Goal: Use online tool/utility: Utilize a website feature to perform a specific function

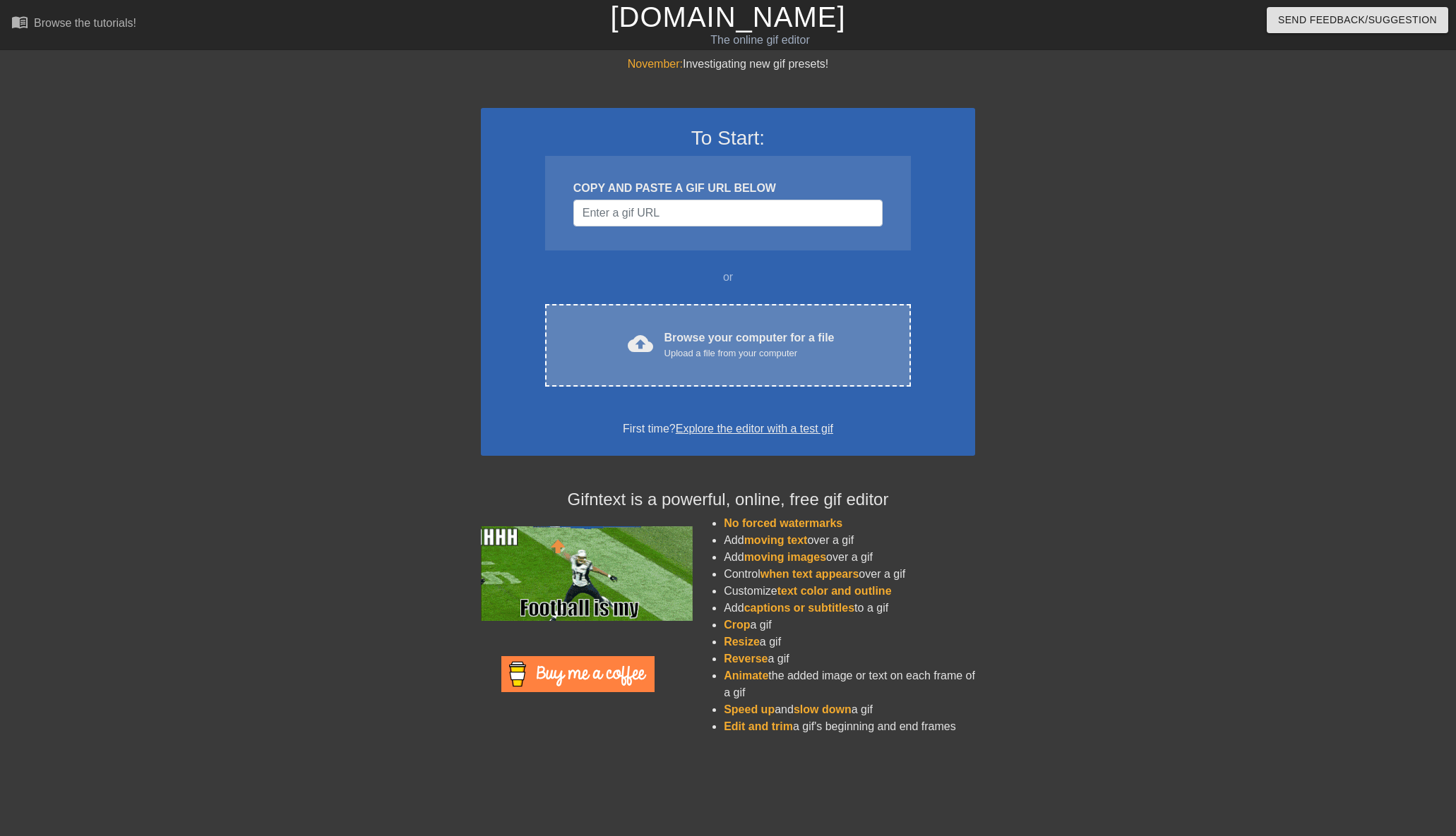
click at [728, 326] on div "cloud_upload Browse your computer for a file Upload a file from your computer C…" at bounding box center [728, 345] width 366 height 83
click at [695, 313] on div "cloud_upload Browse your computer for a file Upload a file from your computer C…" at bounding box center [728, 345] width 366 height 83
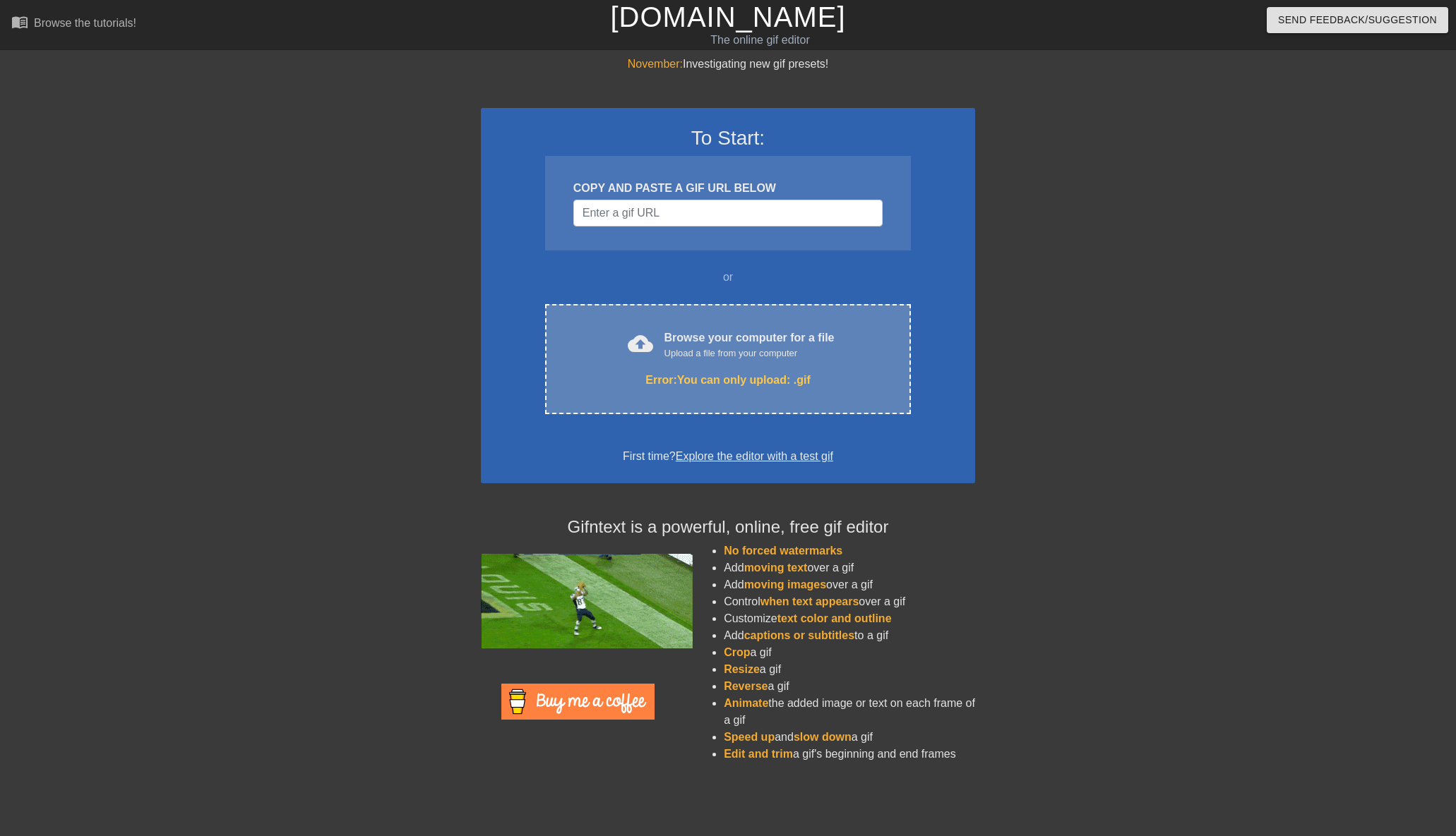
click at [761, 372] on div "Error: You can only upload: .gif" at bounding box center [728, 380] width 306 height 17
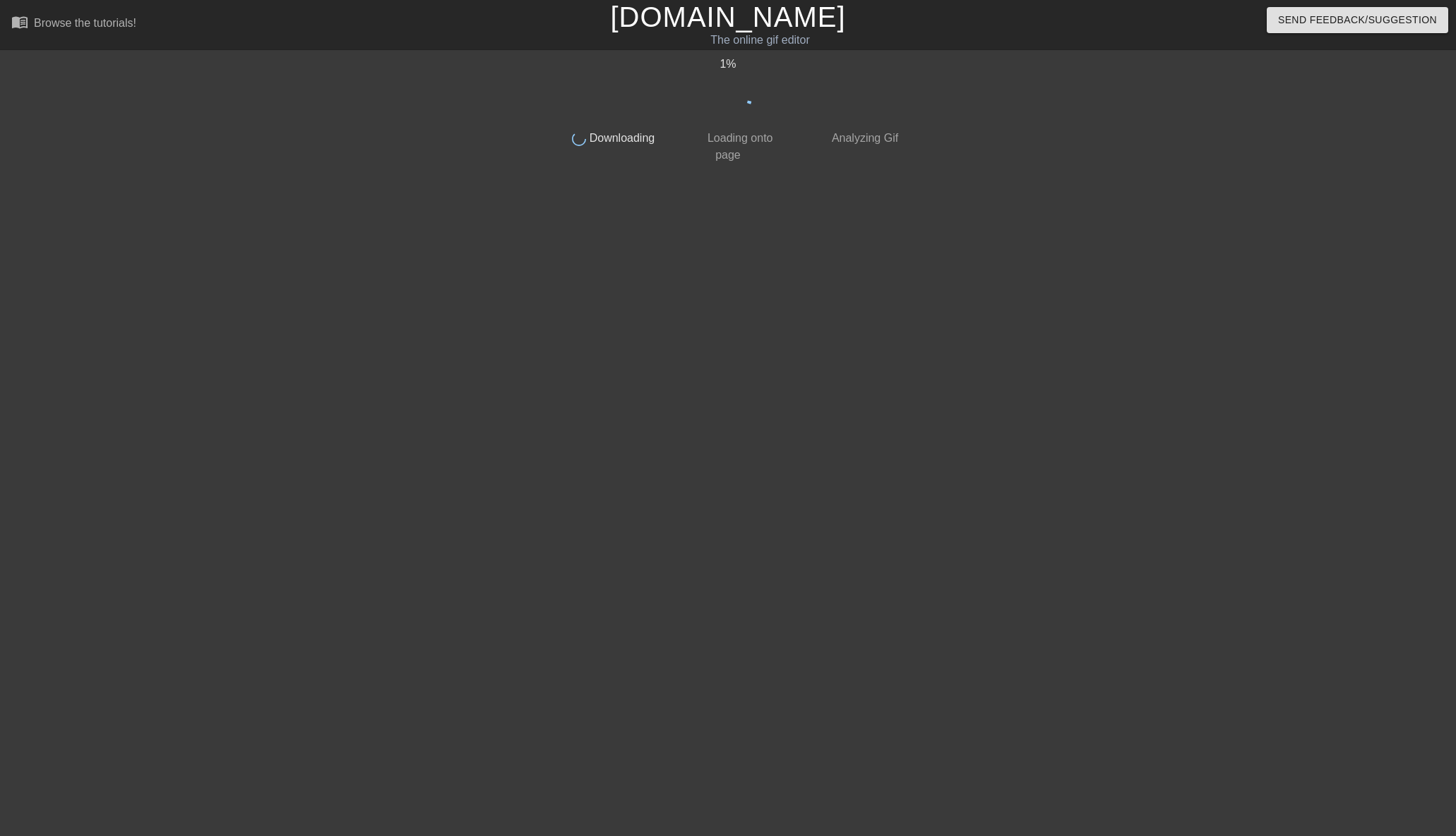
click at [943, 366] on div at bounding box center [1028, 267] width 212 height 424
click at [732, 288] on div "6 % done Downloading done Loading onto page done Analyzing Gif" at bounding box center [727, 267] width 354 height 424
click at [718, 216] on div "done Downloading done Loading onto page done Analyzing Gif" at bounding box center [727, 267] width 354 height 424
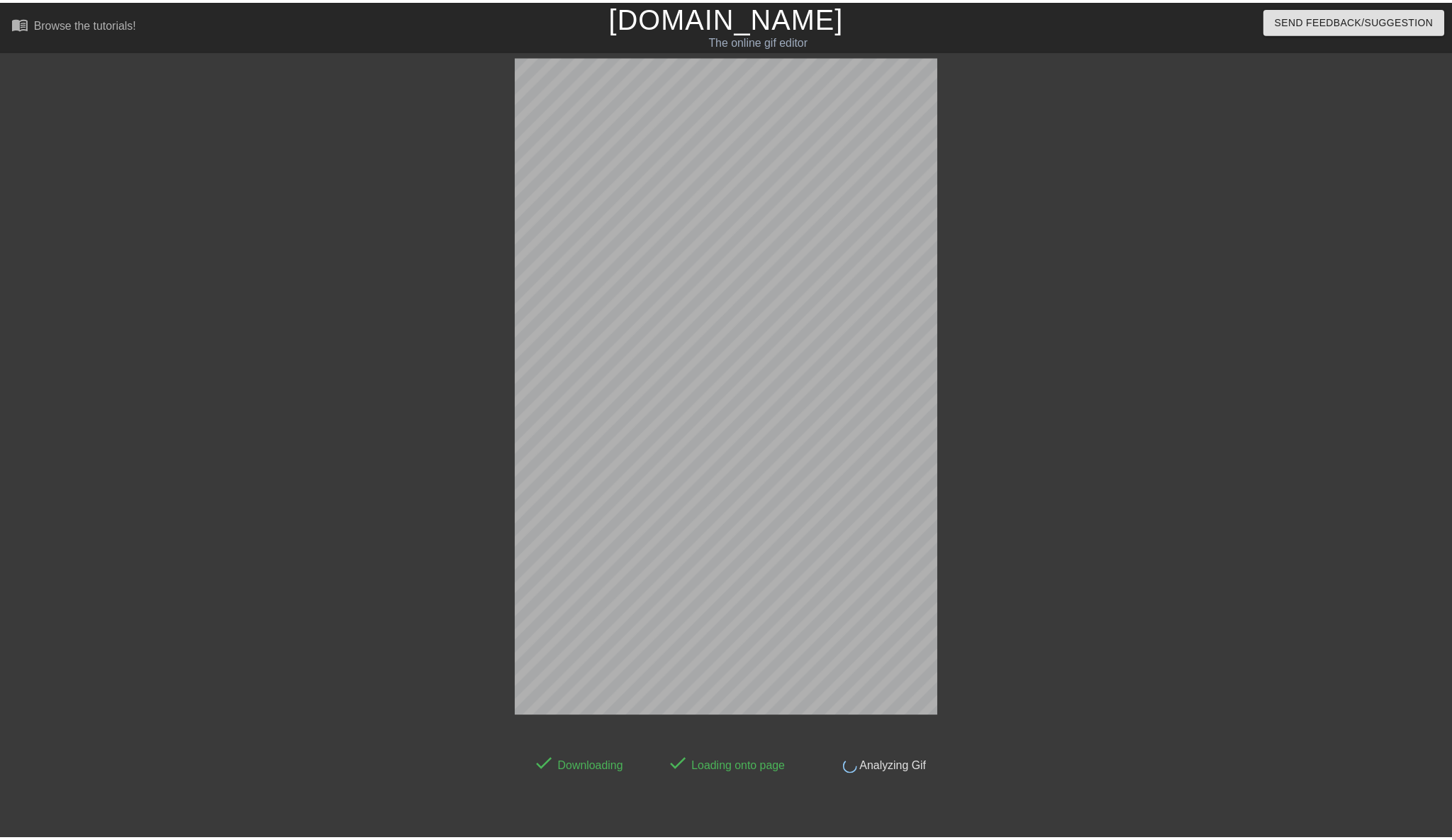
scroll to position [34, 0]
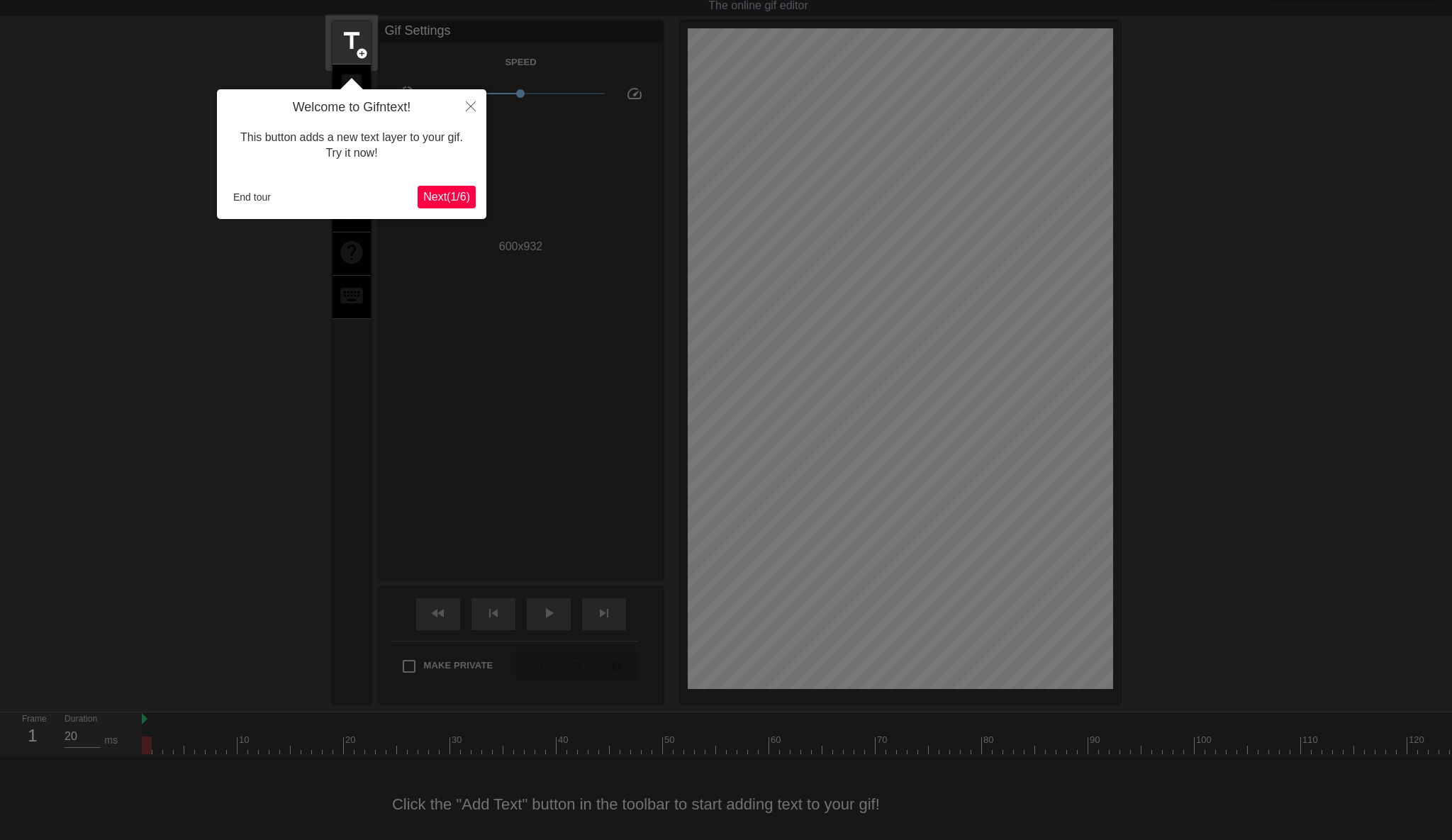
click at [473, 102] on button "Close" at bounding box center [470, 105] width 31 height 33
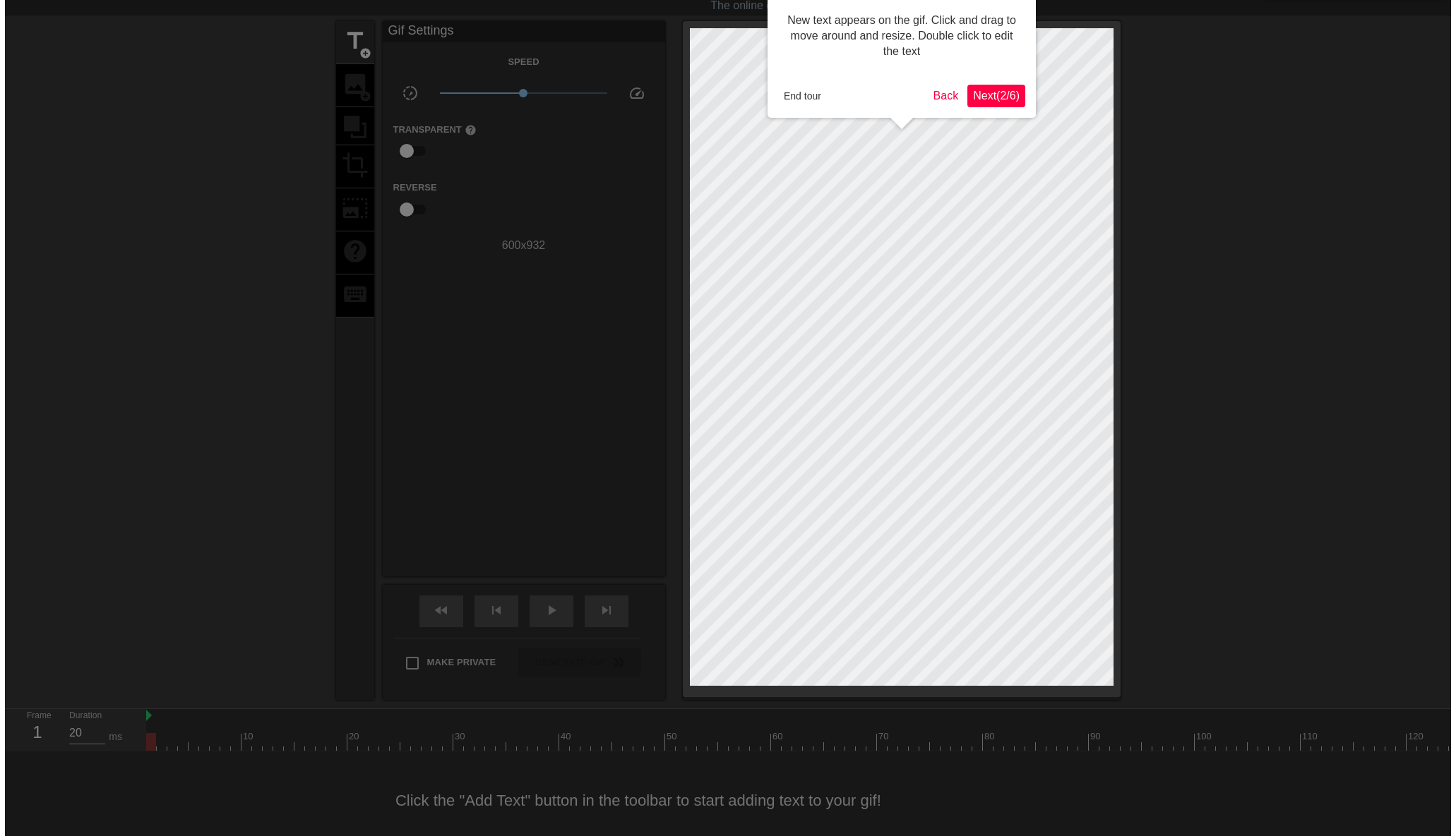
scroll to position [0, 0]
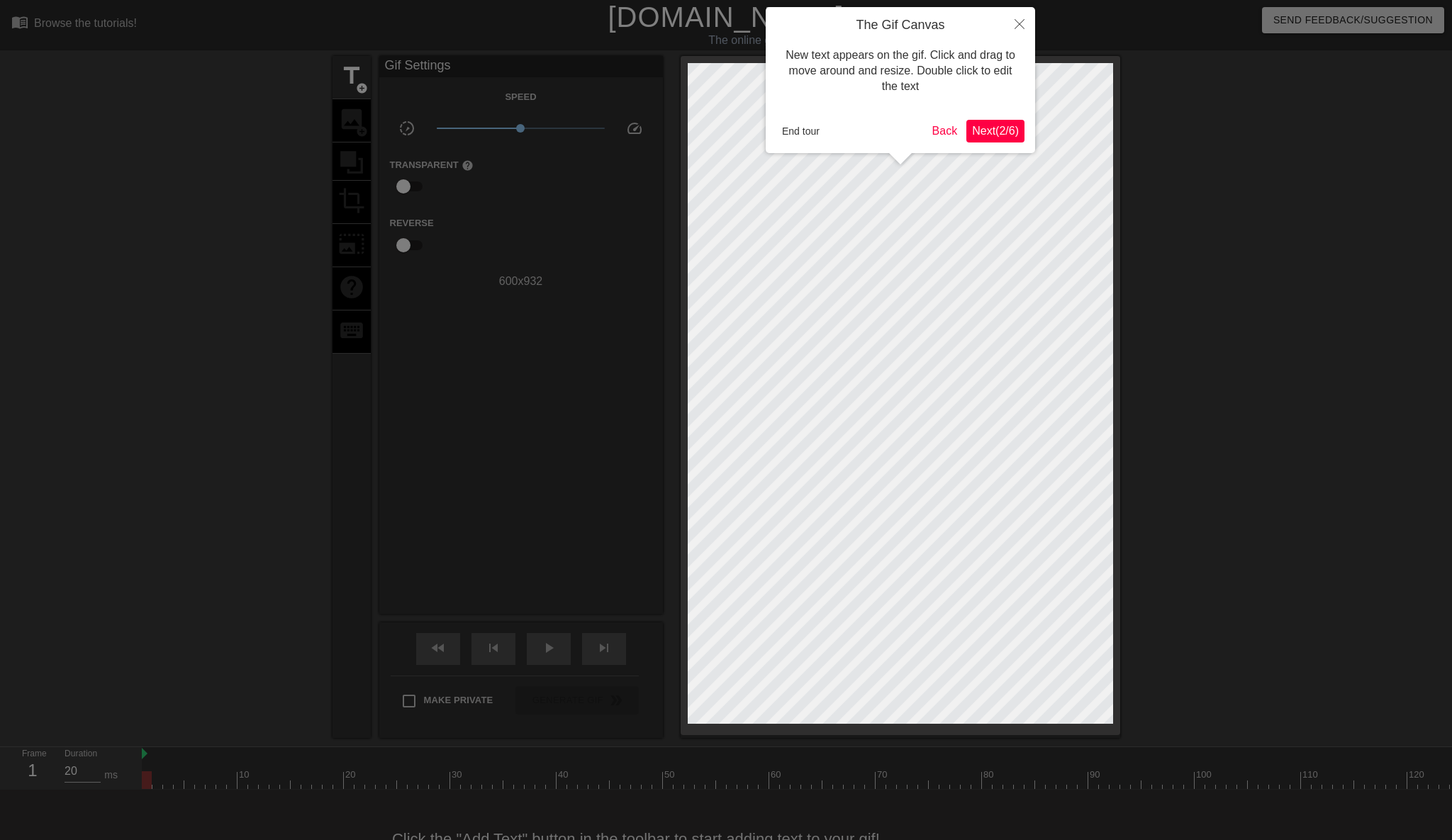
click at [787, 126] on button "End tour" at bounding box center [800, 131] width 49 height 21
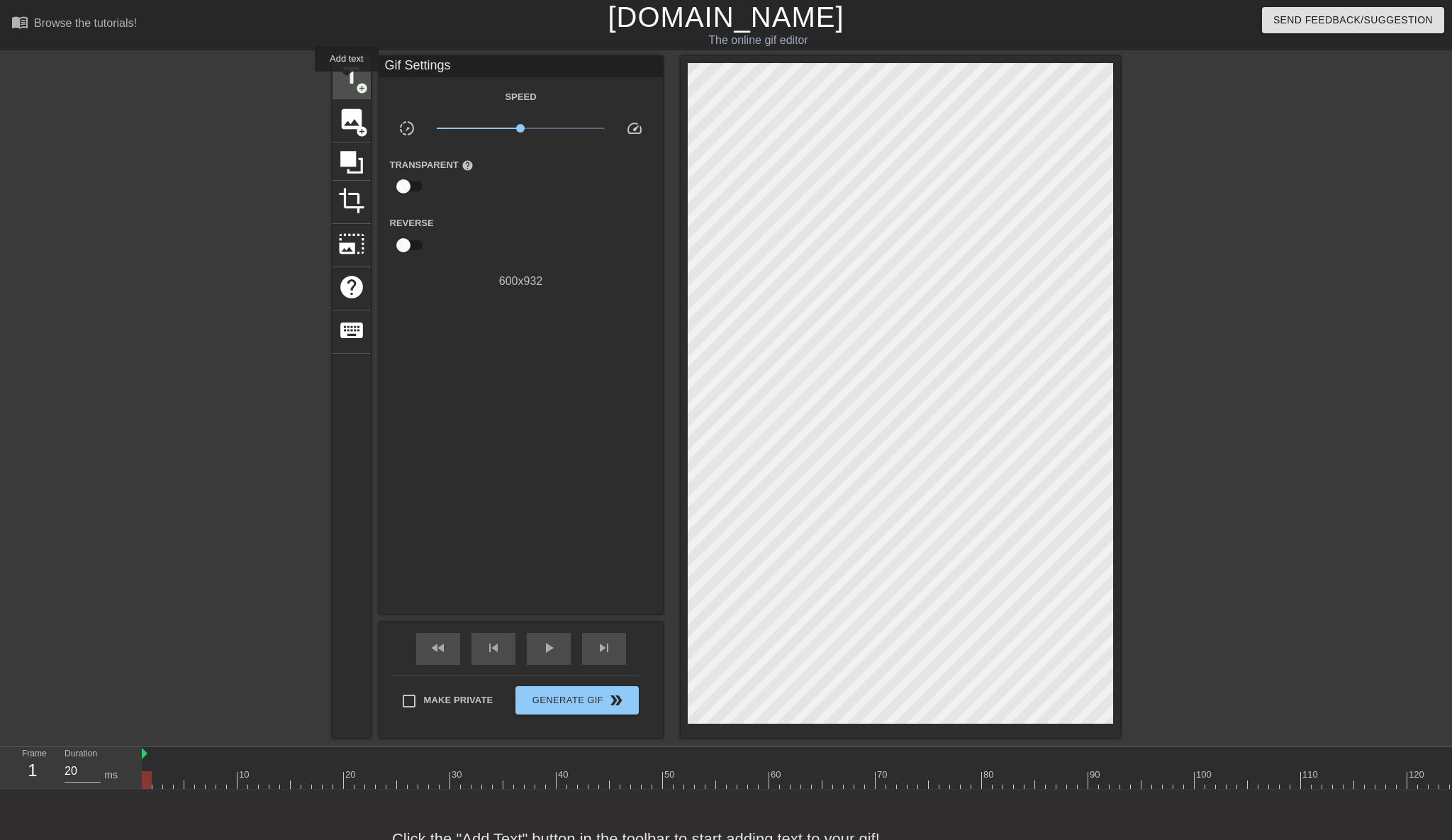
click at [347, 81] on span "title" at bounding box center [352, 76] width 27 height 27
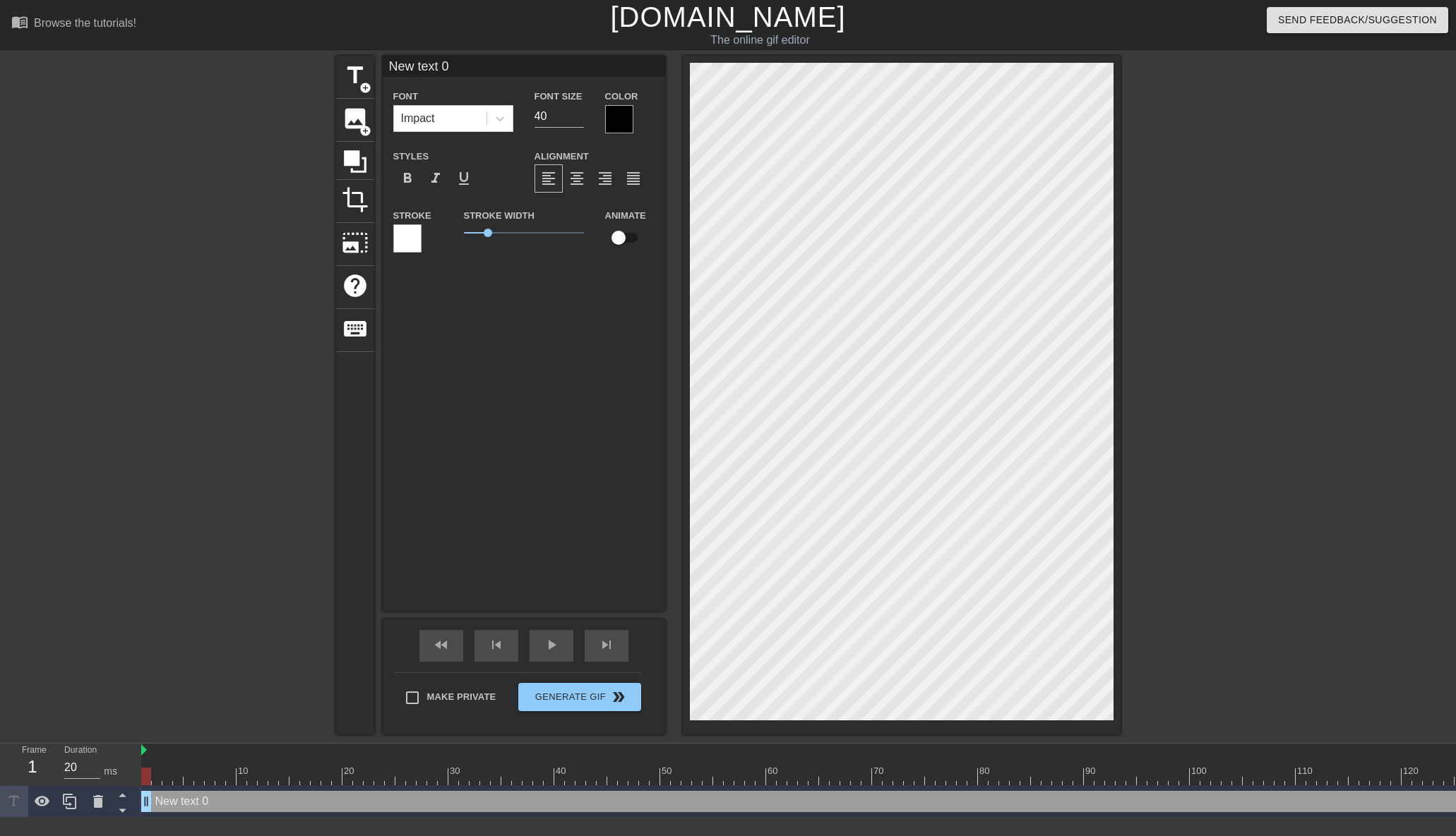
type input "Z"
type textarea "Z"
type input "ZR"
type textarea "ZR"
type input "ZRO"
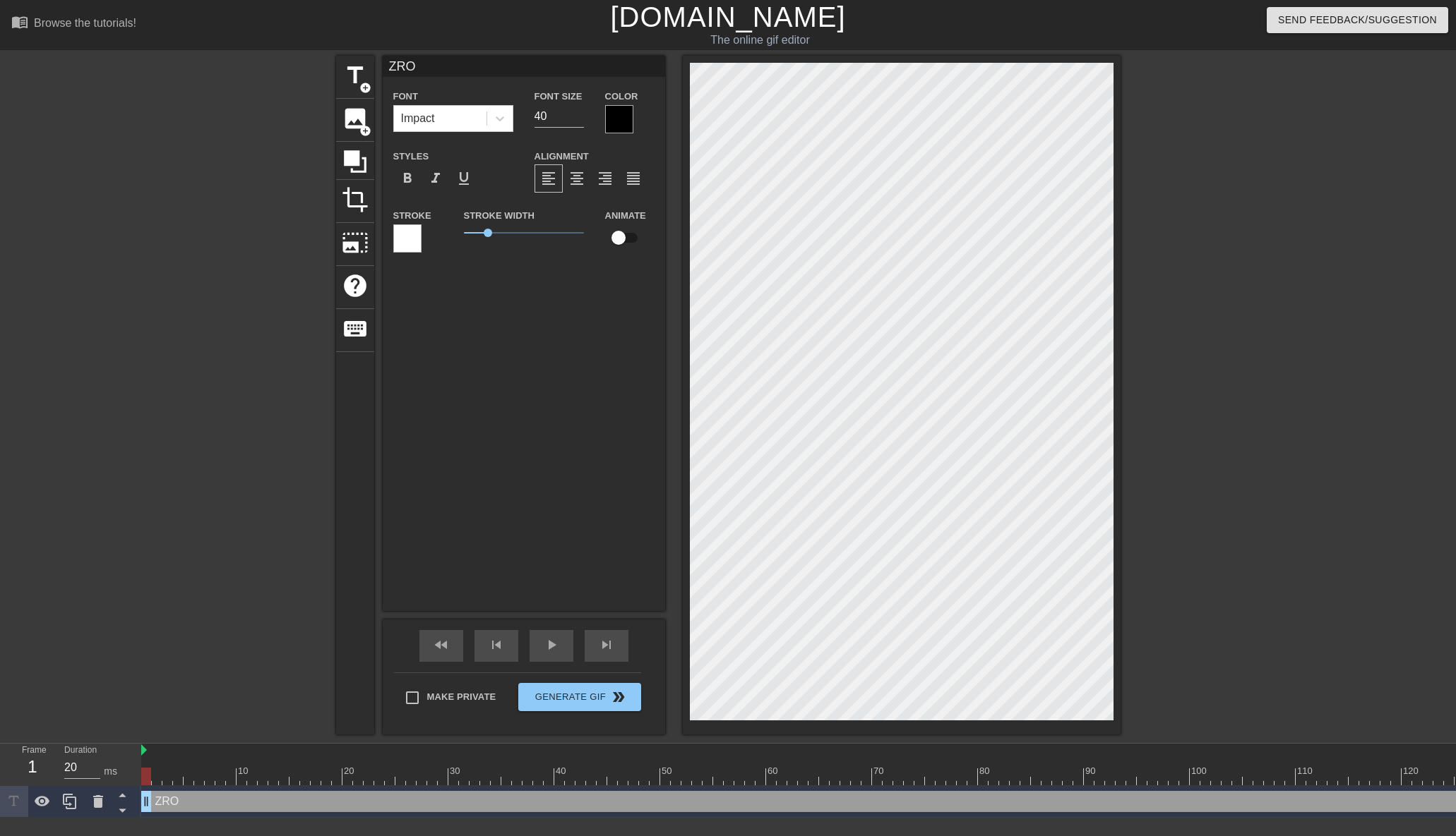
scroll to position [0, 2]
type textarea "ZRO"
drag, startPoint x: 485, startPoint y: 234, endPoint x: 504, endPoint y: 234, distance: 19.0
click at [504, 234] on span "1.85" at bounding box center [507, 233] width 9 height 9
click at [220, 792] on div "ZRO drag_handle drag_handle" at bounding box center [1407, 802] width 2530 height 21
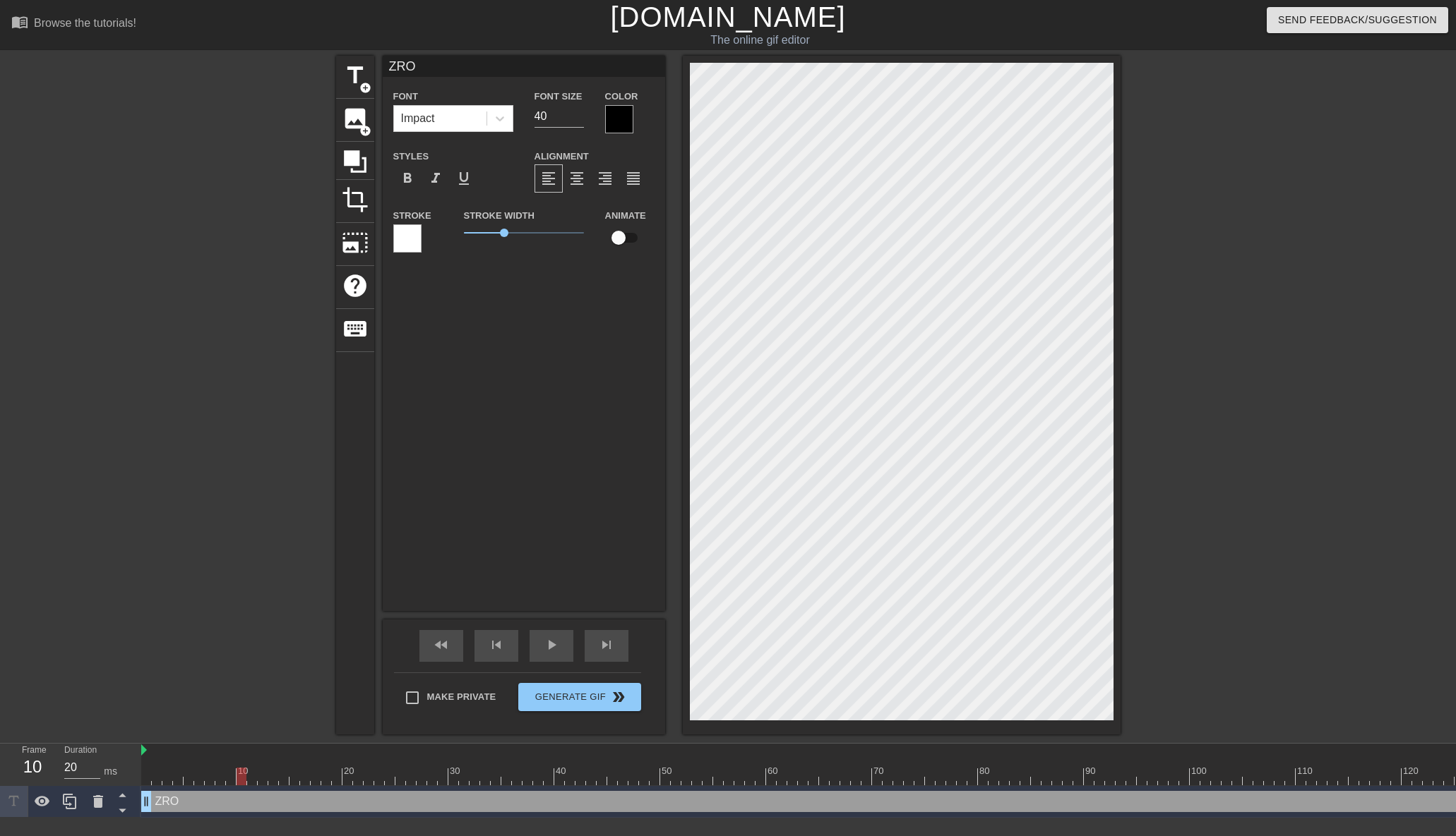
click at [242, 772] on div at bounding box center [1407, 777] width 2530 height 18
click at [295, 772] on div at bounding box center [1407, 777] width 2530 height 18
click at [403, 771] on div at bounding box center [1407, 777] width 2530 height 18
click at [475, 766] on div at bounding box center [475, 767] width 11 height 18
click at [532, 769] on div at bounding box center [1407, 777] width 2530 height 18
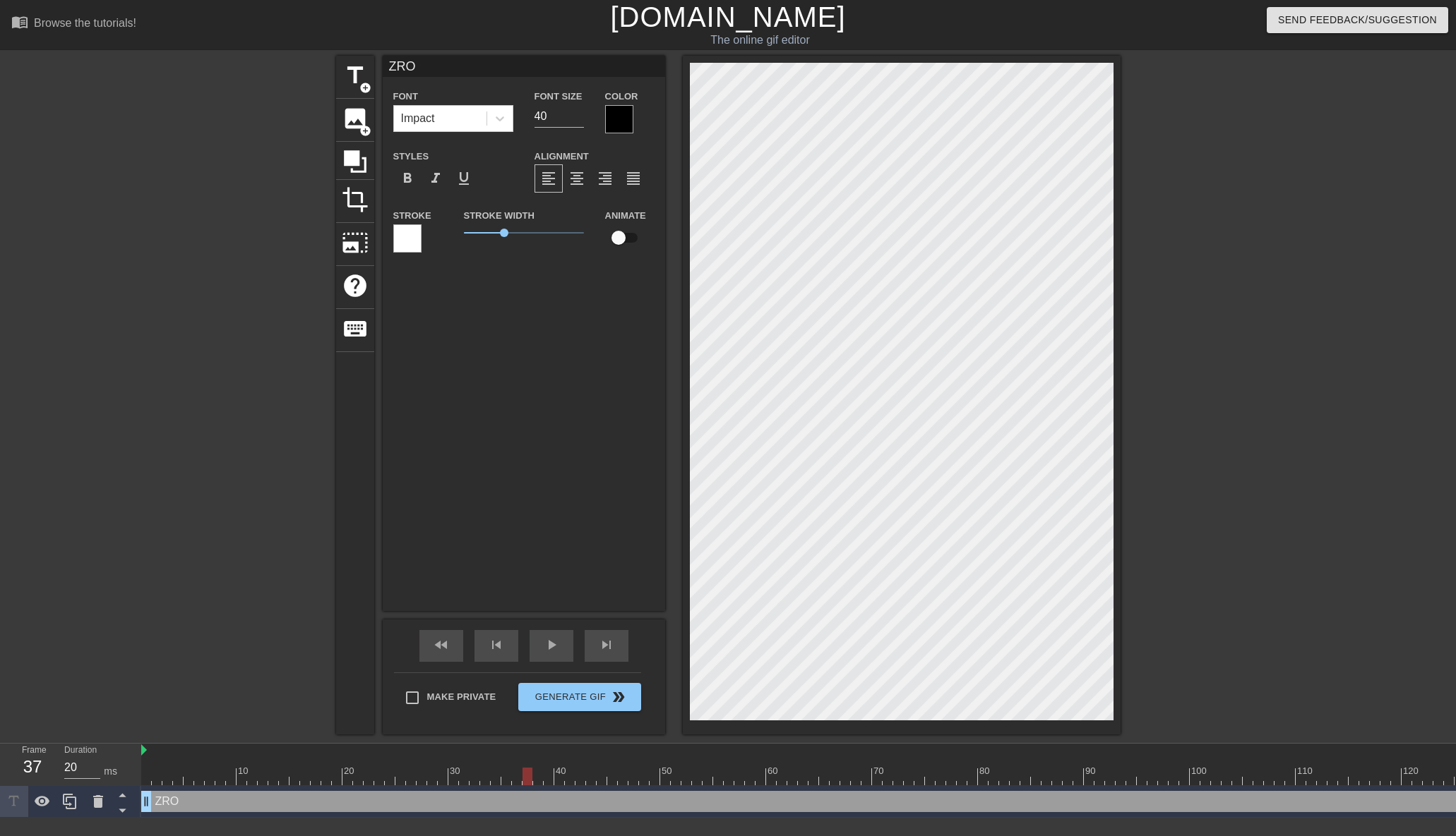
click at [703, 770] on div at bounding box center [1407, 777] width 2530 height 18
click at [758, 773] on div at bounding box center [1407, 777] width 2530 height 18
click at [224, 775] on div at bounding box center [1407, 777] width 2530 height 18
click at [274, 782] on div at bounding box center [1407, 777] width 2530 height 18
click at [588, 641] on div "skip_next" at bounding box center [607, 646] width 44 height 32
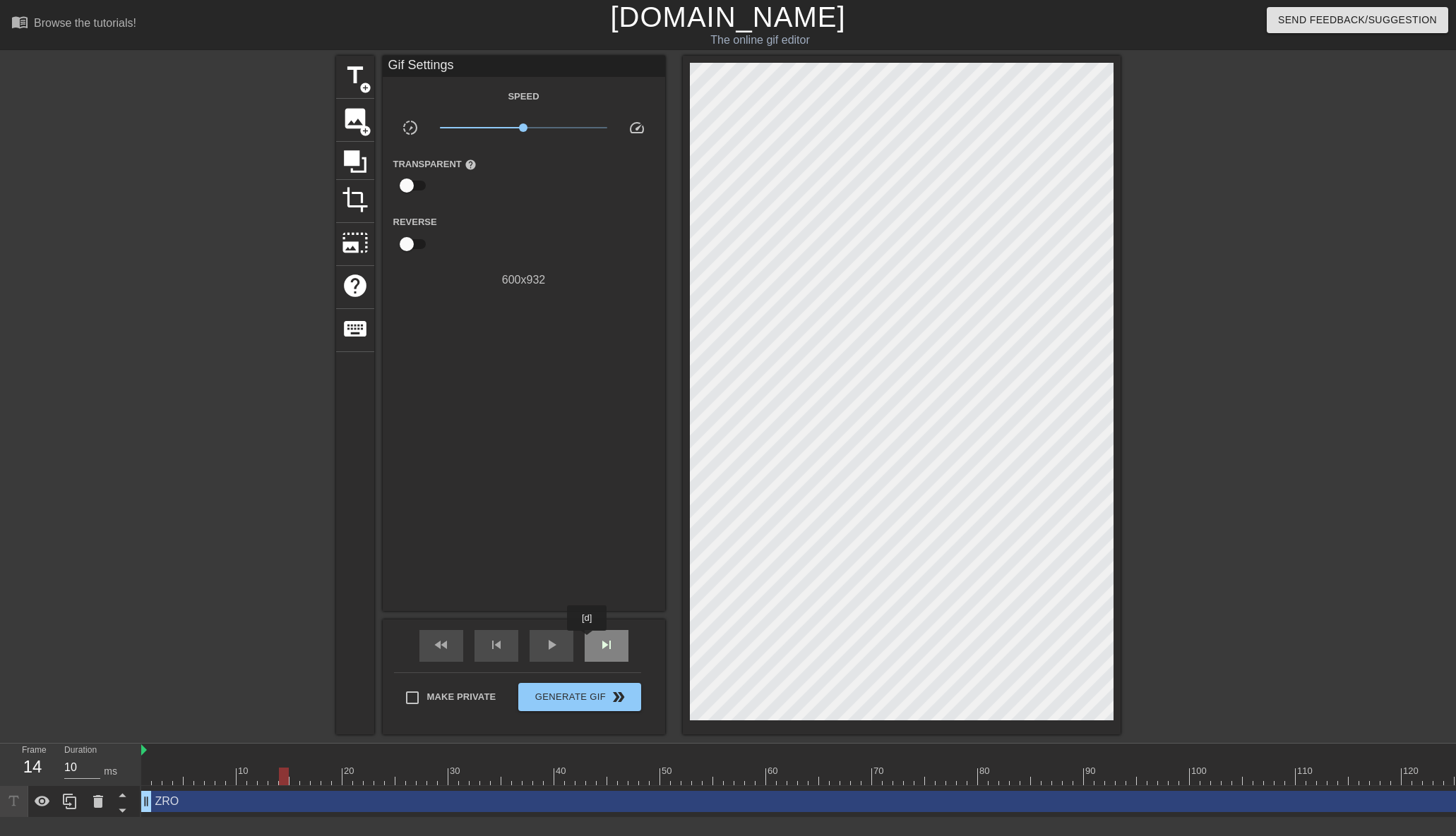
click at [588, 641] on div "skip_next" at bounding box center [607, 646] width 44 height 32
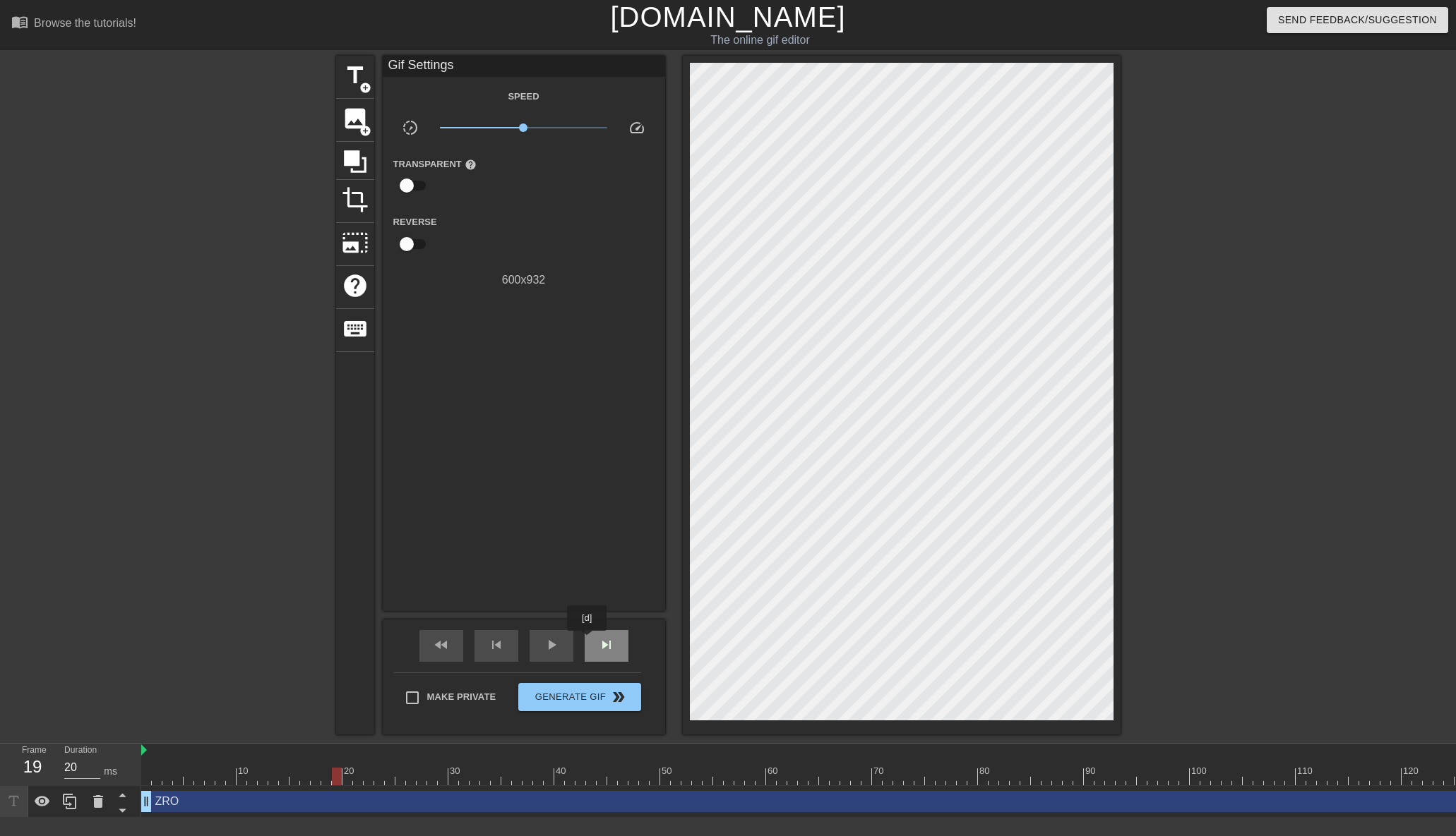
click at [588, 641] on div "skip_next" at bounding box center [607, 646] width 44 height 32
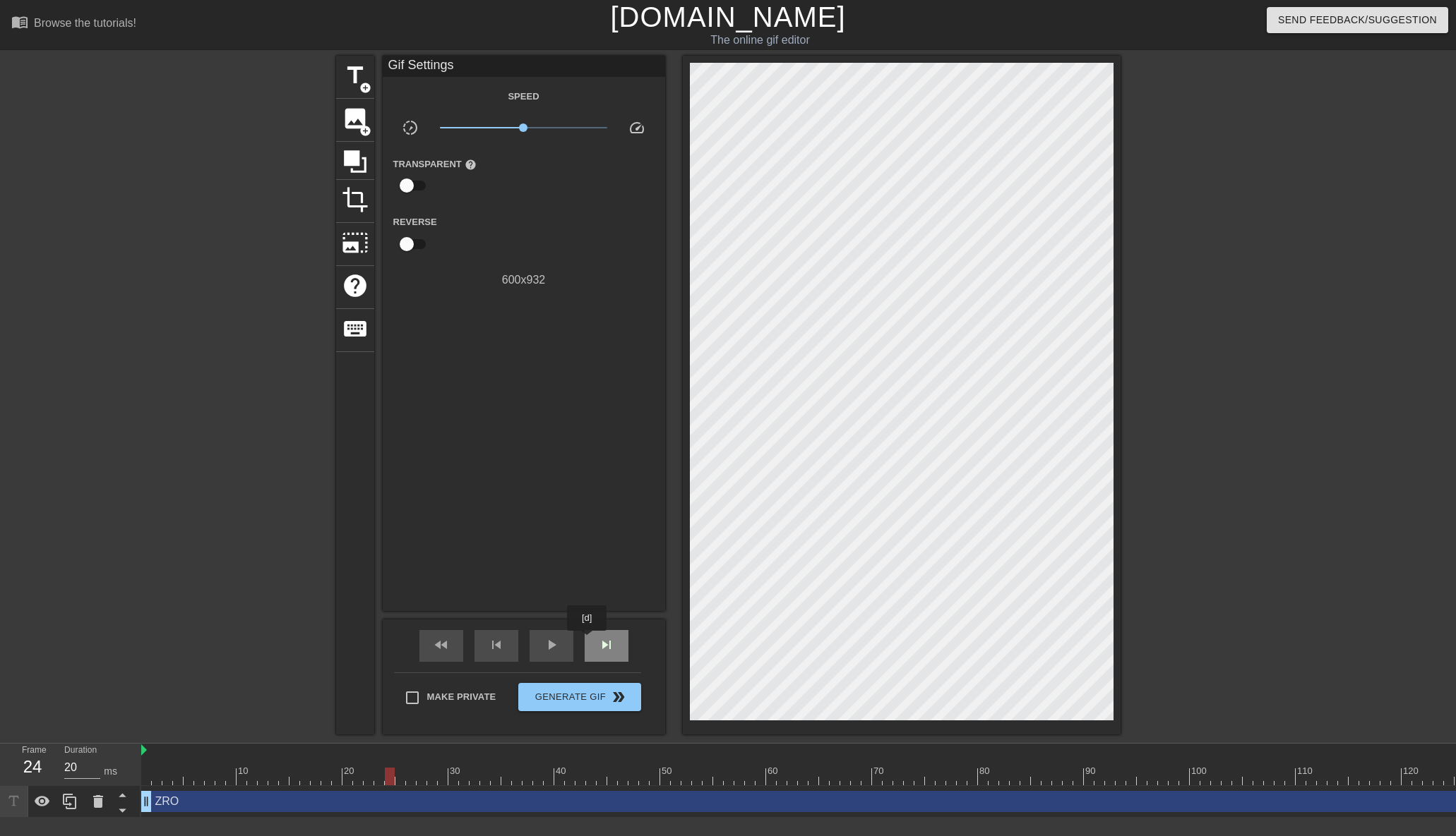
click at [588, 641] on div "skip_next" at bounding box center [607, 646] width 44 height 32
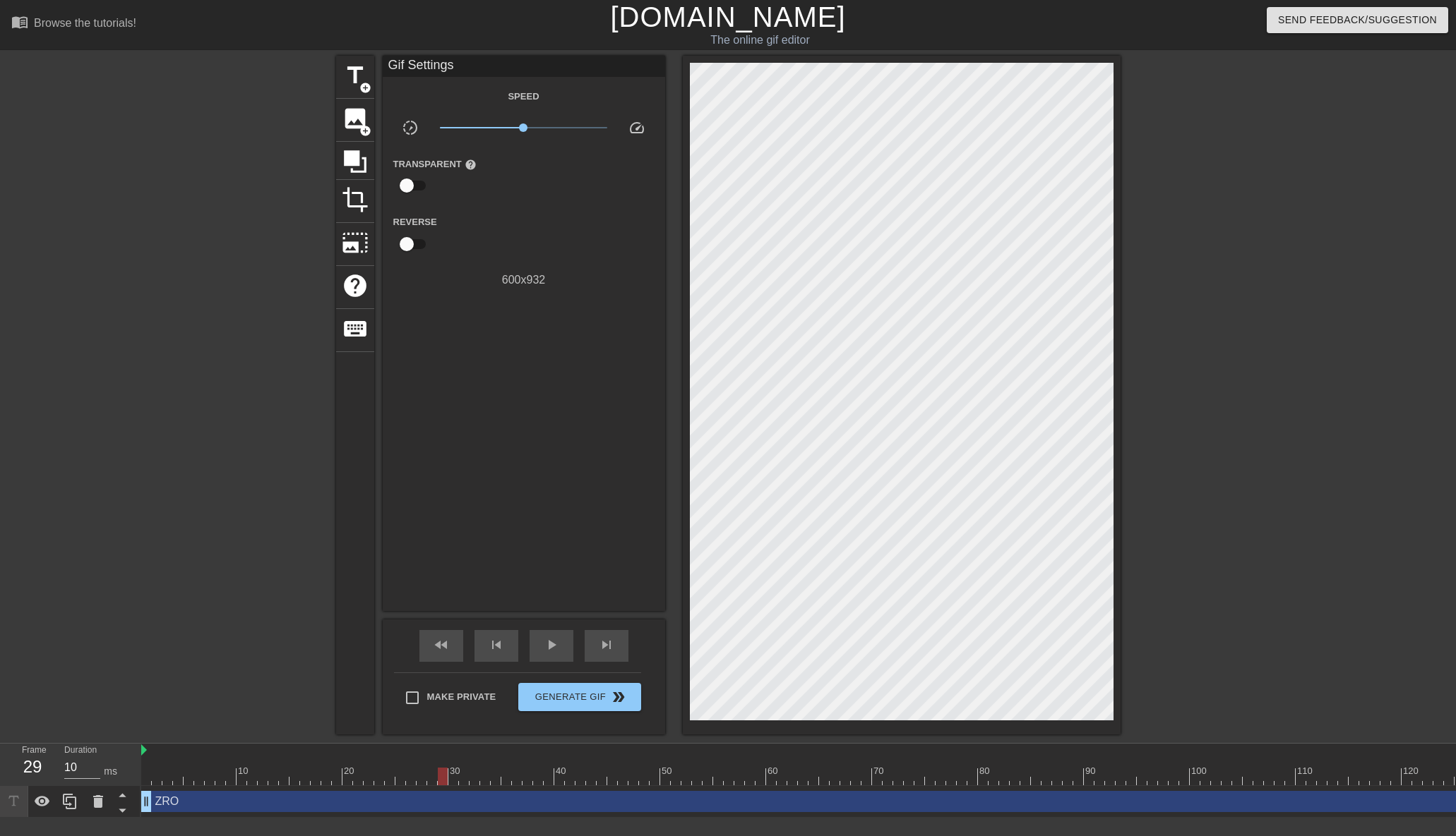
click at [212, 807] on div "ZRO drag_handle drag_handle" at bounding box center [1407, 802] width 2530 height 21
click at [565, 651] on div "play_arrow" at bounding box center [551, 646] width 44 height 32
click at [565, 651] on div "pause" at bounding box center [551, 646] width 44 height 32
click at [688, 774] on div at bounding box center [686, 777] width 10 height 18
click at [665, 774] on div at bounding box center [1407, 777] width 2530 height 18
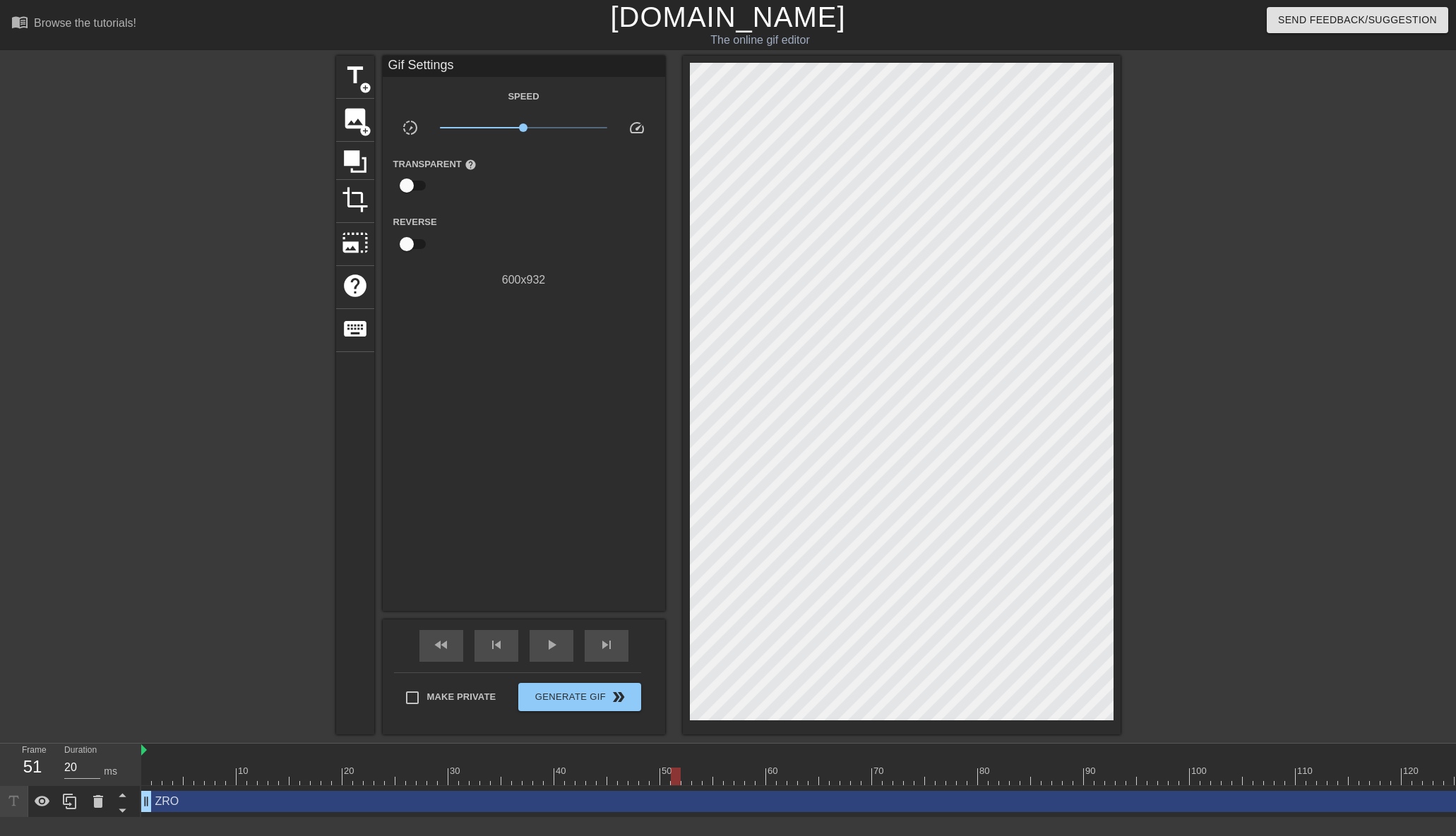
click at [675, 774] on div at bounding box center [1407, 777] width 2530 height 18
click at [675, 774] on div at bounding box center [675, 777] width 10 height 18
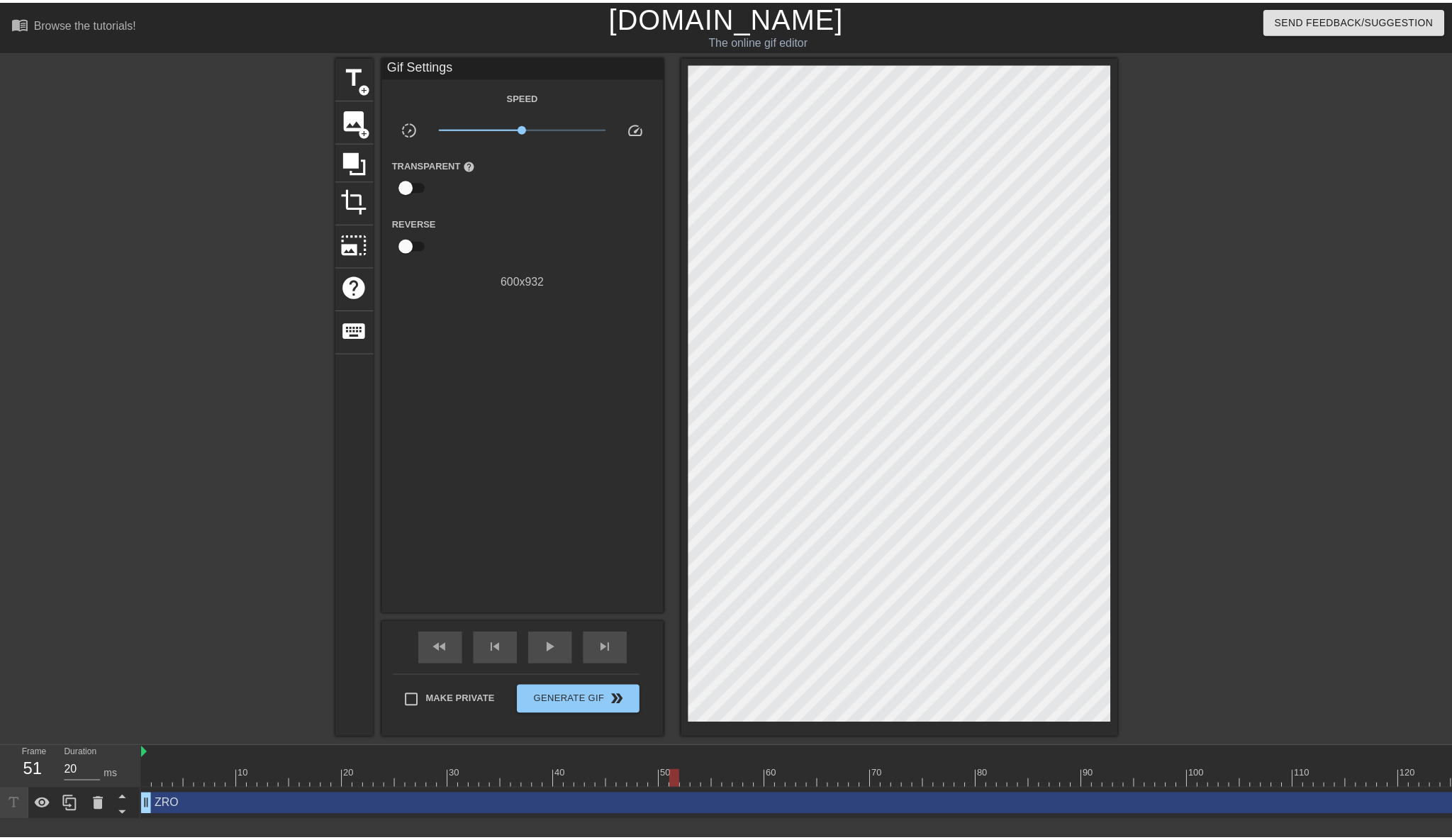
scroll to position [0, 0]
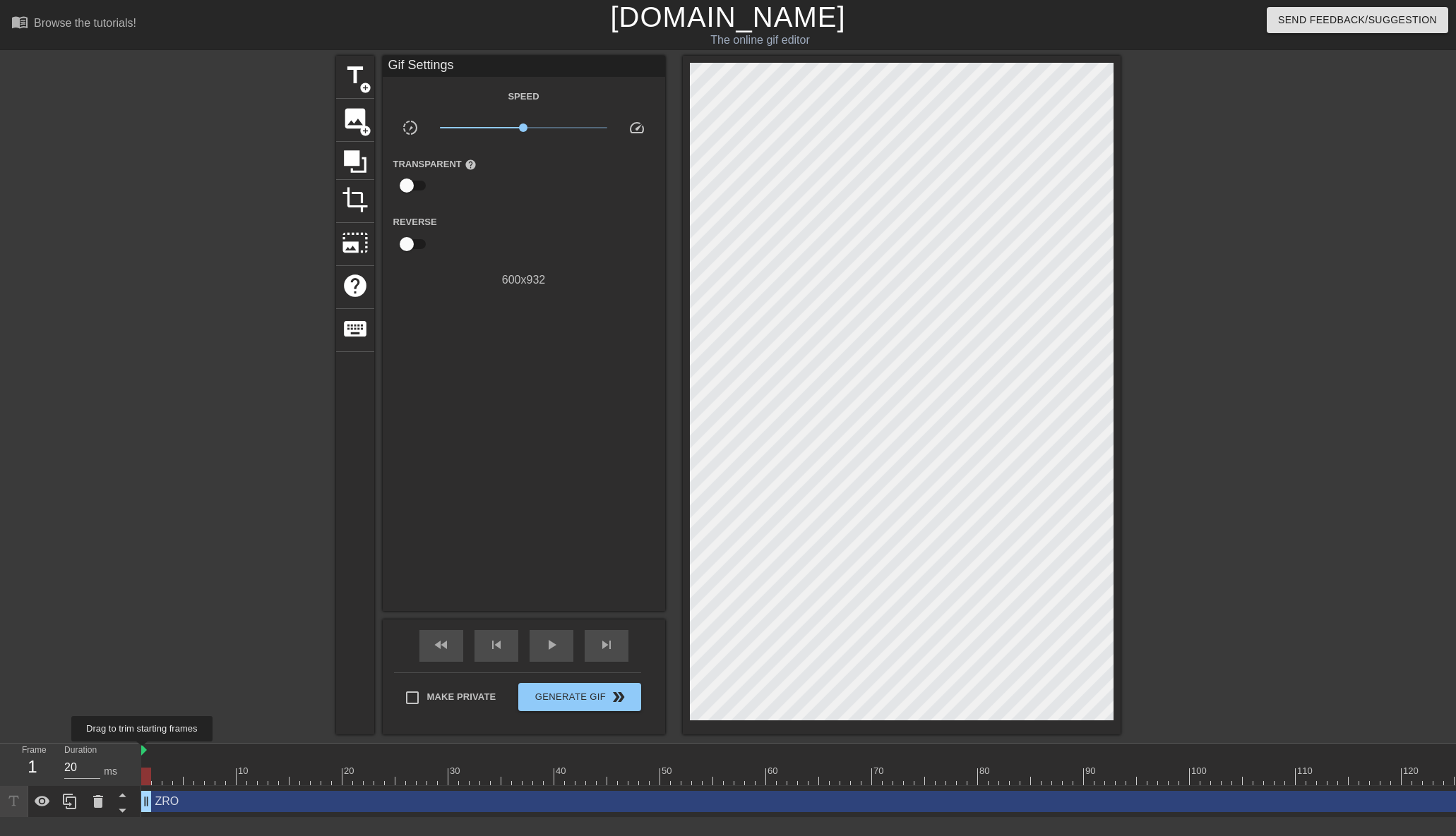
click at [145, 752] on img at bounding box center [144, 750] width 5 height 11
drag, startPoint x: 142, startPoint y: 753, endPoint x: 272, endPoint y: 758, distance: 130.1
click at [272, 758] on div "10 20 30 40 50 60 70 80 90 100 110 120 130 140 150 160" at bounding box center [1407, 764] width 2530 height 41
drag, startPoint x: 271, startPoint y: 753, endPoint x: 51, endPoint y: 753, distance: 220.0
click at [51, 753] on div "Frame 1 Duration 20 ms 10 20 30 40 50 60 70 80 90 100 110 120 130 140 150" at bounding box center [728, 781] width 1456 height 74
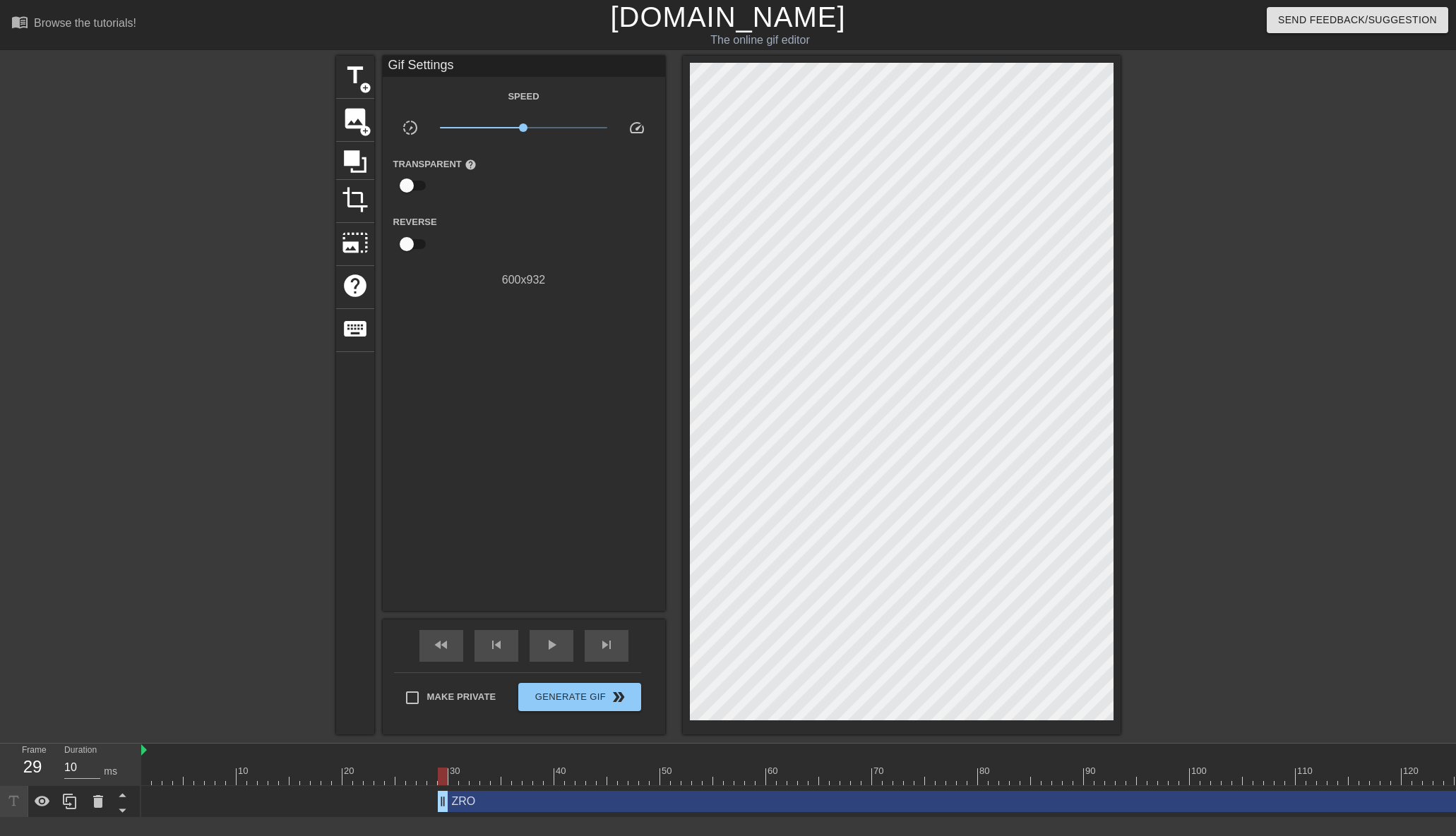
drag, startPoint x: 152, startPoint y: 805, endPoint x: 453, endPoint y: 774, distance: 302.6
click at [453, 774] on div "10 20 30 40 50 60 70 80 90 100 110 120 130 140 150 160" at bounding box center [798, 781] width 1314 height 74
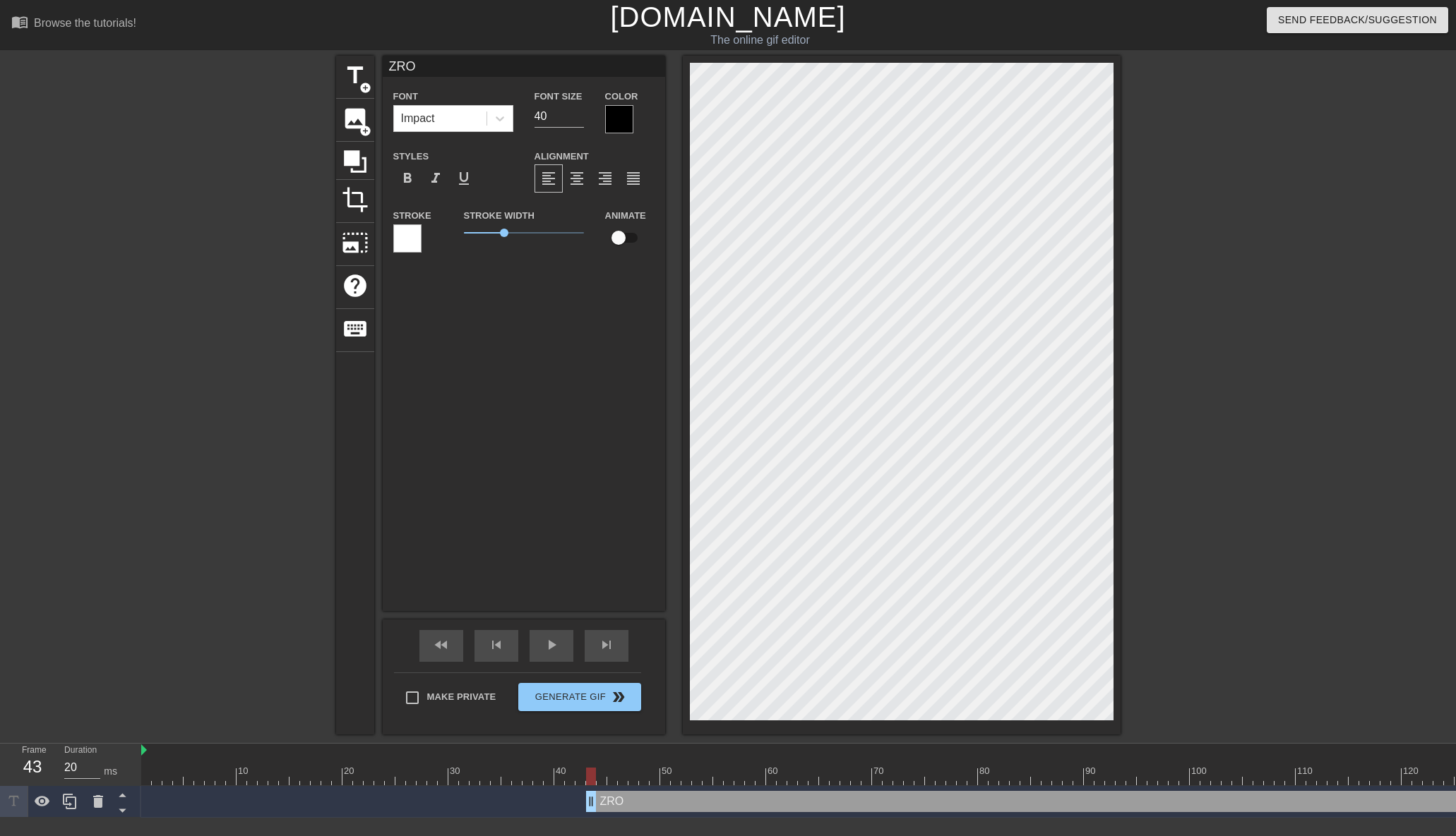
drag, startPoint x: 445, startPoint y: 796, endPoint x: 588, endPoint y: 815, distance: 144.3
click at [588, 815] on div "ZRO drag_handle drag_handle" at bounding box center [1407, 802] width 2530 height 32
click at [265, 753] on div at bounding box center [1407, 751] width 2530 height 14
click at [243, 782] on div at bounding box center [1407, 777] width 2530 height 18
click at [214, 764] on div at bounding box center [210, 767] width 11 height 18
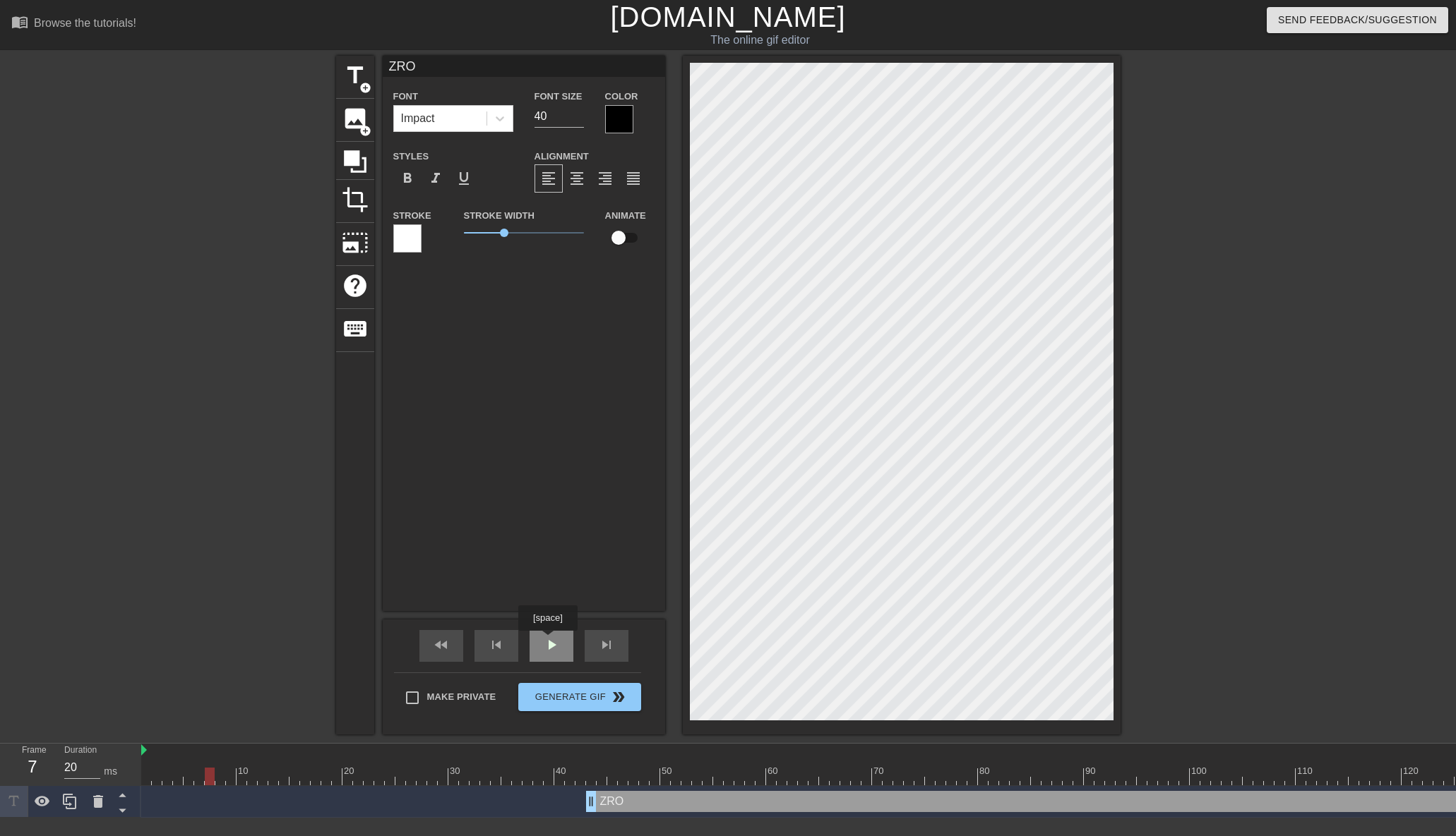
click at [550, 641] on span "play_arrow" at bounding box center [550, 644] width 17 height 17
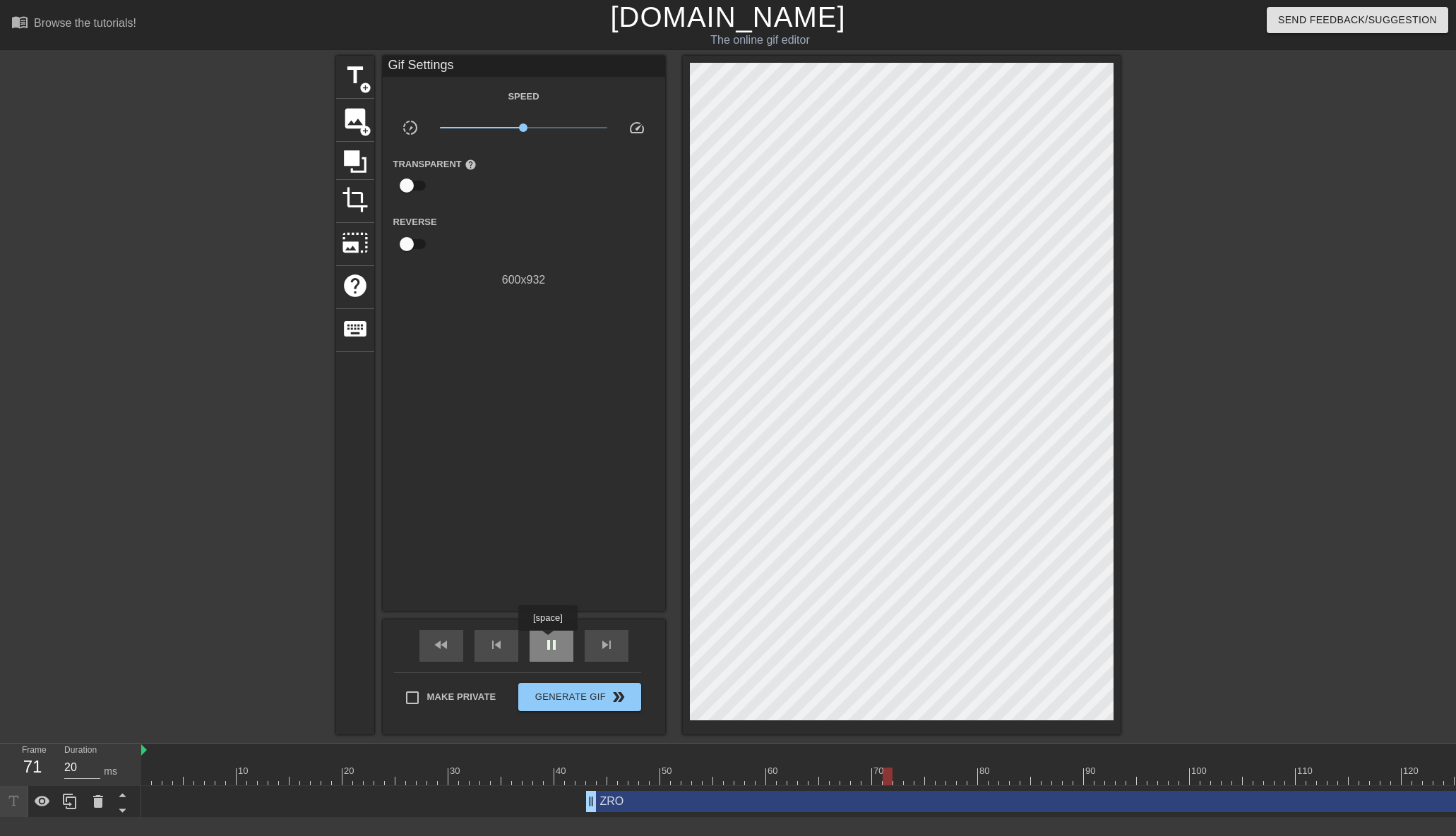
click at [550, 641] on span "pause" at bounding box center [550, 644] width 17 height 17
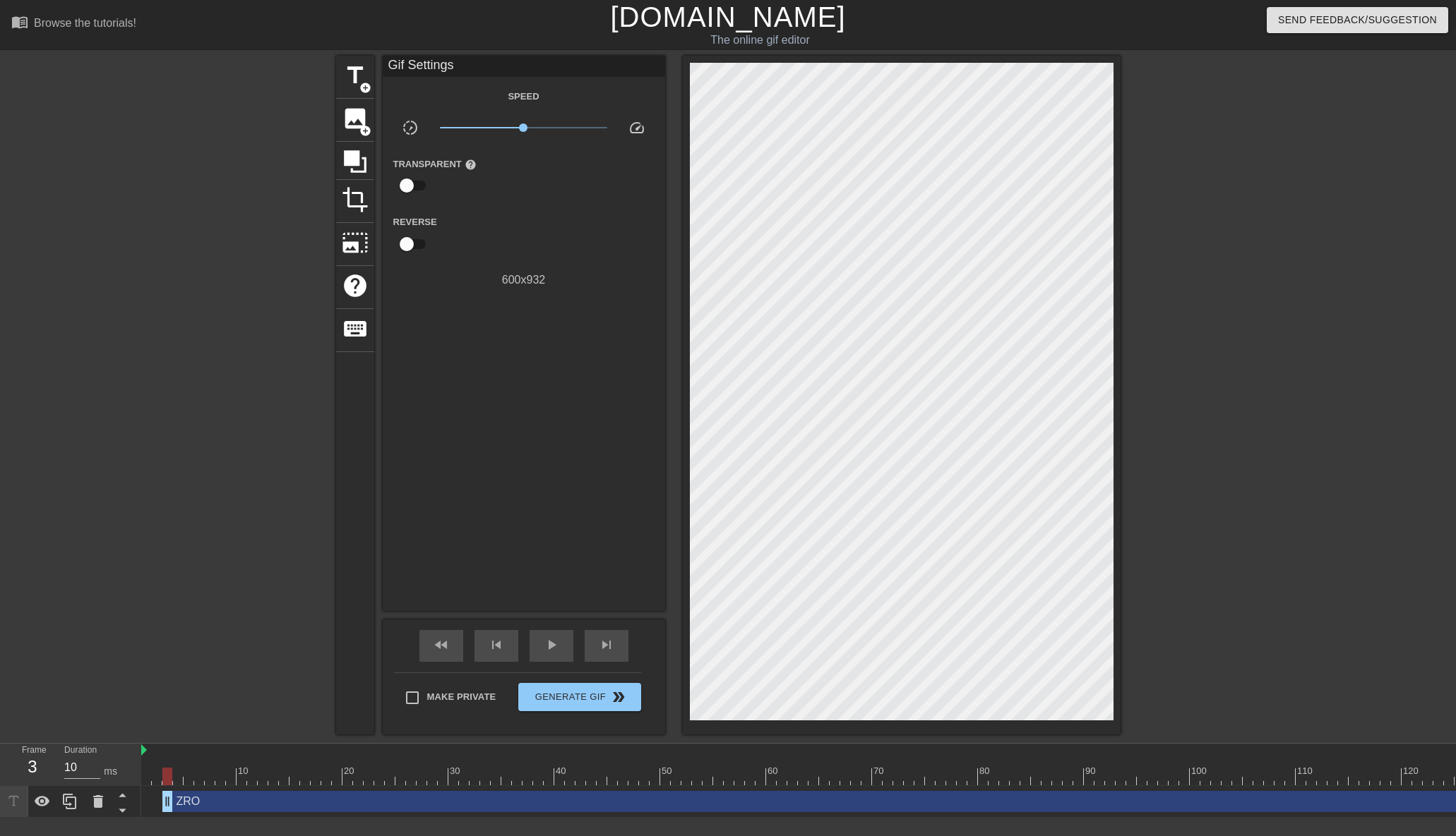
type input "20"
drag, startPoint x: 590, startPoint y: 796, endPoint x: 131, endPoint y: 807, distance: 459.1
click at [131, 807] on div "Frame 1 Duration 20 ms 10 20 30 40 50 60 70 80 90 100 110 120 130 140 150" at bounding box center [728, 781] width 1456 height 74
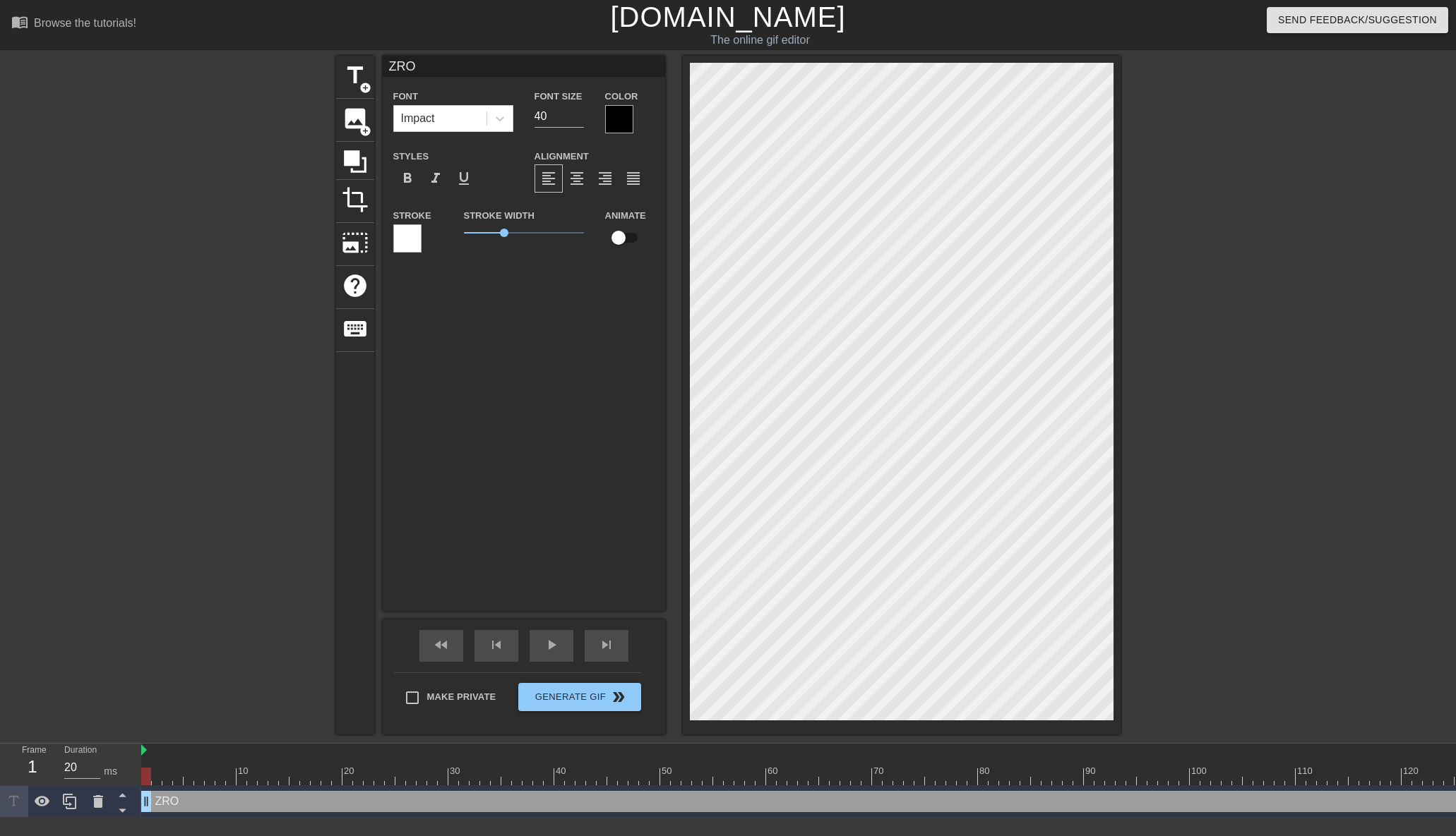
click at [625, 238] on input "checkbox" at bounding box center [619, 237] width 81 height 27
checkbox input "true"
click at [546, 643] on span "play_arrow" at bounding box center [550, 644] width 17 height 17
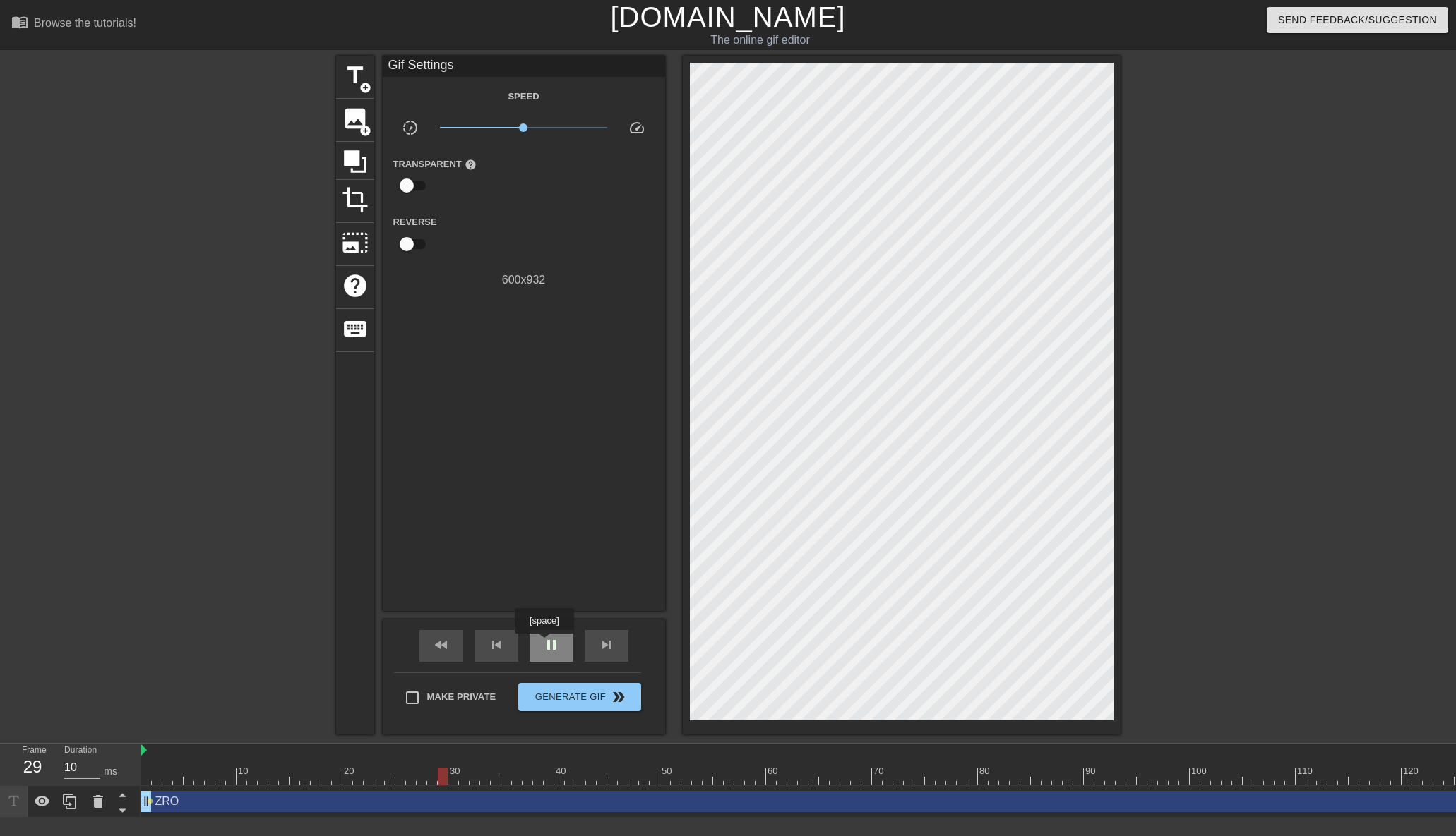
click at [546, 643] on span "pause" at bounding box center [550, 644] width 17 height 17
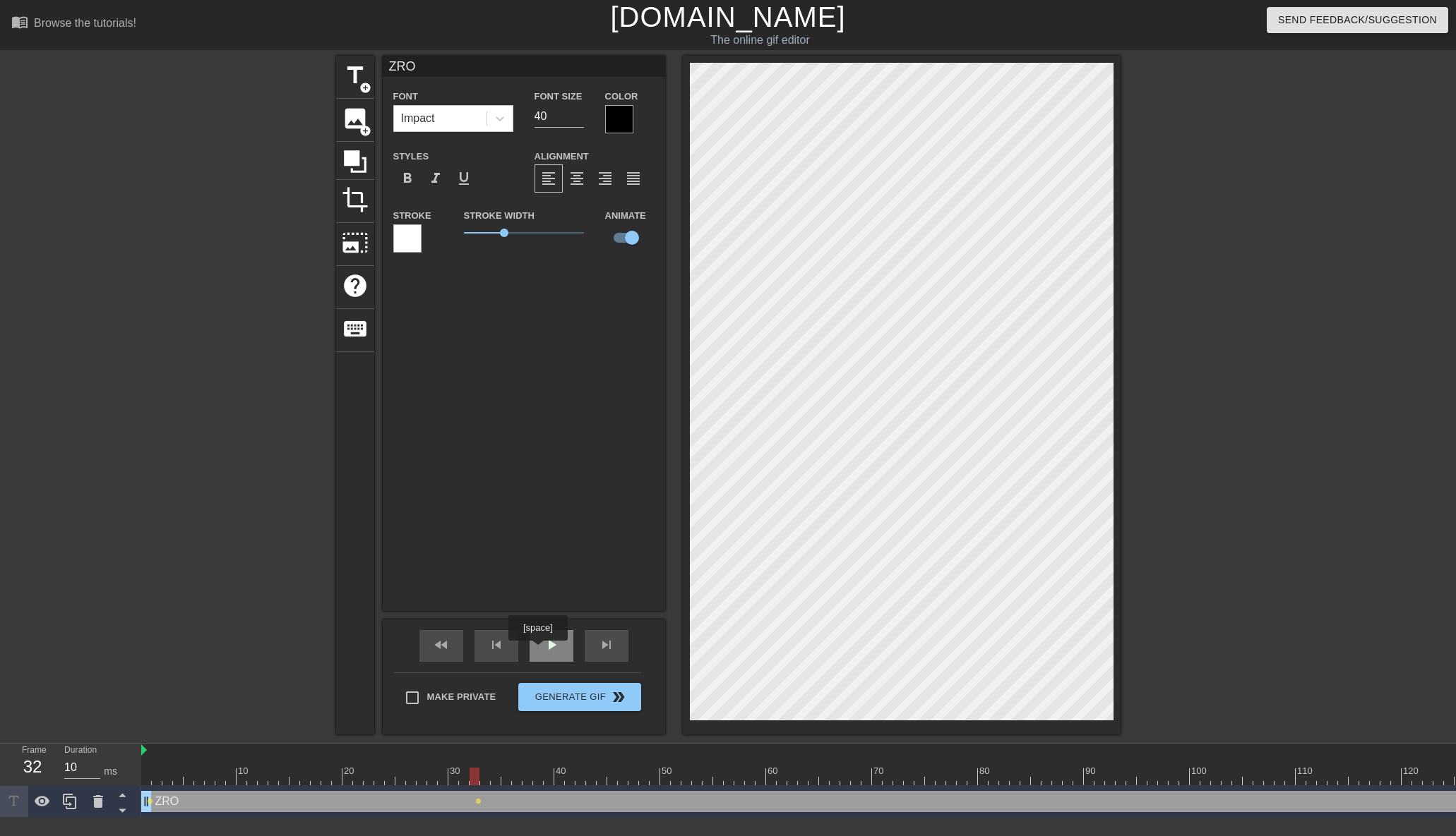
click at [541, 651] on div "play_arrow" at bounding box center [551, 646] width 44 height 32
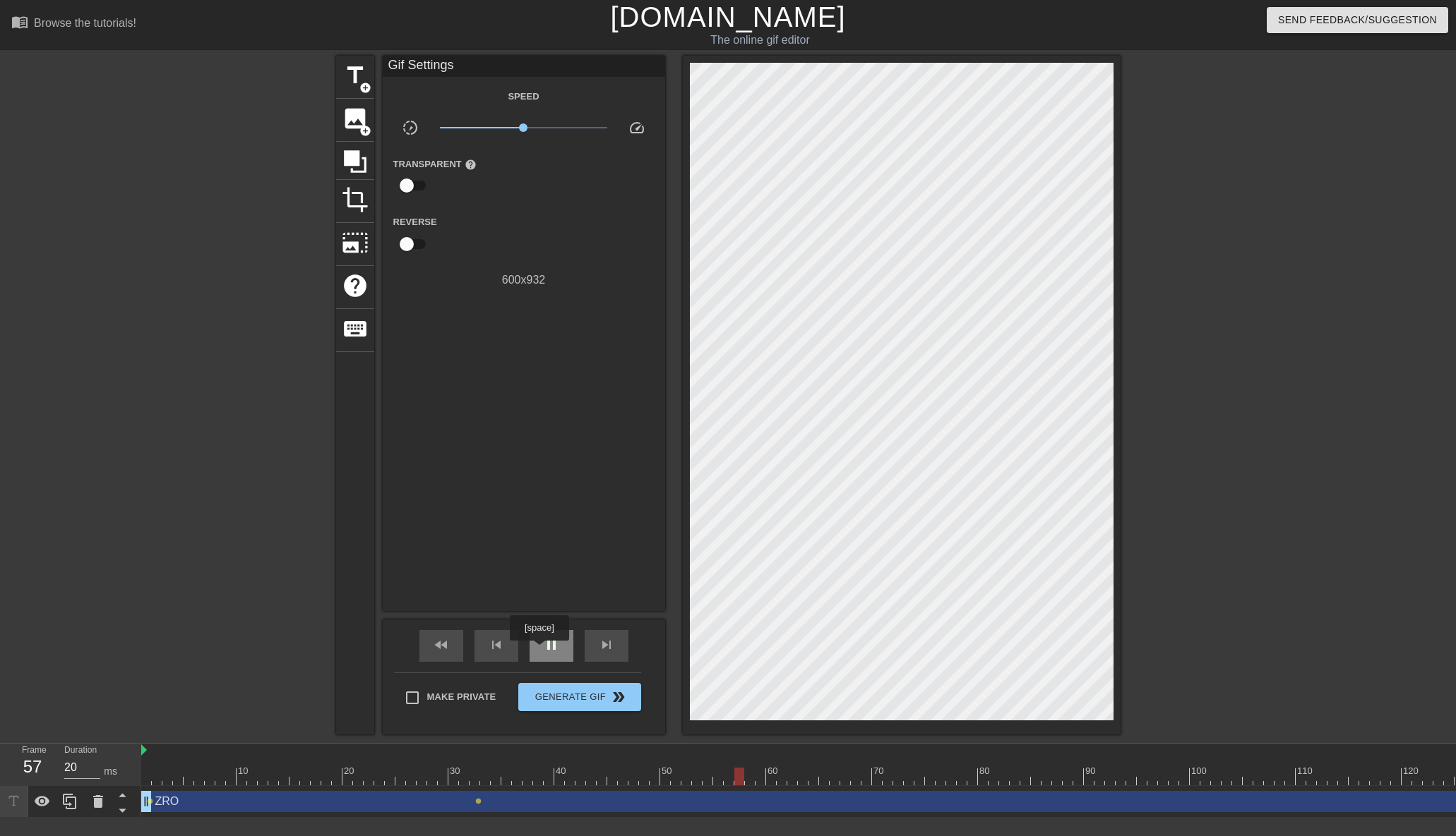
click at [541, 651] on div "pause" at bounding box center [551, 646] width 44 height 32
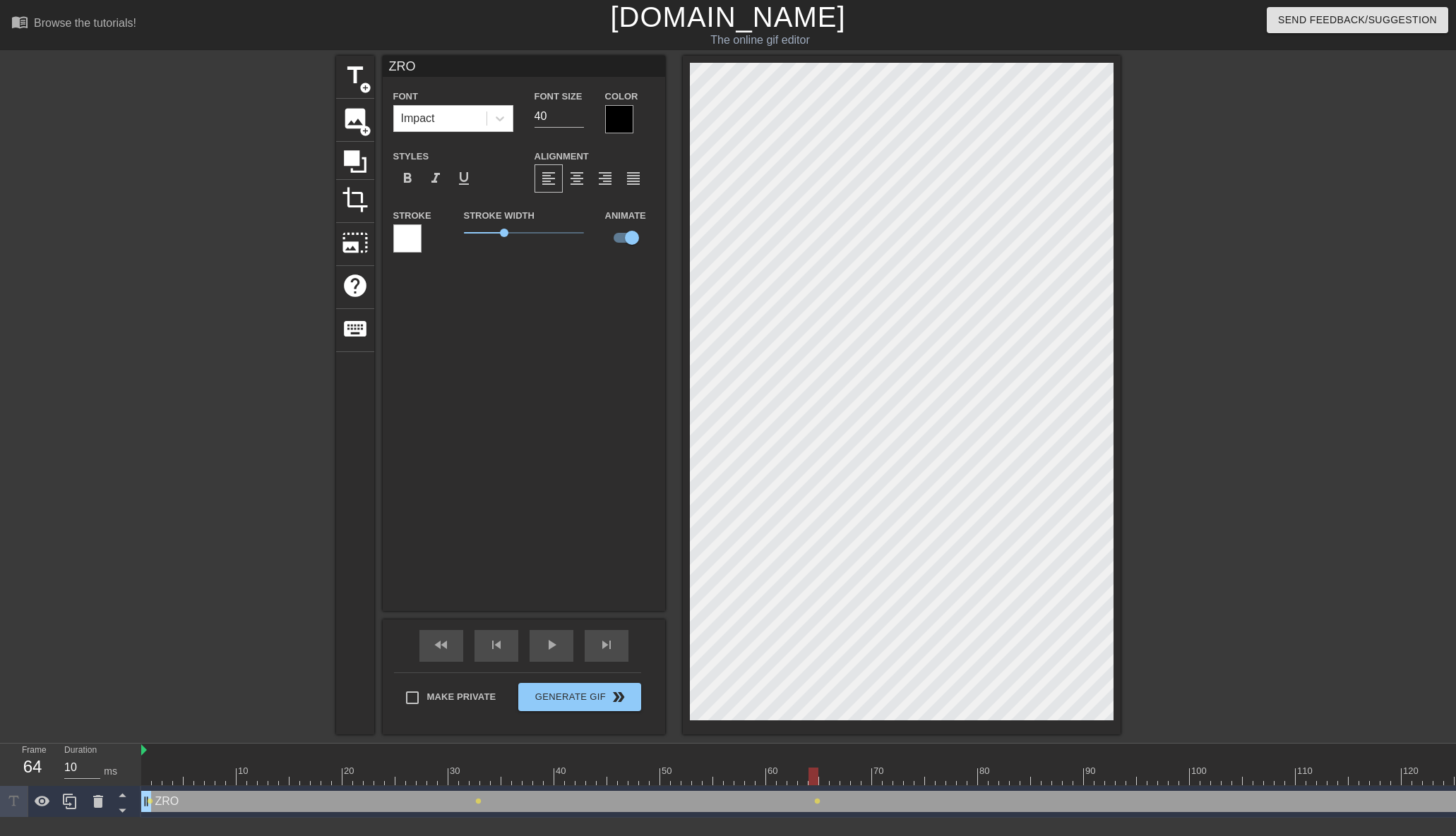
click at [152, 767] on div at bounding box center [157, 767] width 11 height 18
drag, startPoint x: 157, startPoint y: 770, endPoint x: 136, endPoint y: 770, distance: 21.0
click at [136, 770] on div "Frame 1 Duration 20 ms 10 20 30 40 50 60 70 80 90 100 110 120 130 140 150" at bounding box center [728, 781] width 1456 height 74
click at [544, 642] on span "play_arrow" at bounding box center [550, 644] width 17 height 17
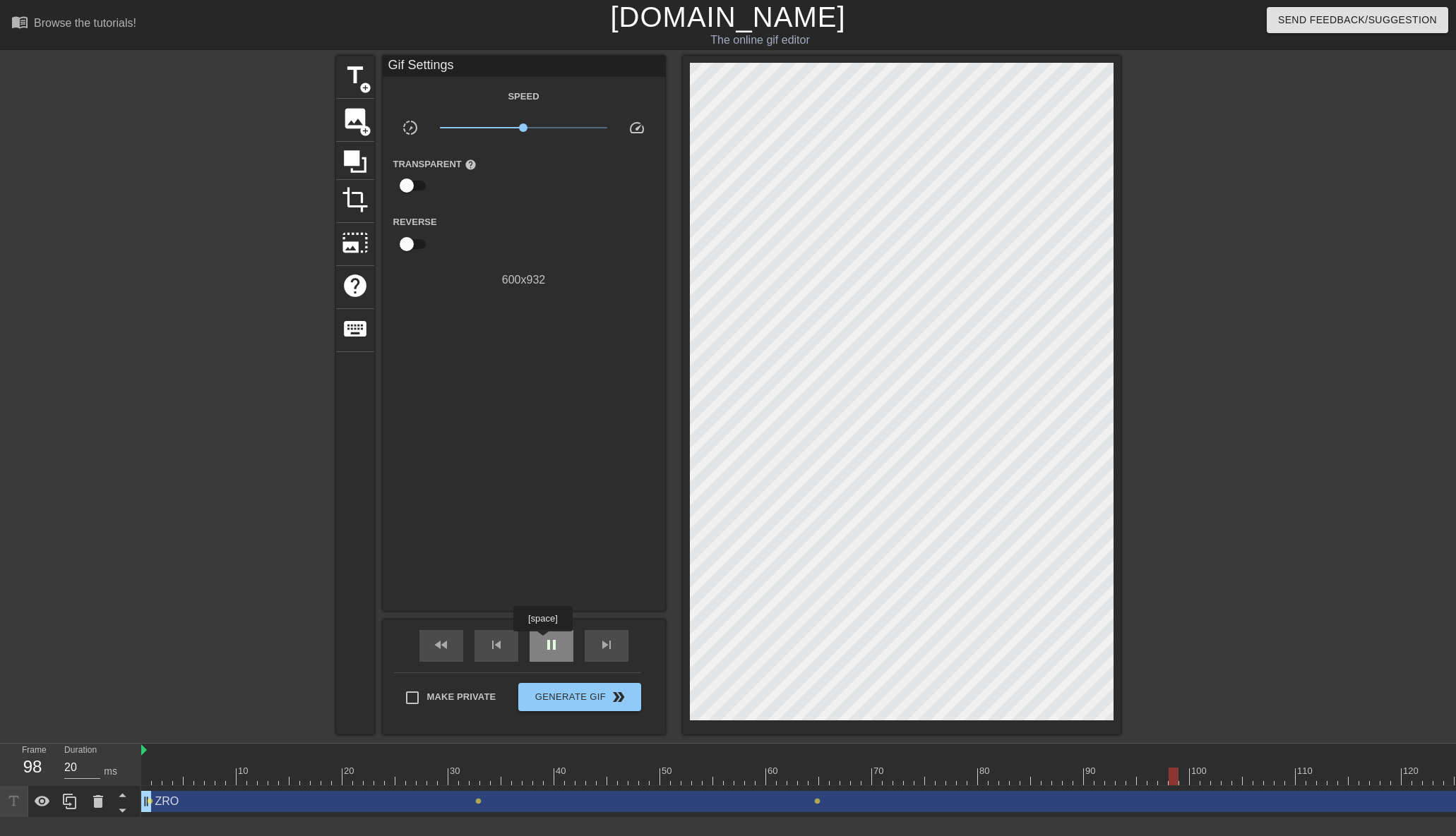
click at [544, 642] on span "pause" at bounding box center [550, 644] width 17 height 17
drag, startPoint x: 1278, startPoint y: 775, endPoint x: 133, endPoint y: 828, distance: 1146.2
click at [133, 818] on html "menu_book Browse the tutorials! [DOMAIN_NAME] The online gif editor Send Feedba…" at bounding box center [728, 409] width 1456 height 818
click at [816, 802] on span "lens" at bounding box center [817, 801] width 6 height 6
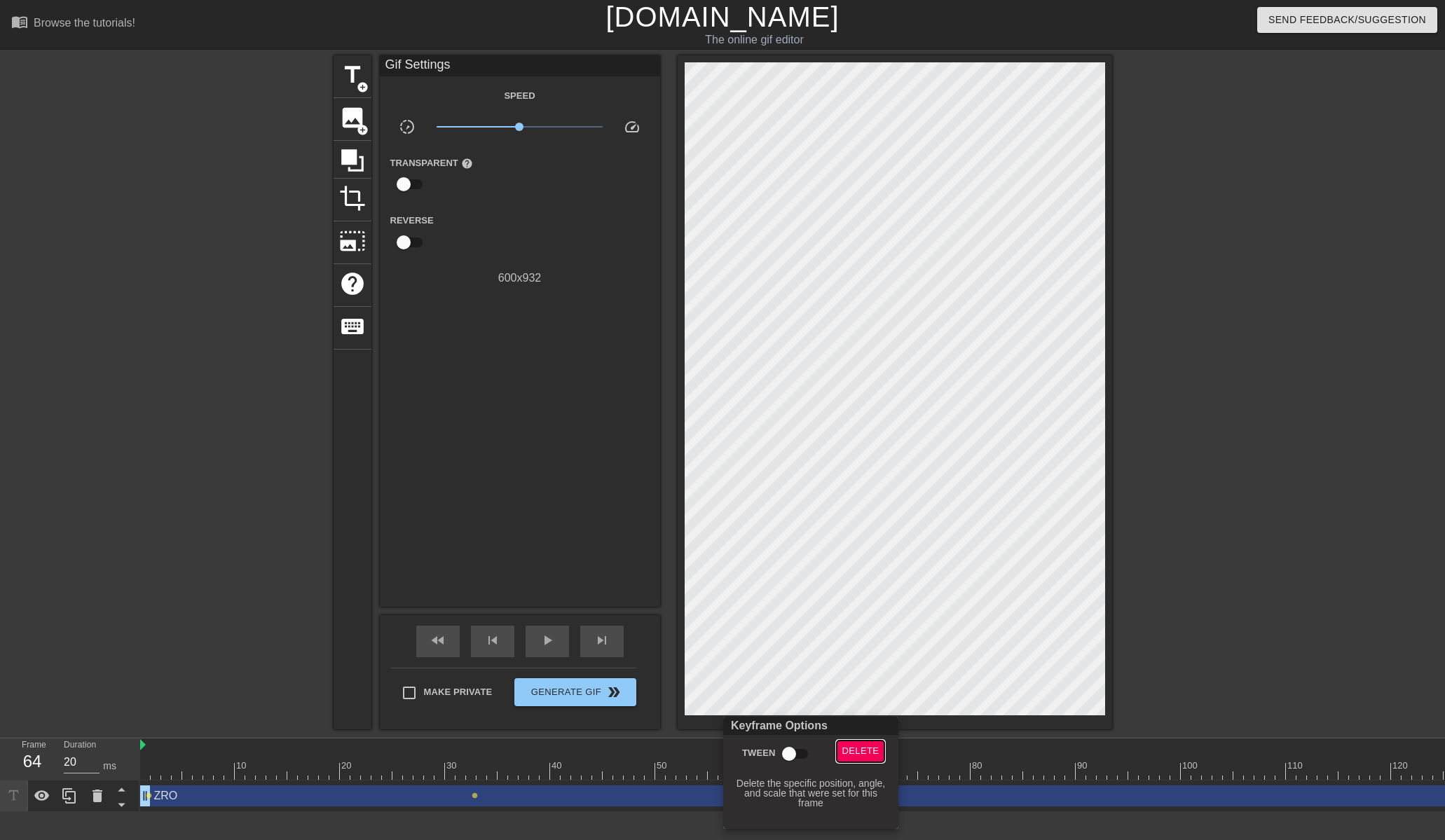
click at [850, 751] on span "Delete" at bounding box center [860, 751] width 38 height 16
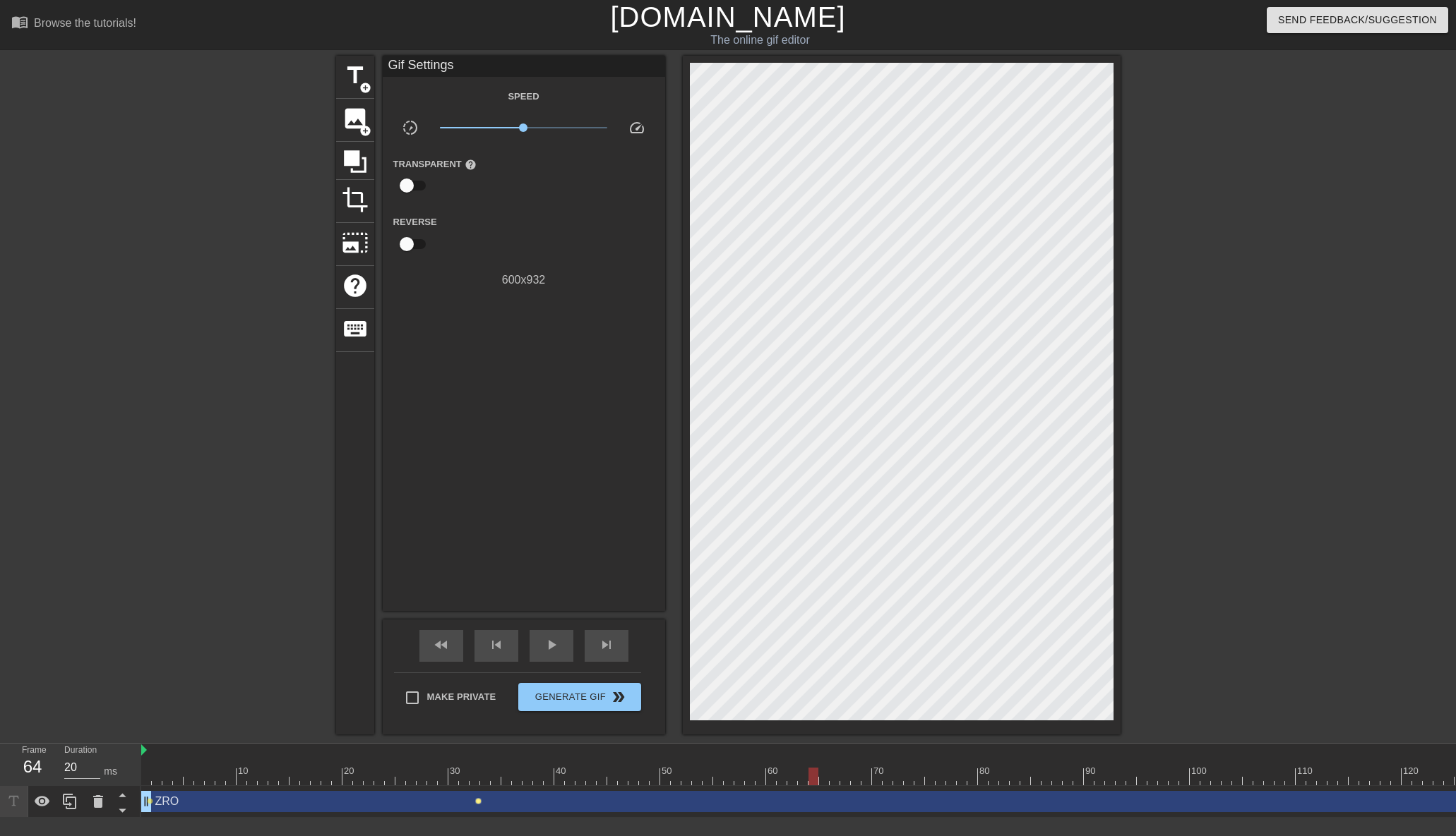
click at [479, 803] on span "lens" at bounding box center [477, 801] width 6 height 6
type input "10"
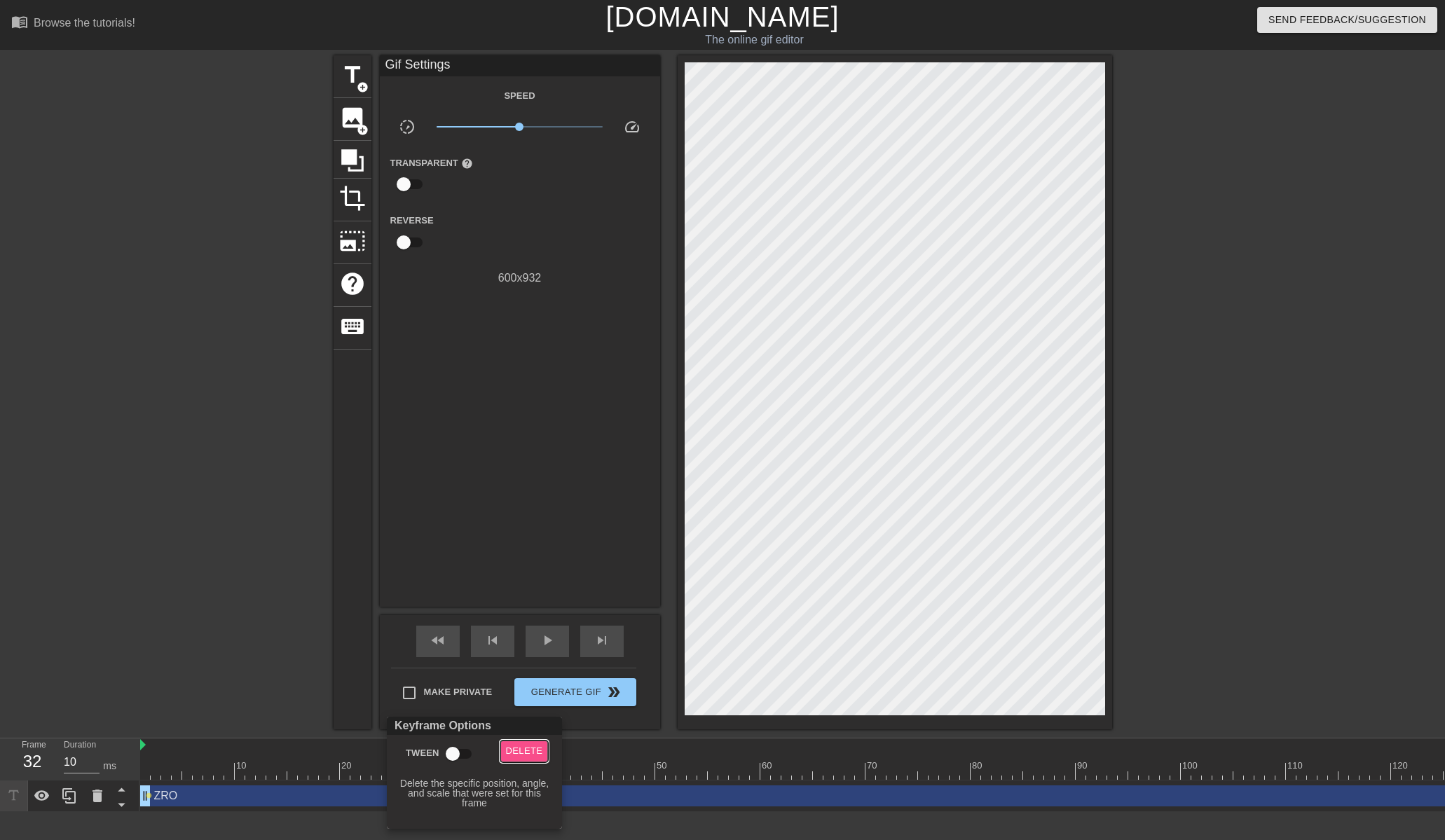
click at [521, 750] on span "Delete" at bounding box center [524, 751] width 38 height 16
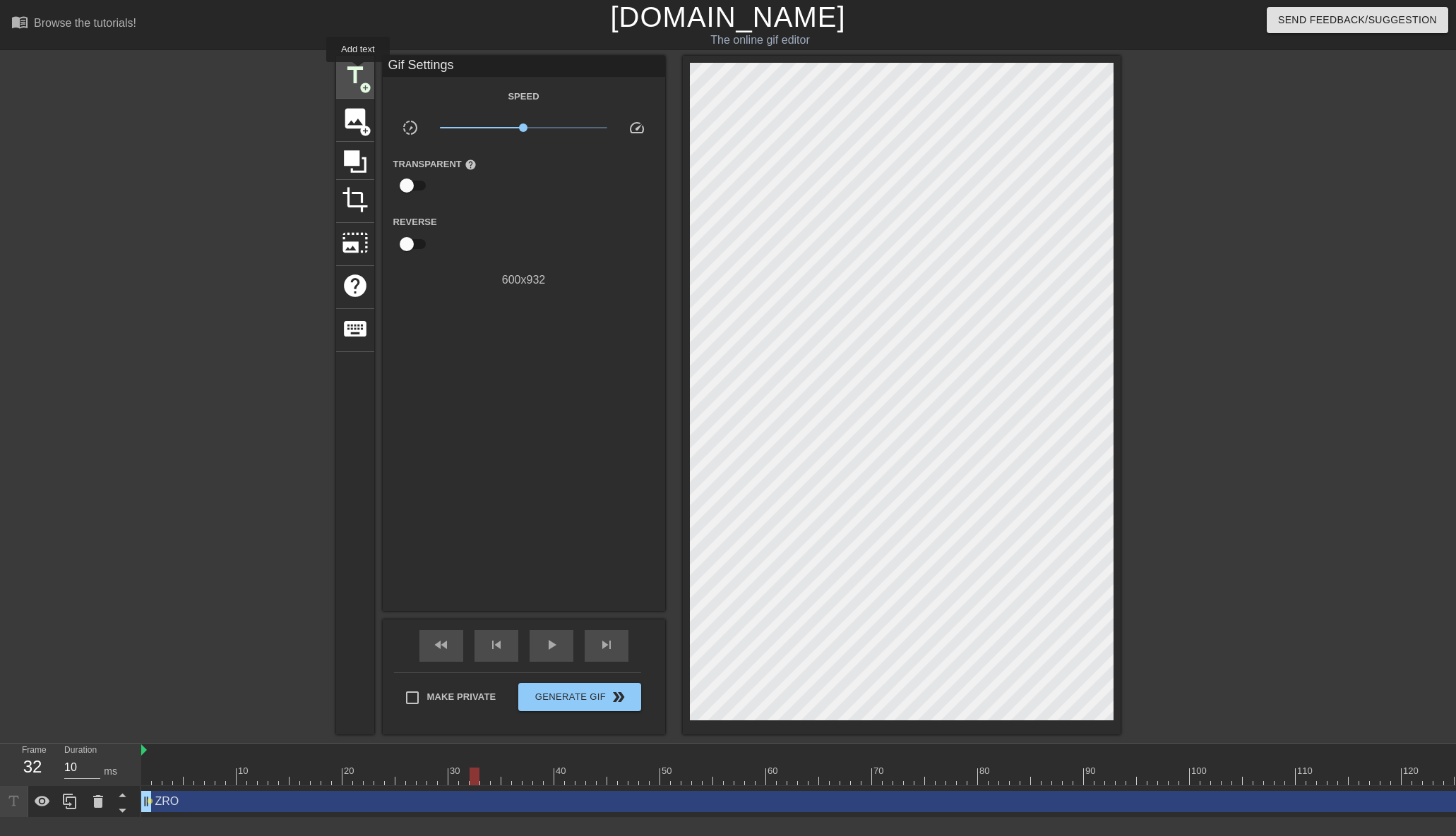
click at [359, 72] on span "title" at bounding box center [355, 76] width 27 height 27
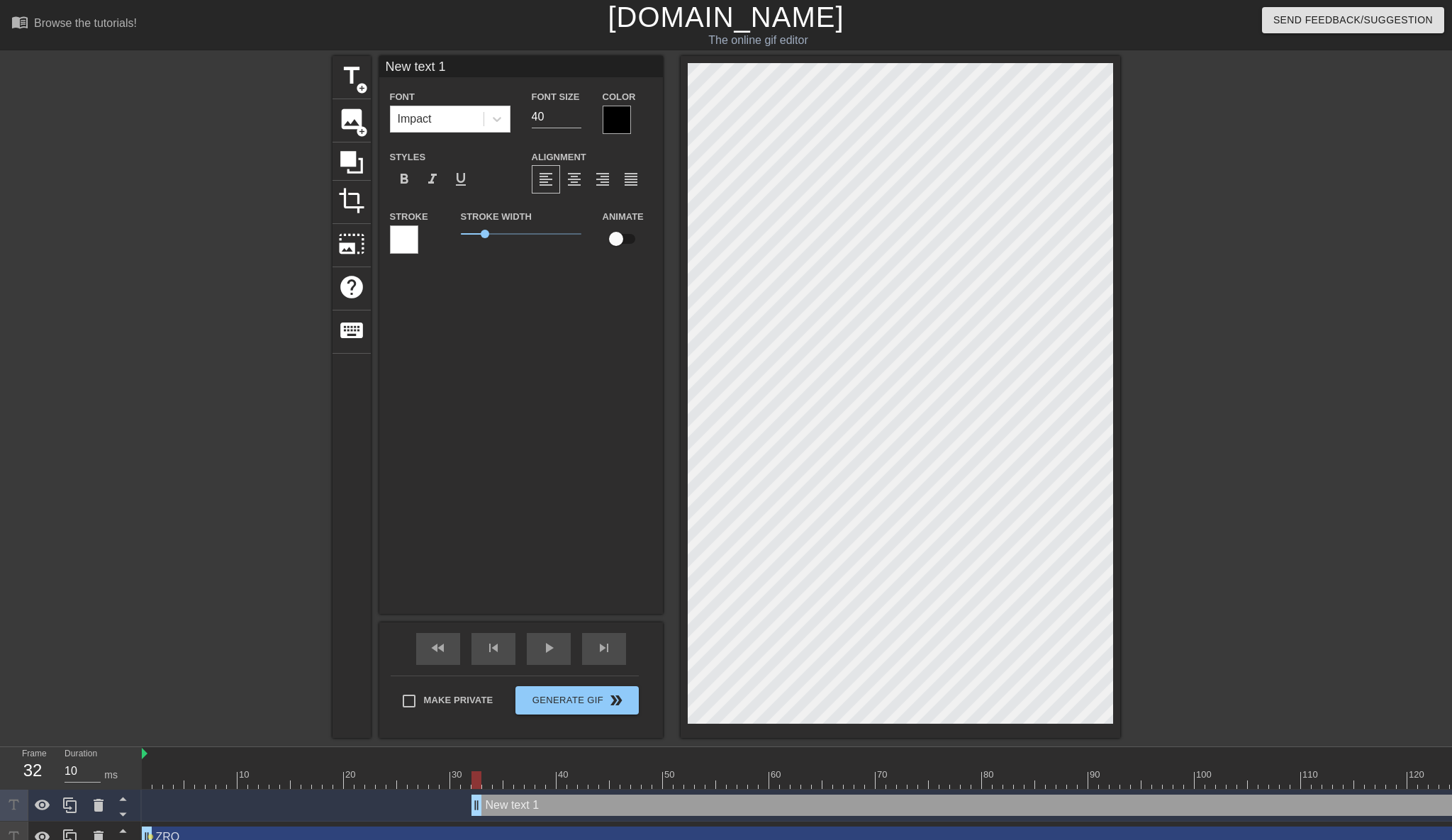
type input "$"
type textarea "$"
type input "$4"
type textarea "$4"
drag, startPoint x: 487, startPoint y: 232, endPoint x: 498, endPoint y: 239, distance: 13.0
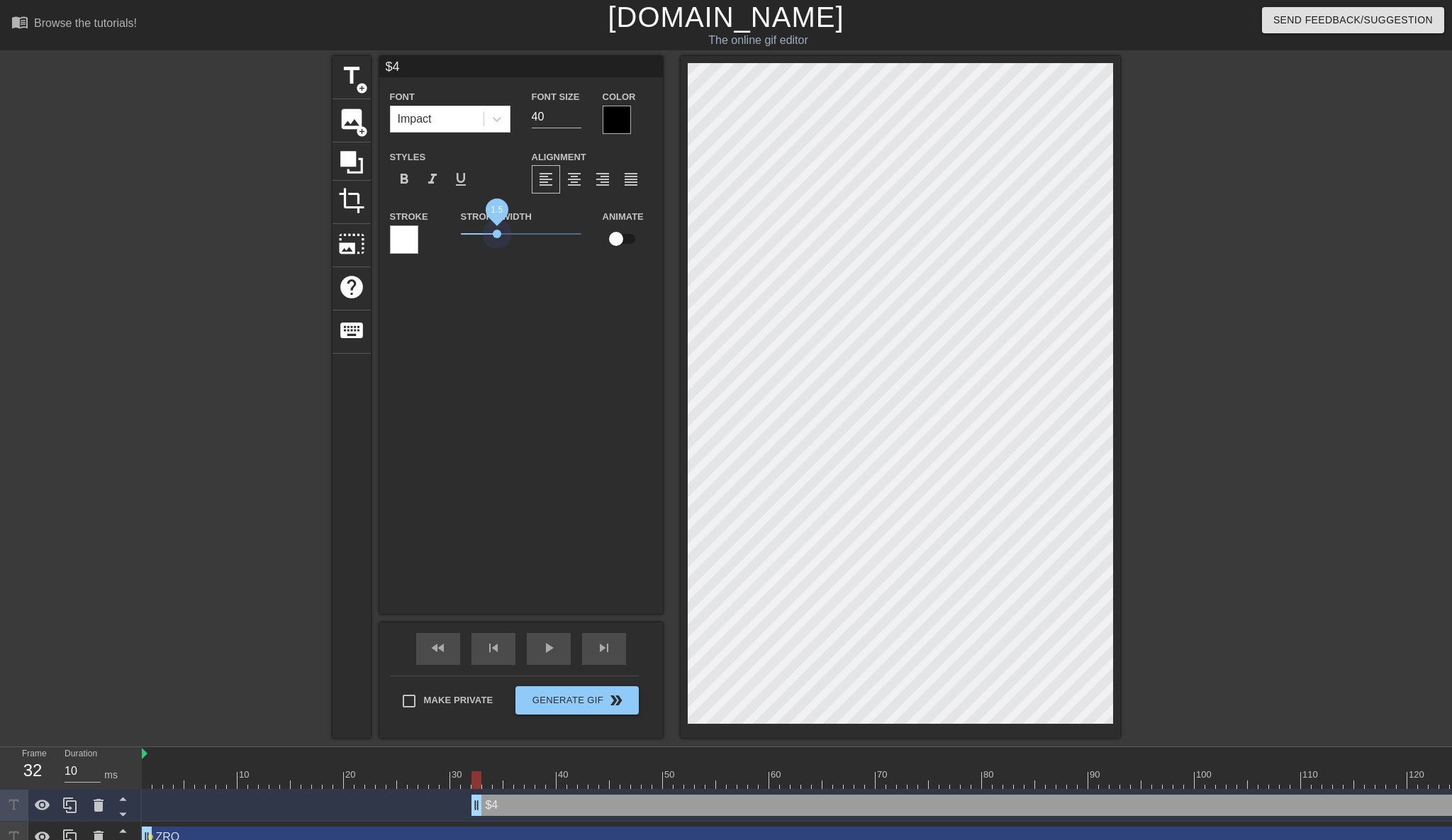
click at [497, 239] on span "1.5" at bounding box center [521, 233] width 120 height 17
type input "ZRO"
checkbox input "true"
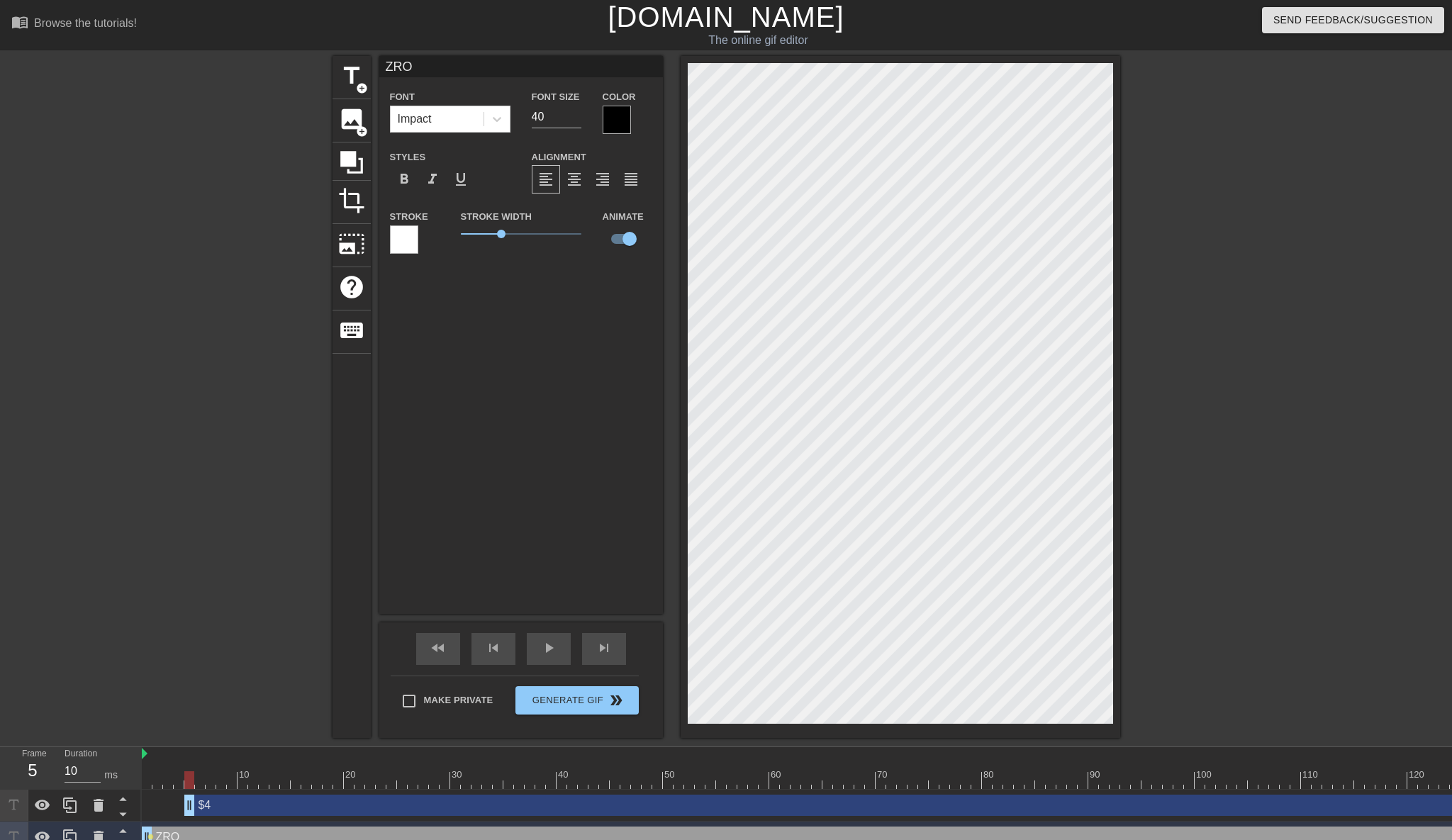
type input "20"
drag, startPoint x: 477, startPoint y: 804, endPoint x: 128, endPoint y: 812, distance: 349.1
click at [128, 812] on div "Frame 1 Duration 20 ms 10 20 30 40 50 60 70 80 90 100 110 120 130 140 150" at bounding box center [726, 800] width 1452 height 106
type input "$4"
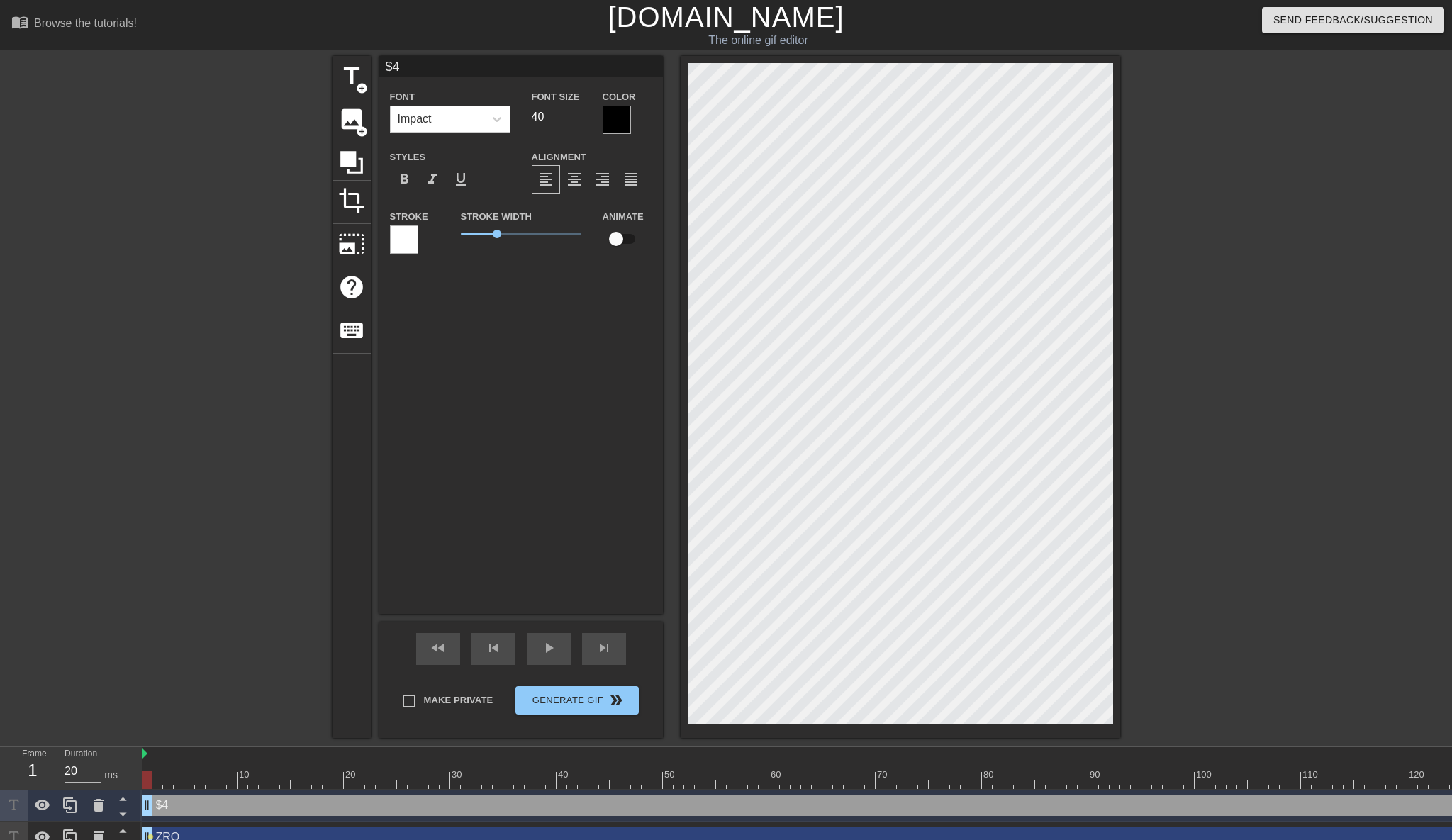
click at [613, 242] on input "checkbox" at bounding box center [616, 238] width 81 height 27
checkbox input "true"
click at [548, 646] on span "play_arrow" at bounding box center [548, 647] width 17 height 17
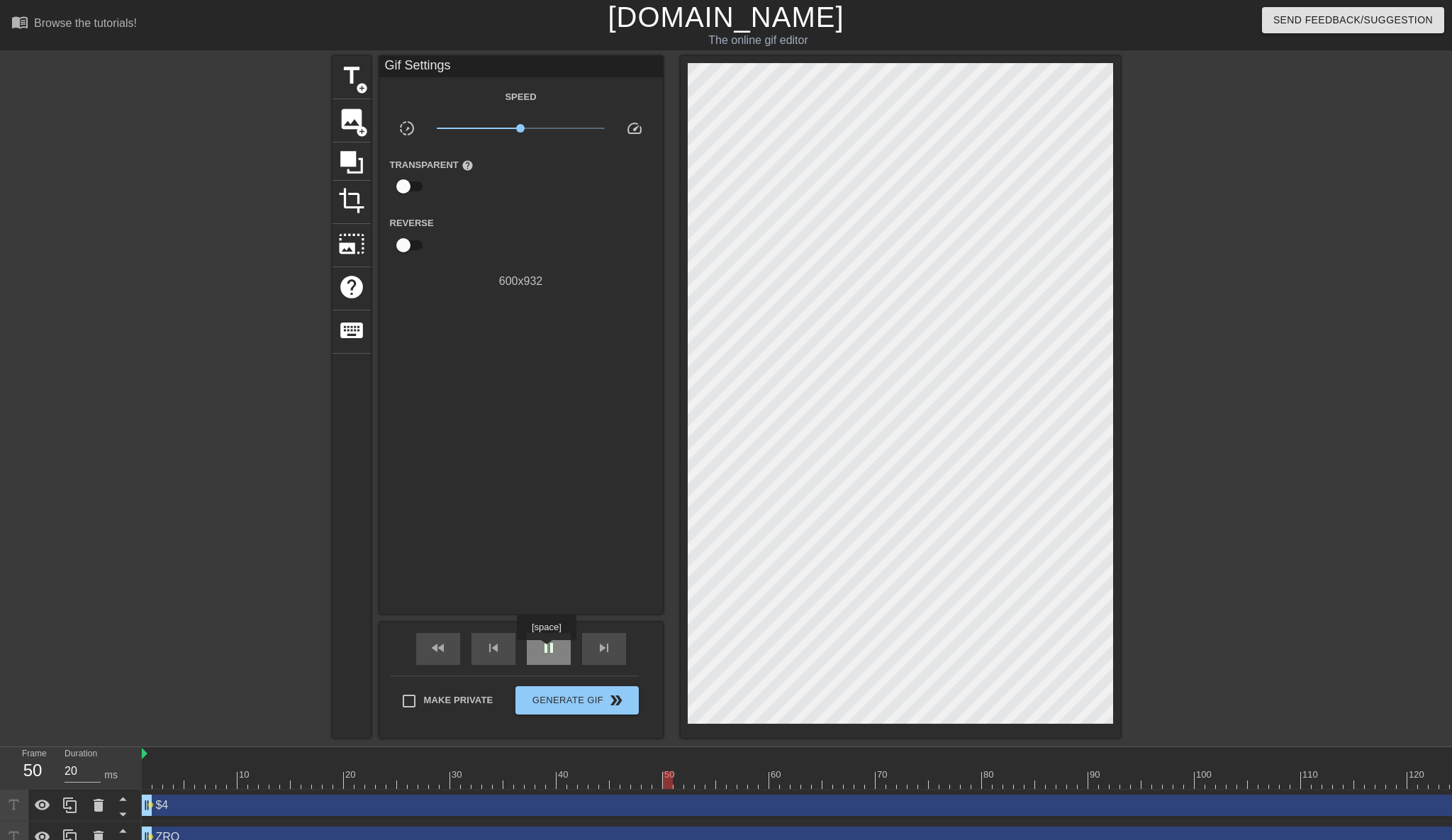
click at [548, 650] on span "pause" at bounding box center [548, 647] width 17 height 17
click at [548, 650] on span "play_arrow" at bounding box center [548, 647] width 17 height 17
click at [548, 650] on span "pause" at bounding box center [548, 647] width 17 height 17
click at [444, 646] on span "fast_rewind" at bounding box center [438, 647] width 17 height 17
click at [541, 649] on span "play_arrow" at bounding box center [548, 647] width 17 height 17
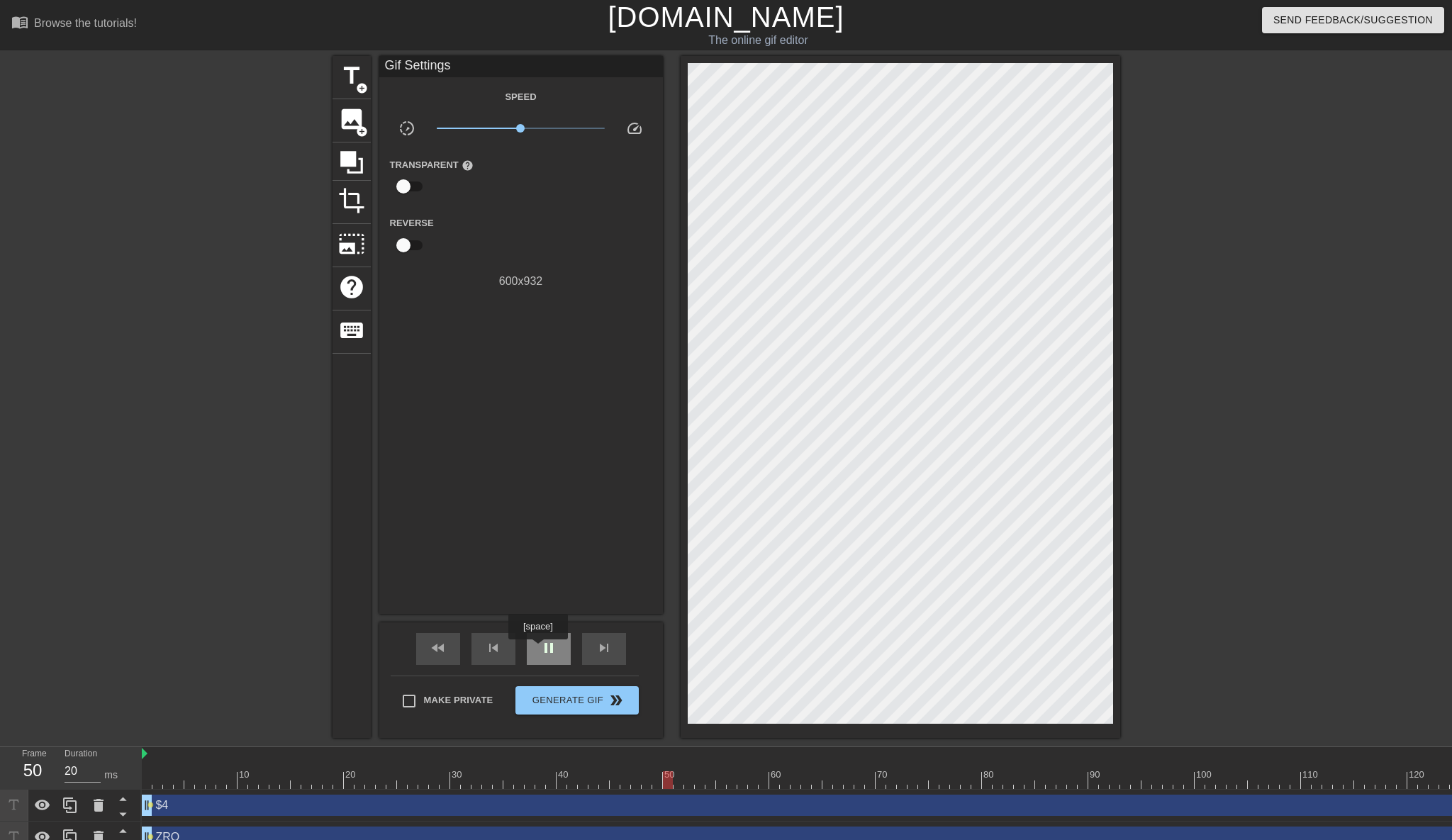
click at [541, 649] on span "pause" at bounding box center [548, 647] width 17 height 17
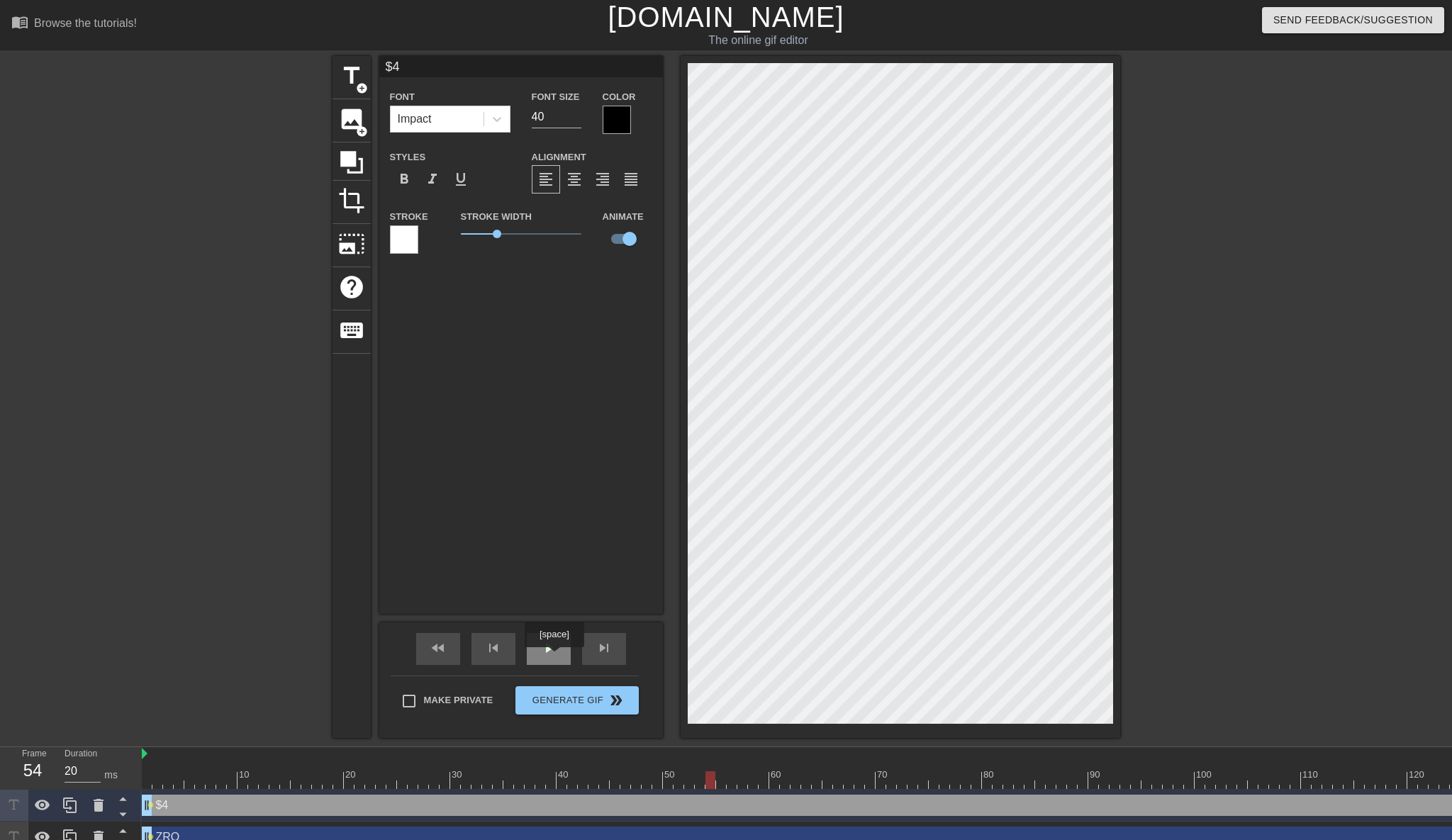
click at [556, 656] on span "play_arrow" at bounding box center [548, 647] width 17 height 17
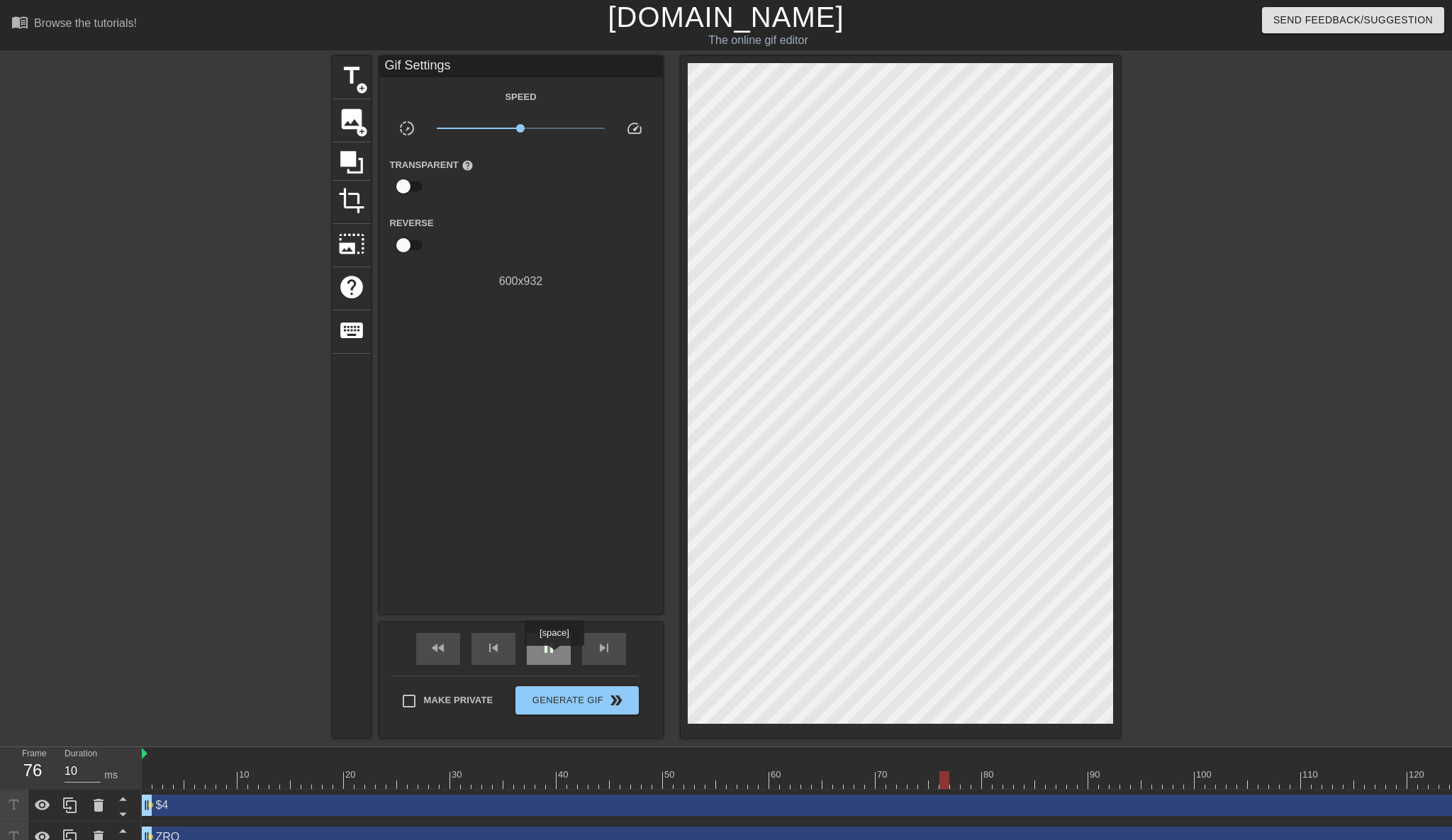
click at [556, 656] on span "pause" at bounding box center [548, 647] width 17 height 17
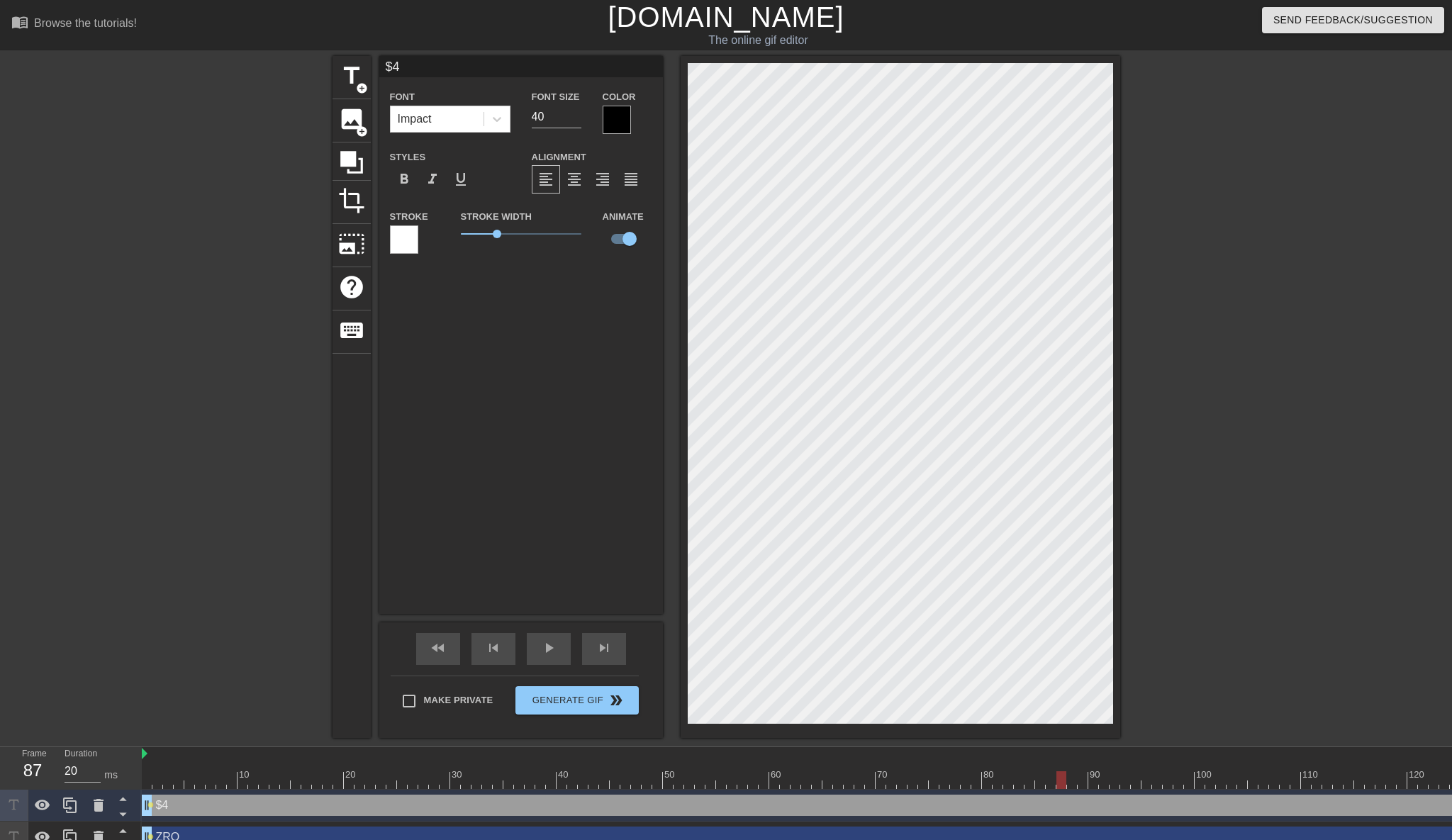
click at [318, 811] on div "$4 drag_handle drag_handle" at bounding box center [1413, 806] width 2542 height 21
click at [389, 757] on div at bounding box center [1413, 754] width 2542 height 14
click at [394, 776] on div at bounding box center [1413, 781] width 2542 height 18
click at [434, 776] on div at bounding box center [1413, 781] width 2542 height 18
click at [496, 776] on div at bounding box center [1413, 781] width 2542 height 18
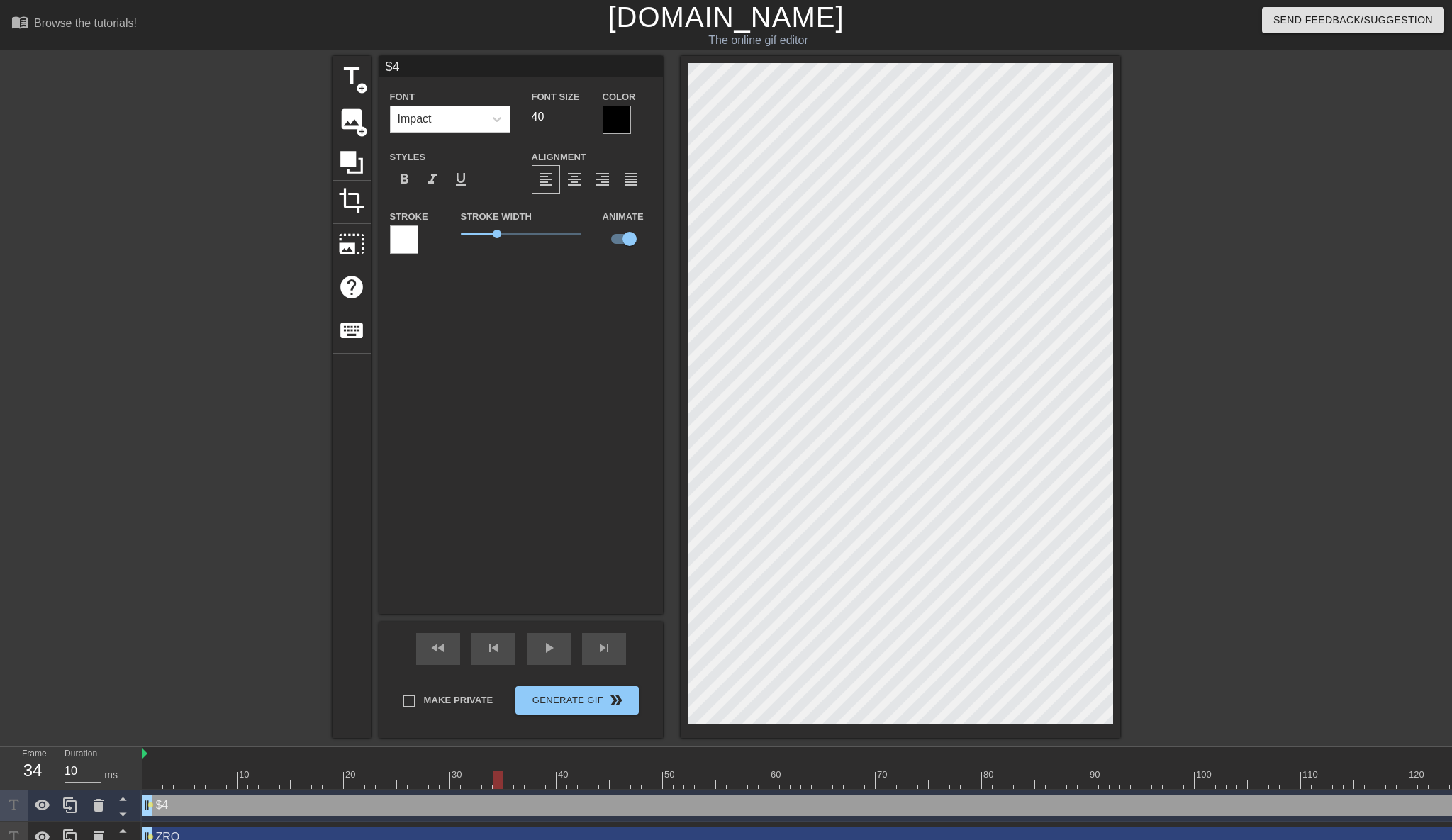
click at [541, 776] on div at bounding box center [1413, 781] width 2542 height 18
click at [552, 776] on div at bounding box center [1413, 781] width 2542 height 18
click at [611, 776] on div at bounding box center [1413, 781] width 2542 height 18
click at [689, 776] on div at bounding box center [1413, 781] width 2542 height 18
click at [743, 776] on div at bounding box center [1413, 781] width 2542 height 18
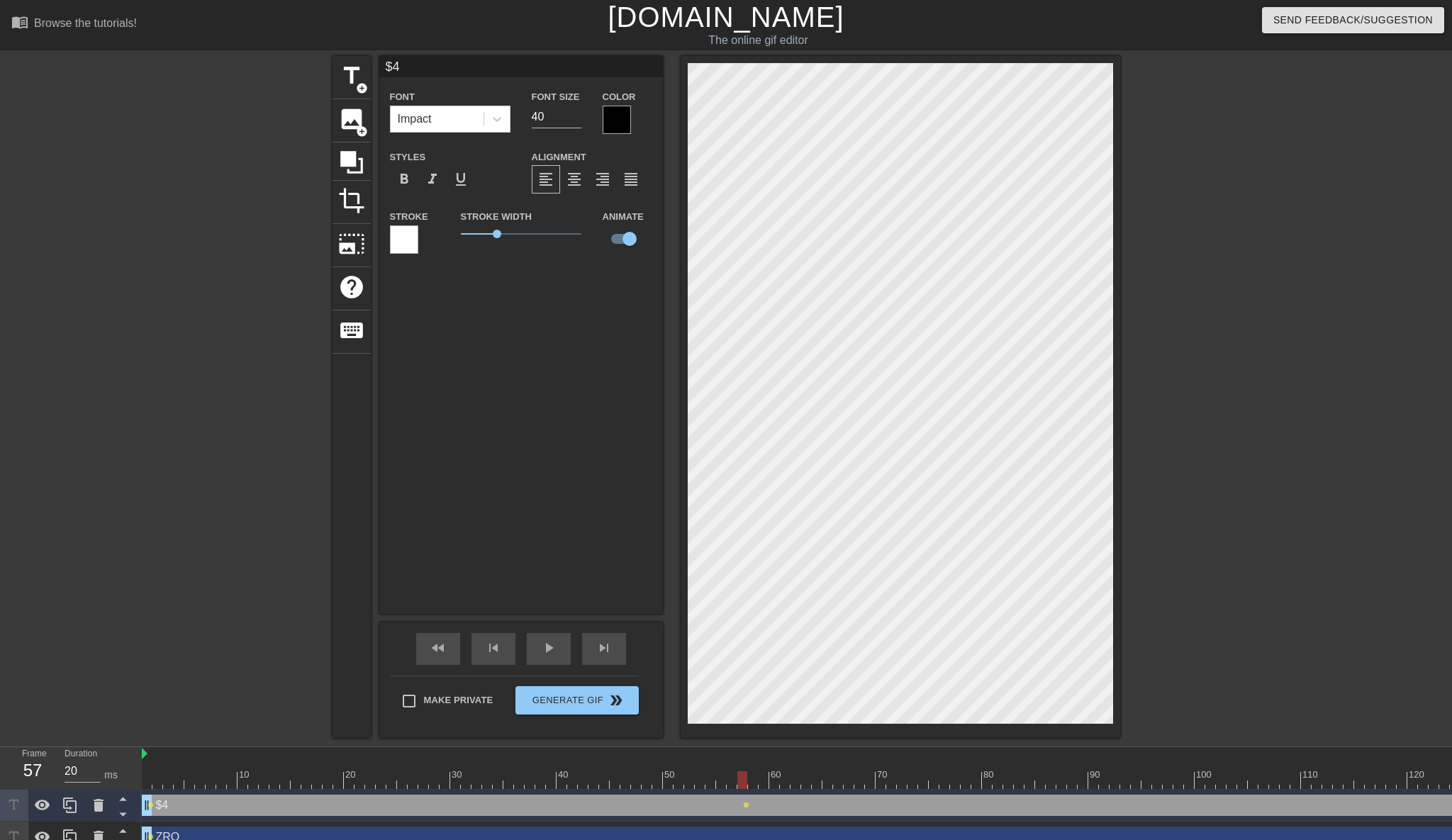
click at [940, 773] on div at bounding box center [1413, 781] width 2542 height 18
click at [1005, 779] on div at bounding box center [1413, 781] width 2542 height 18
click at [1089, 786] on div at bounding box center [1413, 781] width 2542 height 18
click at [1142, 786] on div at bounding box center [1413, 781] width 2542 height 18
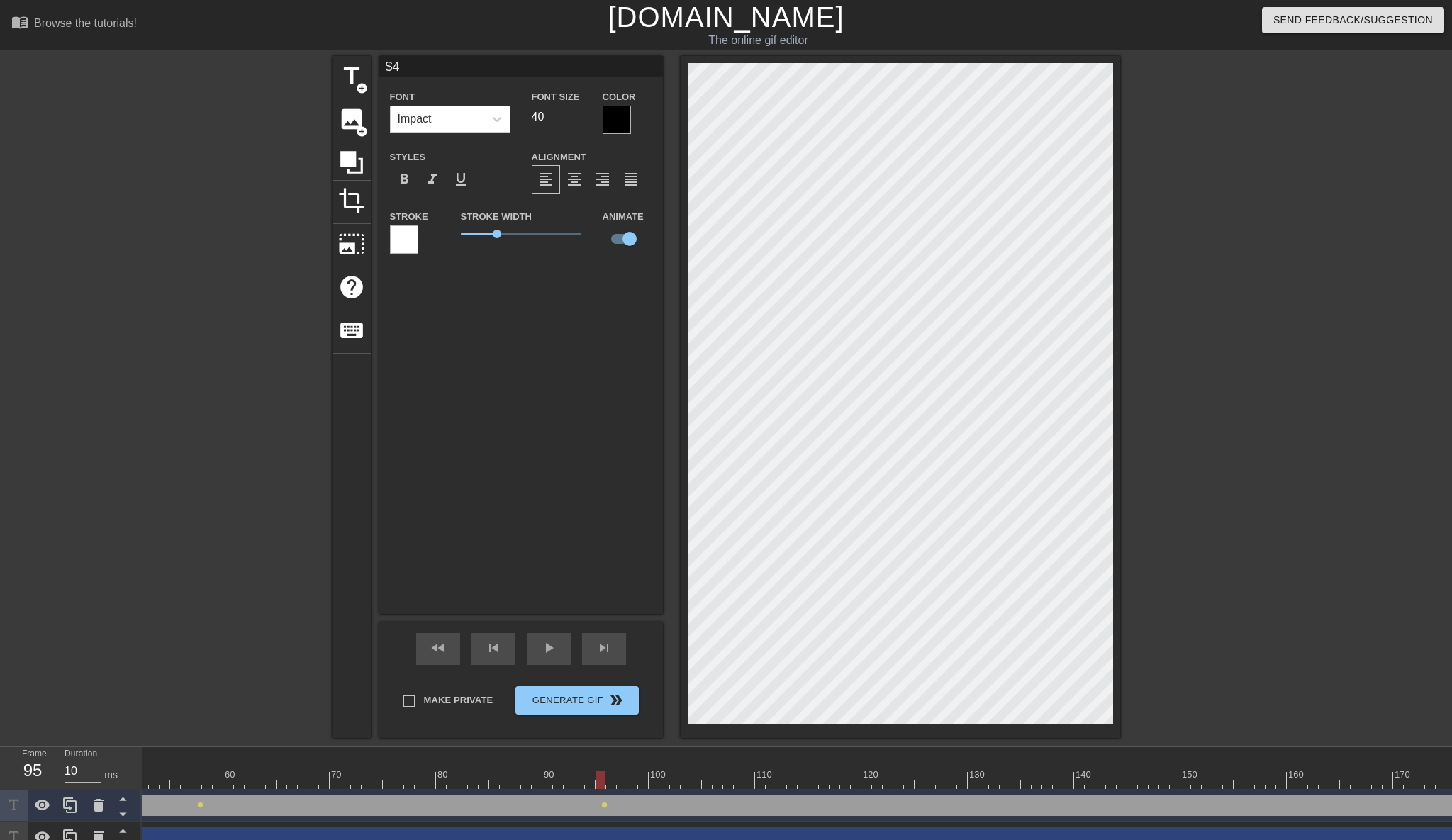
click at [757, 785] on div at bounding box center [866, 781] width 2542 height 18
click at [825, 785] on div at bounding box center [866, 781] width 2542 height 18
click at [918, 783] on div at bounding box center [866, 781] width 2542 height 18
click at [1001, 783] on div at bounding box center [866, 781] width 2542 height 18
click at [1063, 783] on div at bounding box center [866, 781] width 2542 height 18
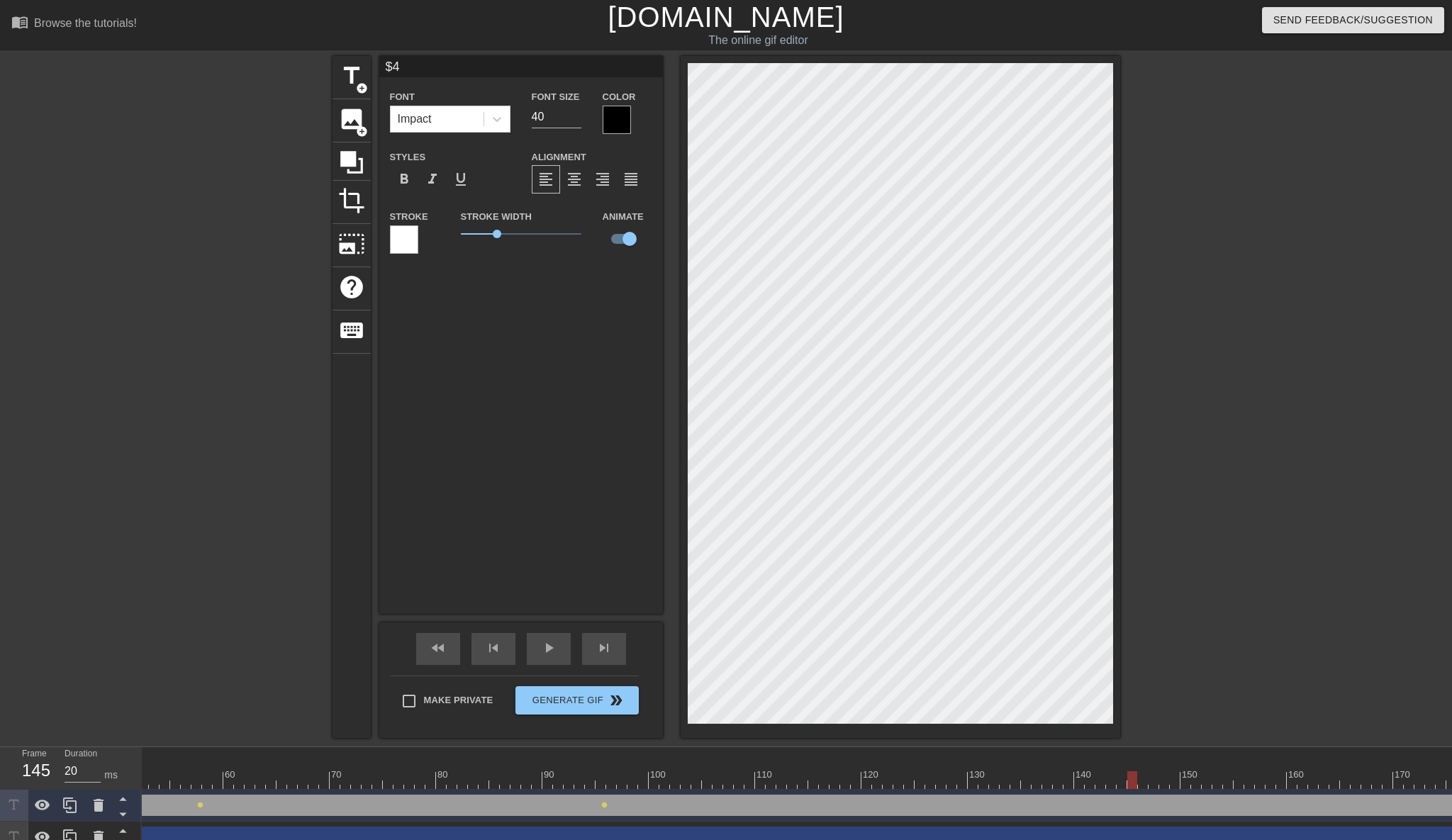
click at [1131, 783] on div at bounding box center [866, 781] width 2542 height 18
click at [1194, 781] on div at bounding box center [866, 781] width 2542 height 18
click at [1204, 776] on div at bounding box center [614, 781] width 2542 height 18
click at [1252, 776] on div at bounding box center [614, 781] width 2542 height 18
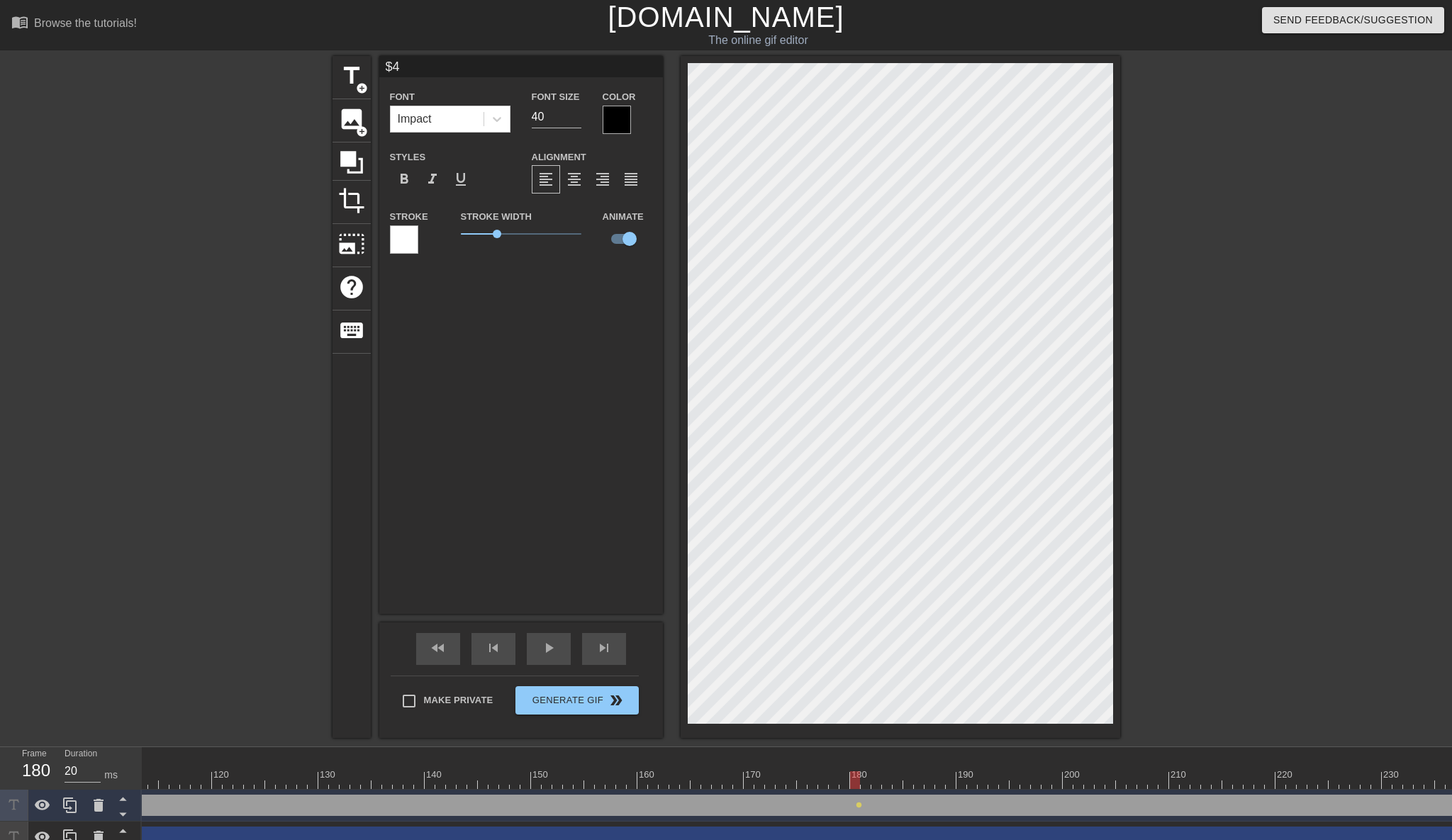
scroll to position [0, 1199]
click at [1205, 783] on div at bounding box center [213, 781] width 2542 height 18
click at [1297, 783] on div at bounding box center [213, 781] width 2542 height 18
click at [1372, 783] on div at bounding box center [213, 781] width 2542 height 18
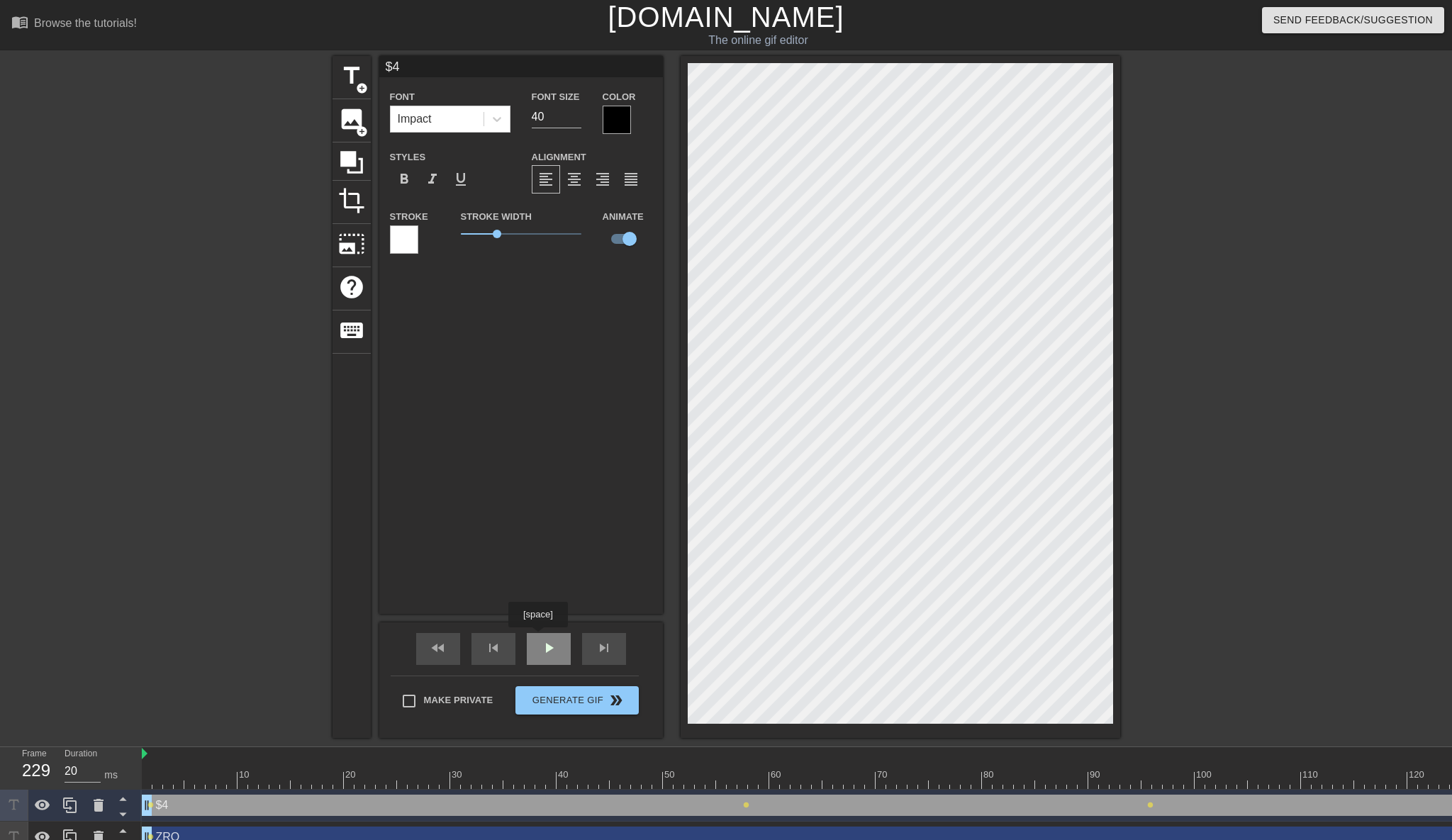
click at [543, 636] on div "play_arrow" at bounding box center [549, 649] width 44 height 32
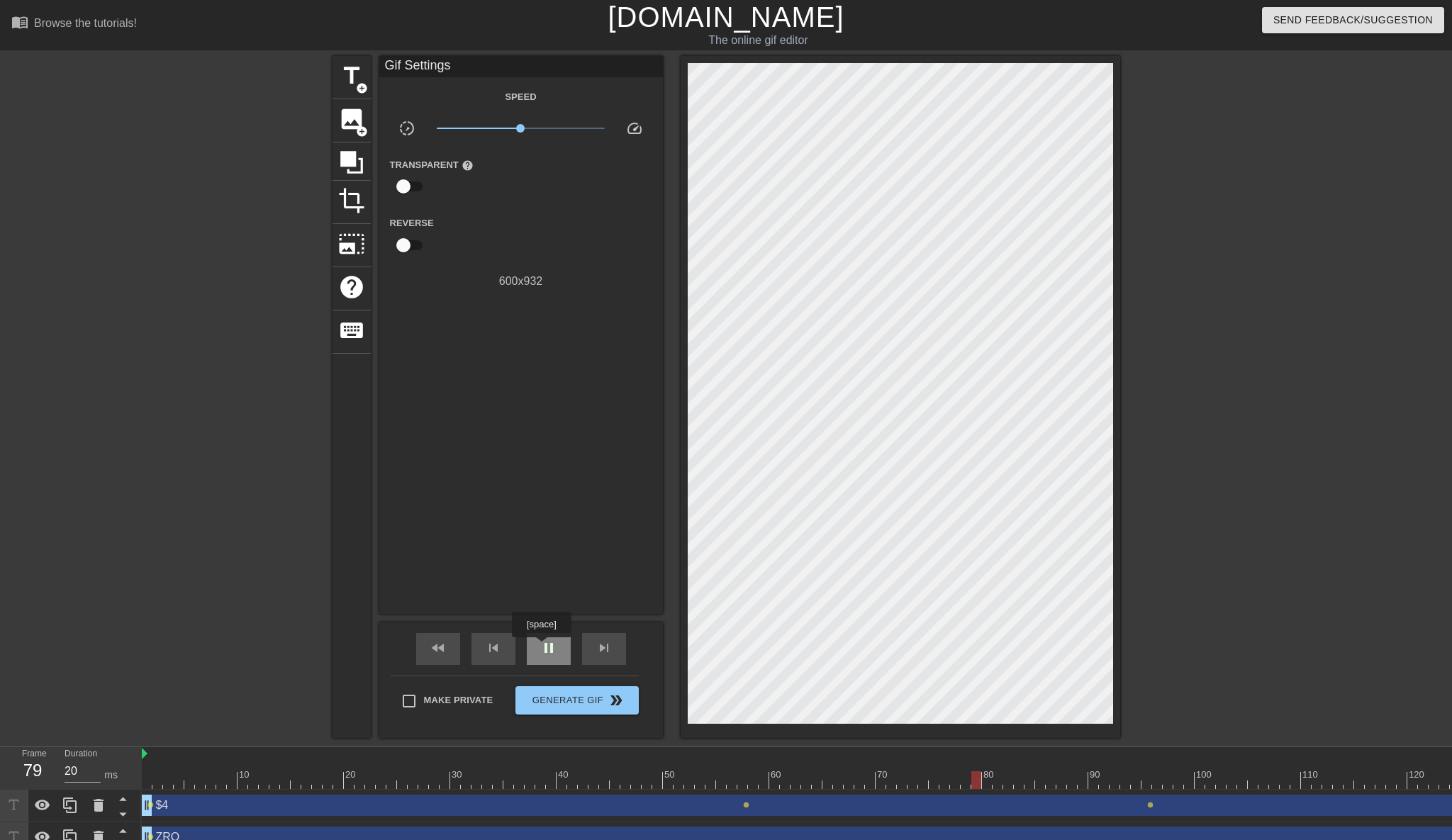
click at [543, 647] on span "pause" at bounding box center [548, 647] width 17 height 17
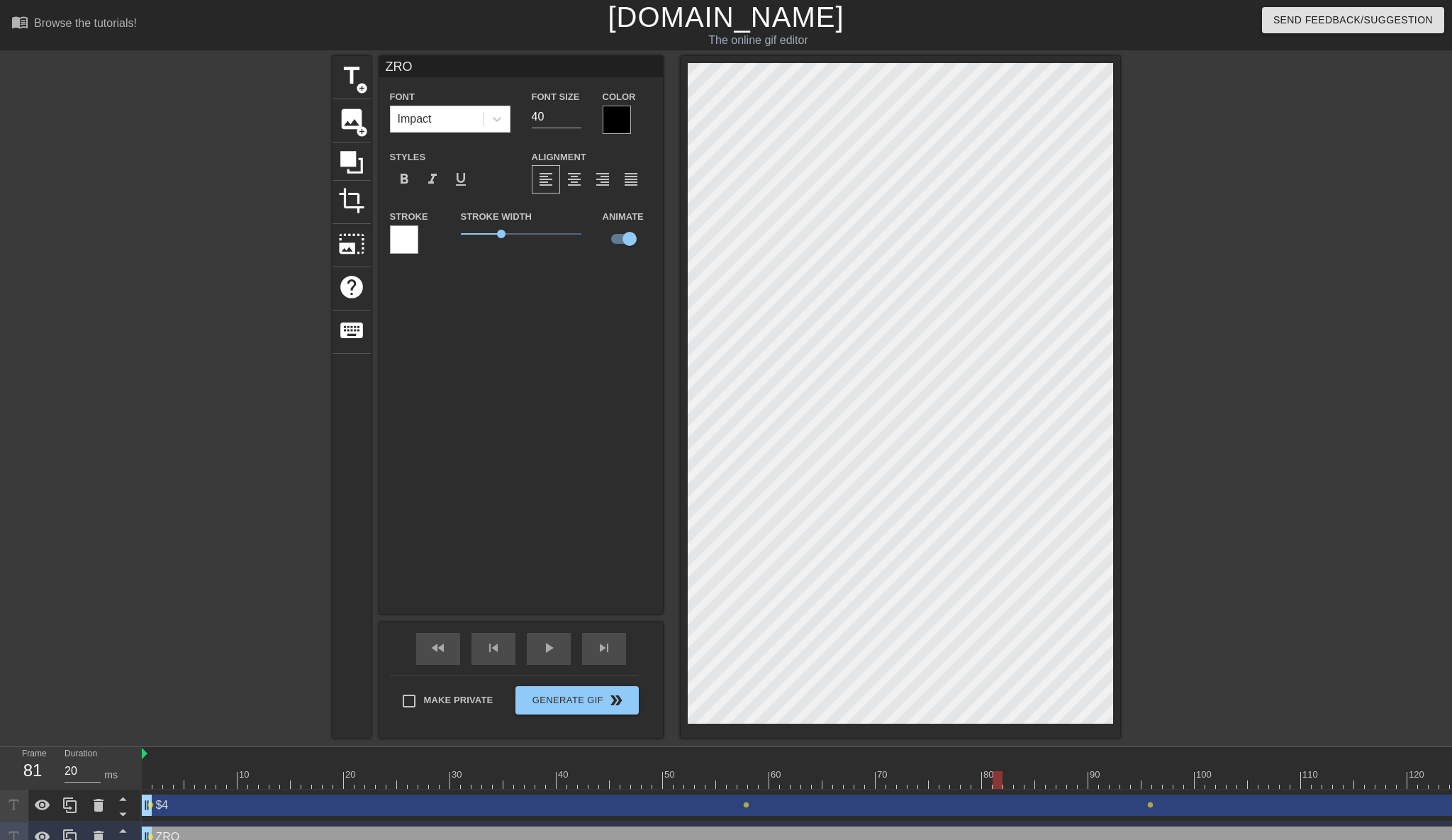
click at [220, 833] on div "ZRO drag_handle drag_handle" at bounding box center [1413, 837] width 2542 height 21
click at [544, 642] on span "play_arrow" at bounding box center [548, 647] width 17 height 17
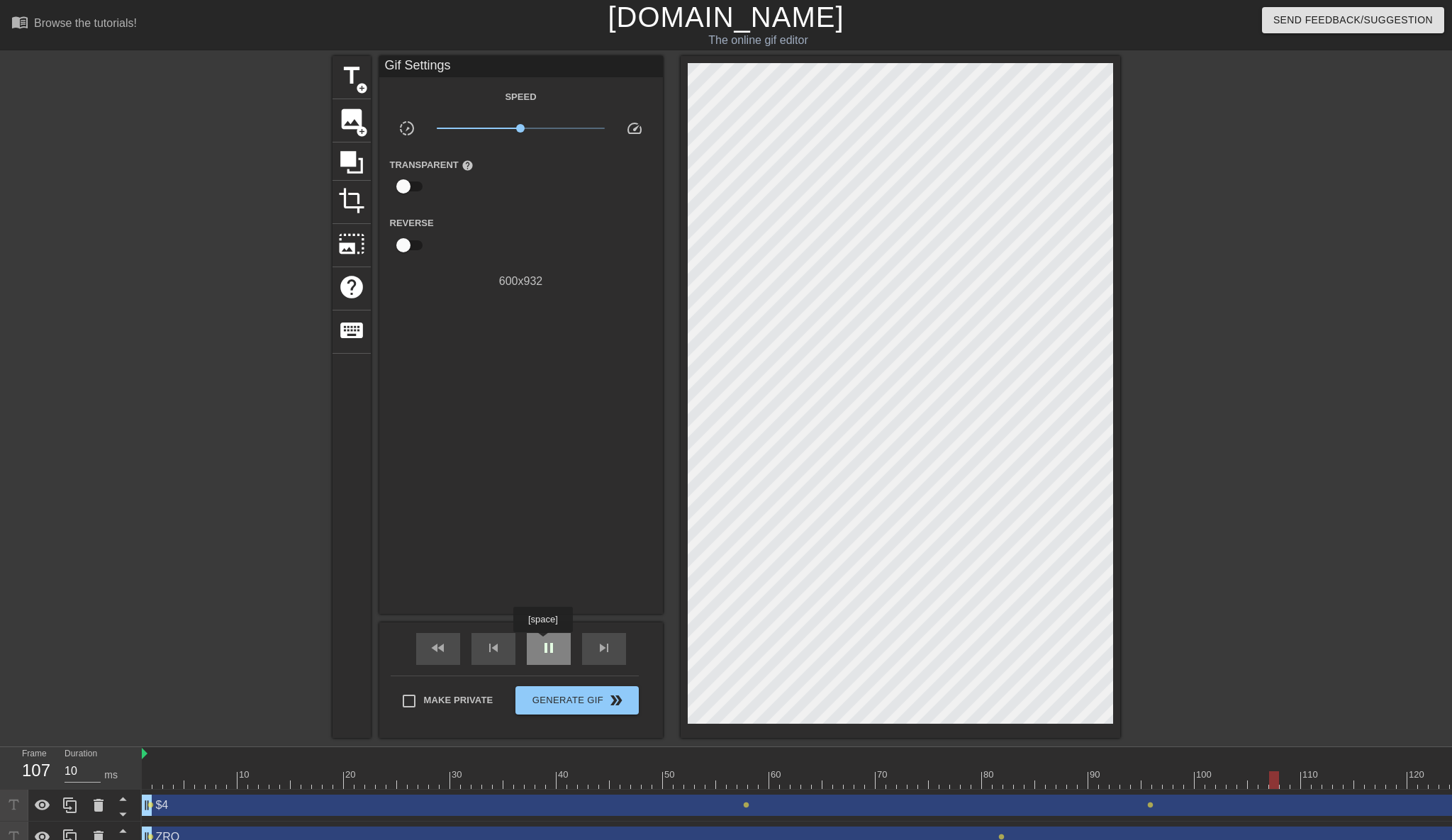
click at [545, 642] on span "pause" at bounding box center [548, 647] width 17 height 17
drag, startPoint x: 1275, startPoint y: 777, endPoint x: 128, endPoint y: 823, distance: 1147.9
click at [128, 823] on div "Frame 1 Duration 20 ms 10 20 30 40 50 60 70 80 90 100 110 120 130 140 150" at bounding box center [726, 800] width 1452 height 106
click at [1001, 836] on span "lens" at bounding box center [1001, 836] width 6 height 6
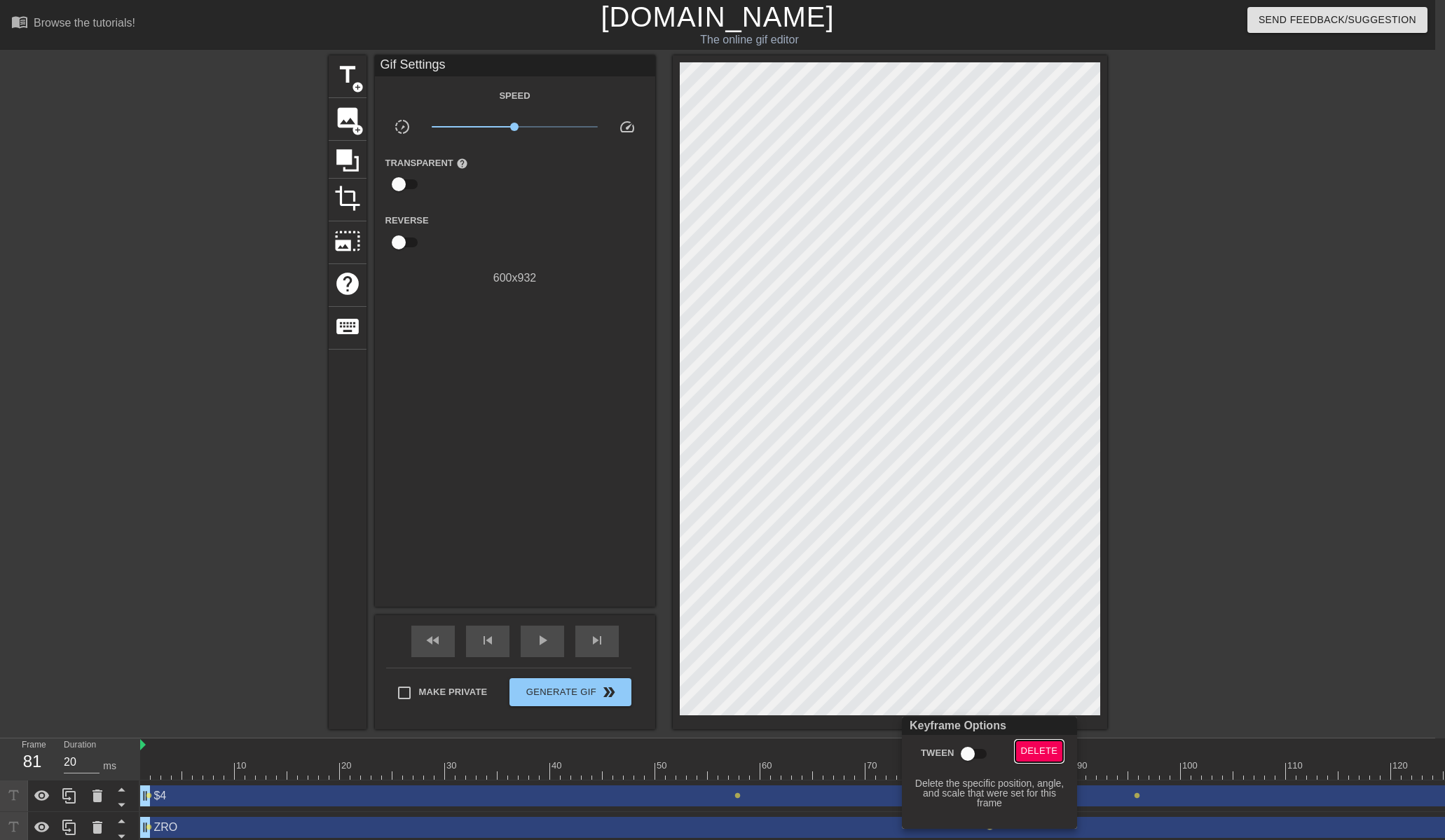
click at [1036, 748] on span "Delete" at bounding box center [1039, 751] width 38 height 16
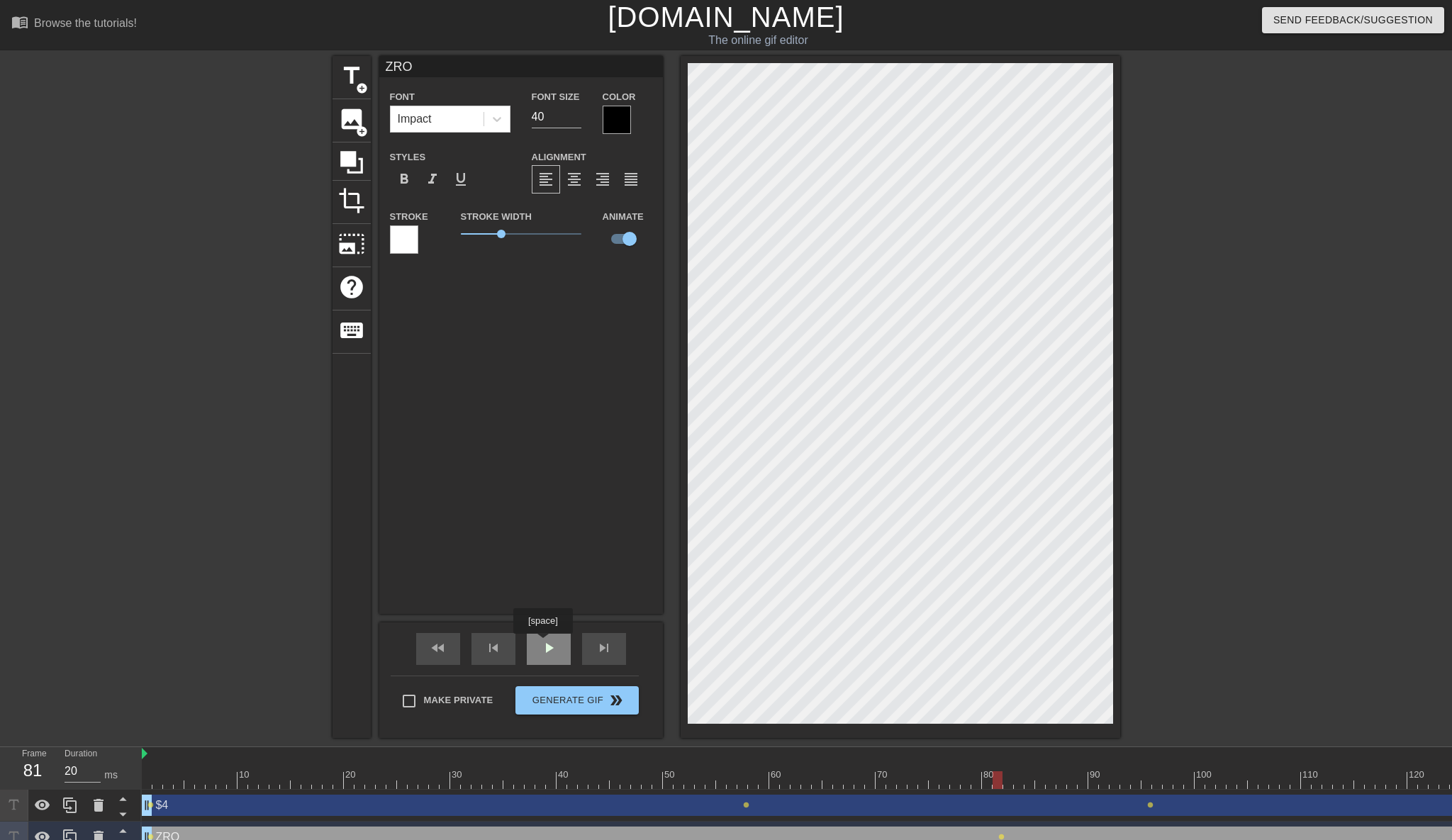
click at [545, 646] on span "play_arrow" at bounding box center [548, 647] width 17 height 17
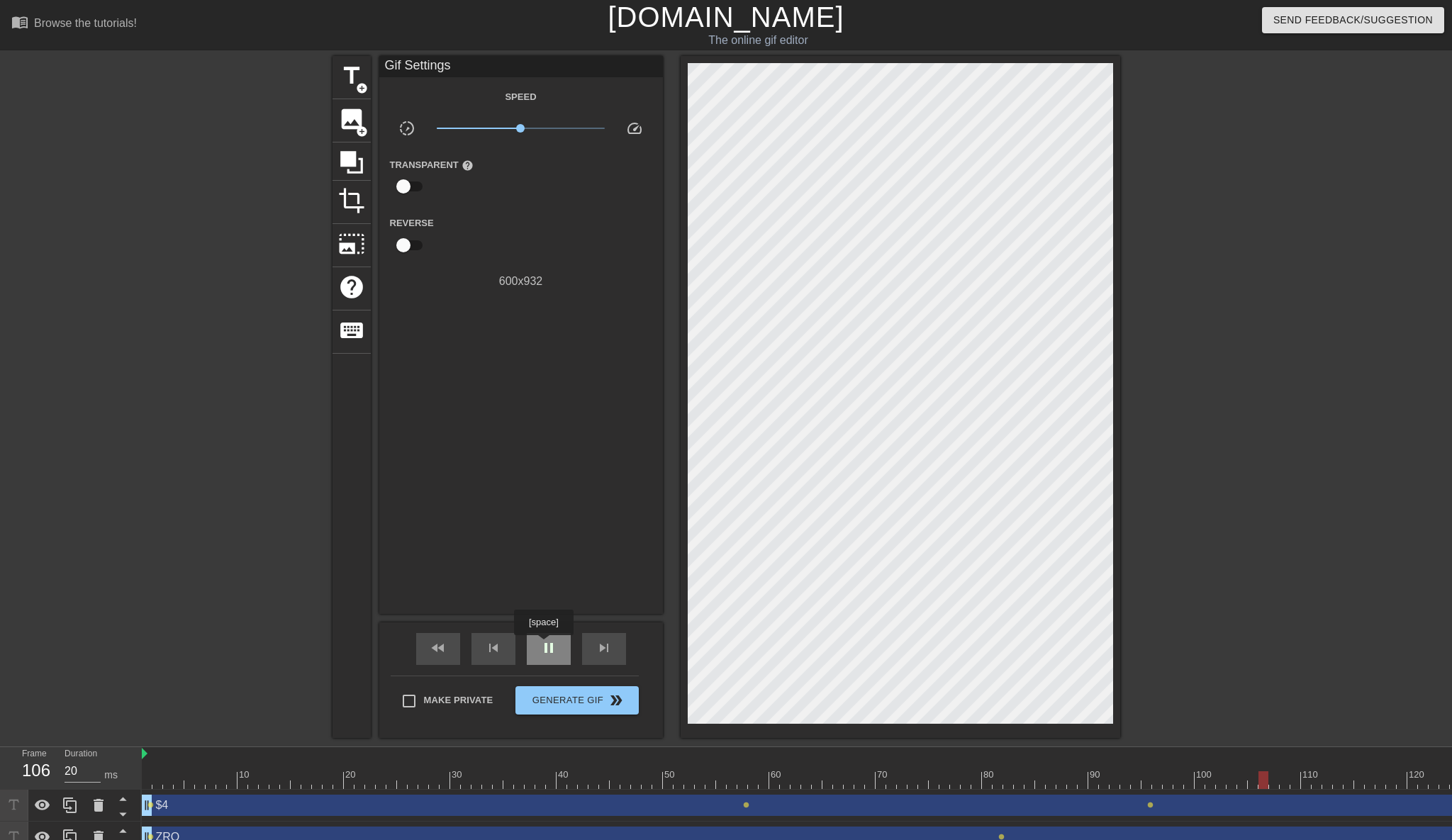
click at [545, 646] on span "pause" at bounding box center [548, 647] width 17 height 17
drag, startPoint x: 1272, startPoint y: 779, endPoint x: 140, endPoint y: 805, distance: 1132.3
click at [140, 805] on div "Frame 1 Duration 20 ms 10 20 30 40 50 60 70 80 90 100 110 120 130 140 150" at bounding box center [726, 800] width 1452 height 106
click at [1003, 835] on span "lens" at bounding box center [1001, 836] width 6 height 6
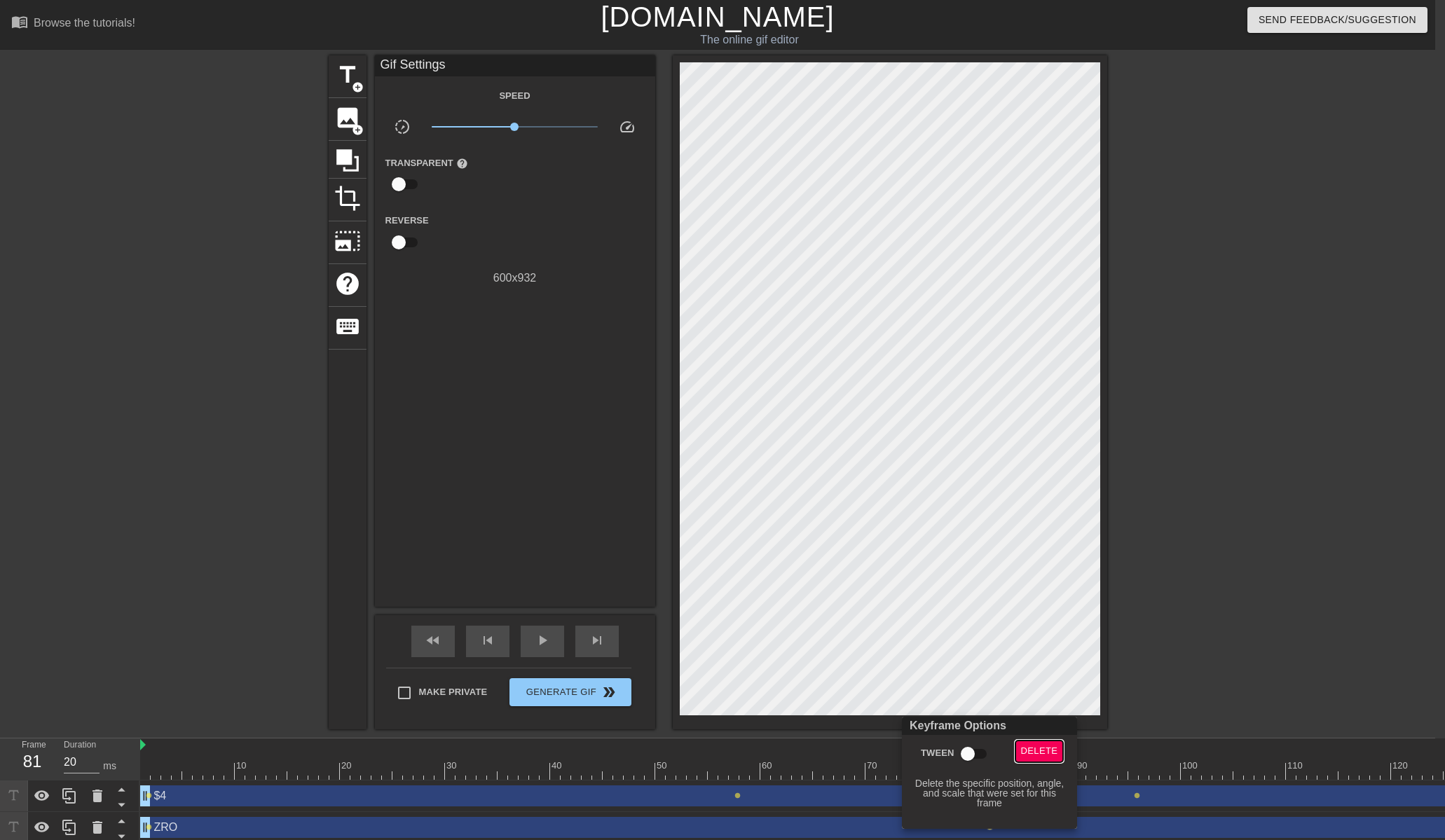
click at [1052, 745] on span "Delete" at bounding box center [1039, 751] width 38 height 16
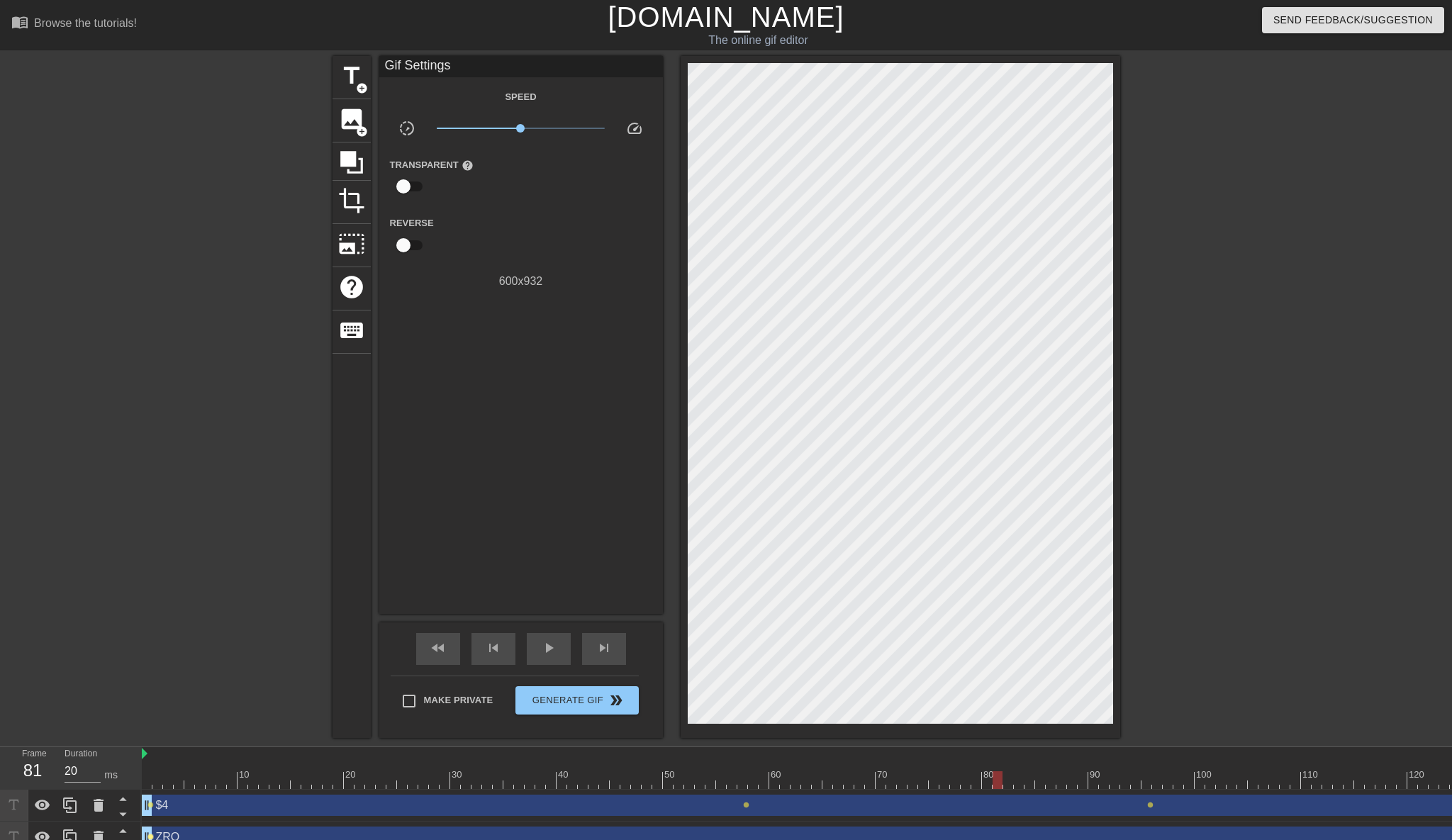
click at [152, 836] on span "lens" at bounding box center [150, 836] width 6 height 6
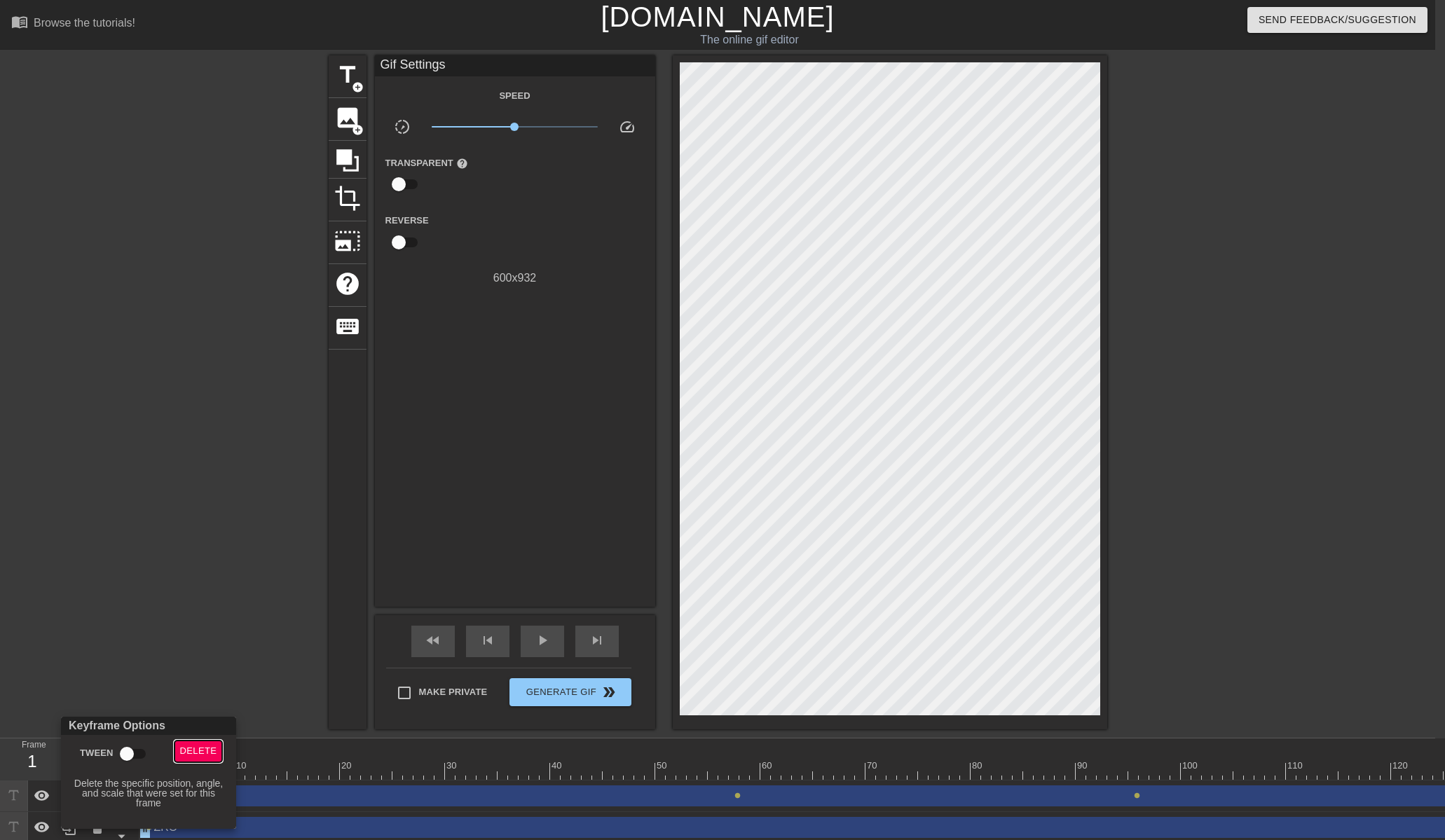
click at [204, 755] on span "Delete" at bounding box center [198, 751] width 38 height 16
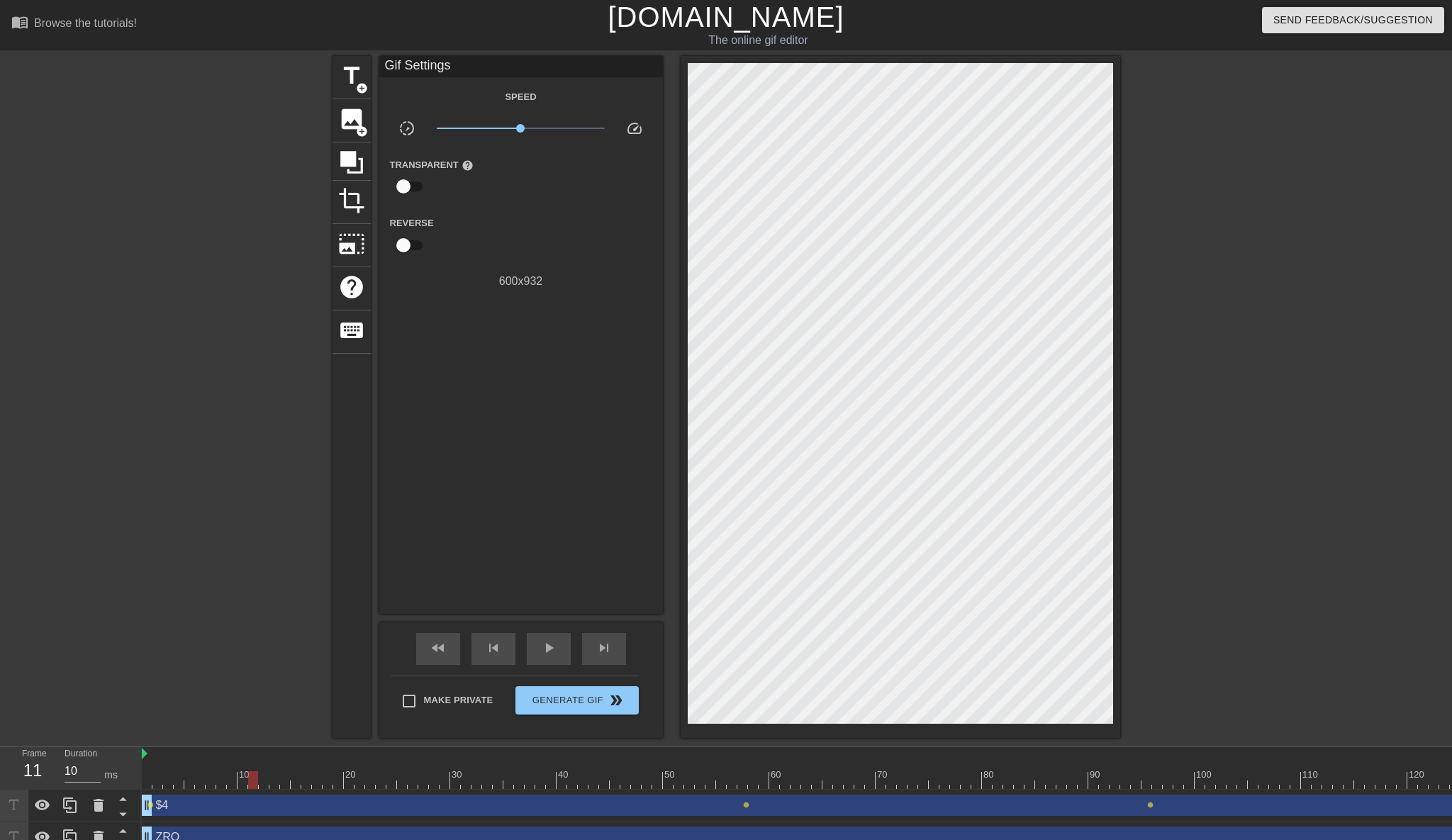
click at [252, 783] on div at bounding box center [1413, 781] width 2542 height 18
click at [276, 780] on div at bounding box center [1413, 781] width 2542 height 18
click at [295, 779] on div at bounding box center [1413, 781] width 2542 height 18
click at [304, 779] on div at bounding box center [1413, 781] width 2542 height 18
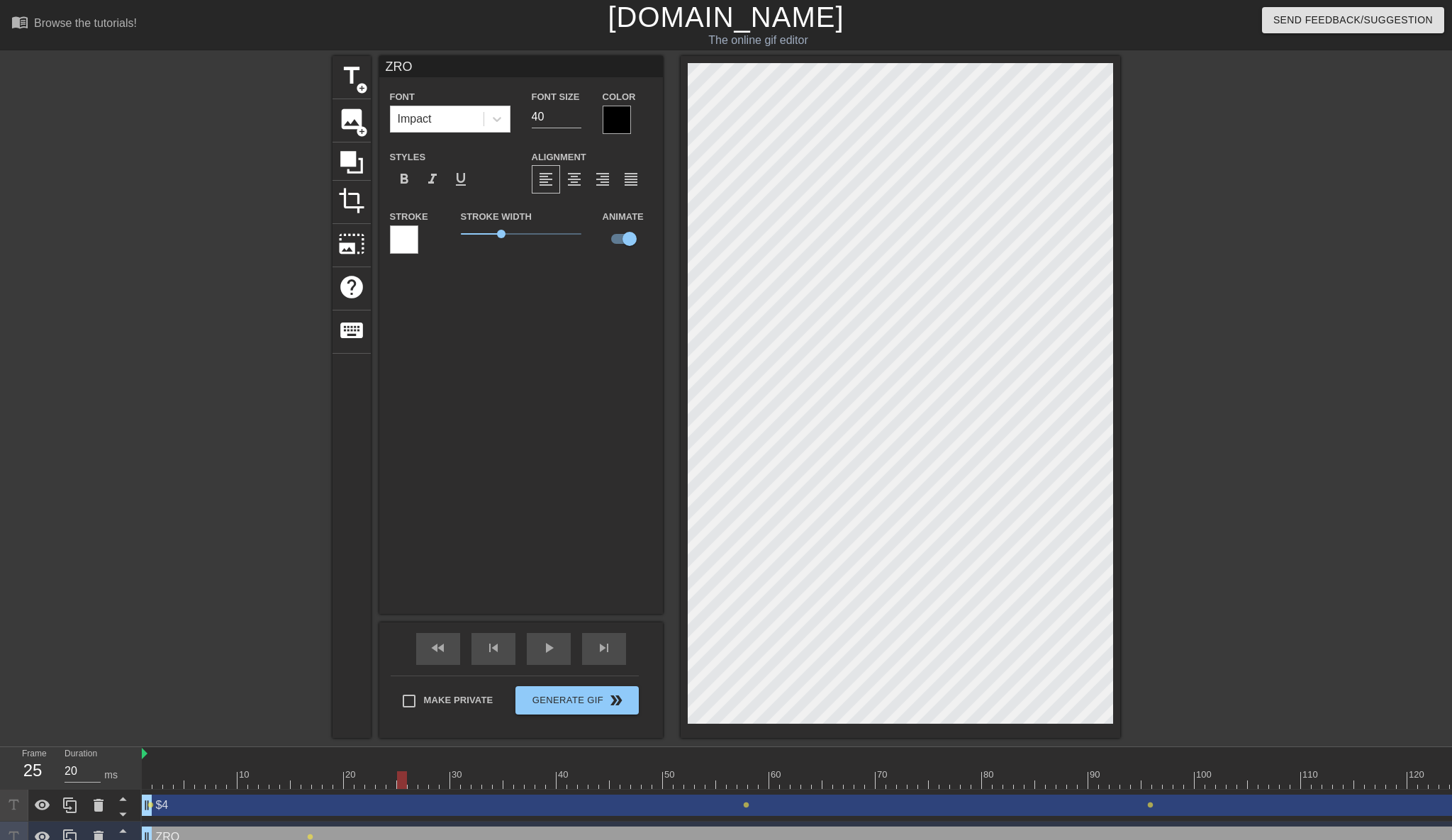
click at [405, 786] on div at bounding box center [1413, 781] width 2542 height 18
click at [444, 786] on div at bounding box center [1413, 781] width 2542 height 18
click at [585, 786] on div at bounding box center [1413, 781] width 2542 height 18
click at [658, 786] on div at bounding box center [1413, 781] width 2542 height 18
click at [773, 772] on div at bounding box center [1413, 781] width 2542 height 18
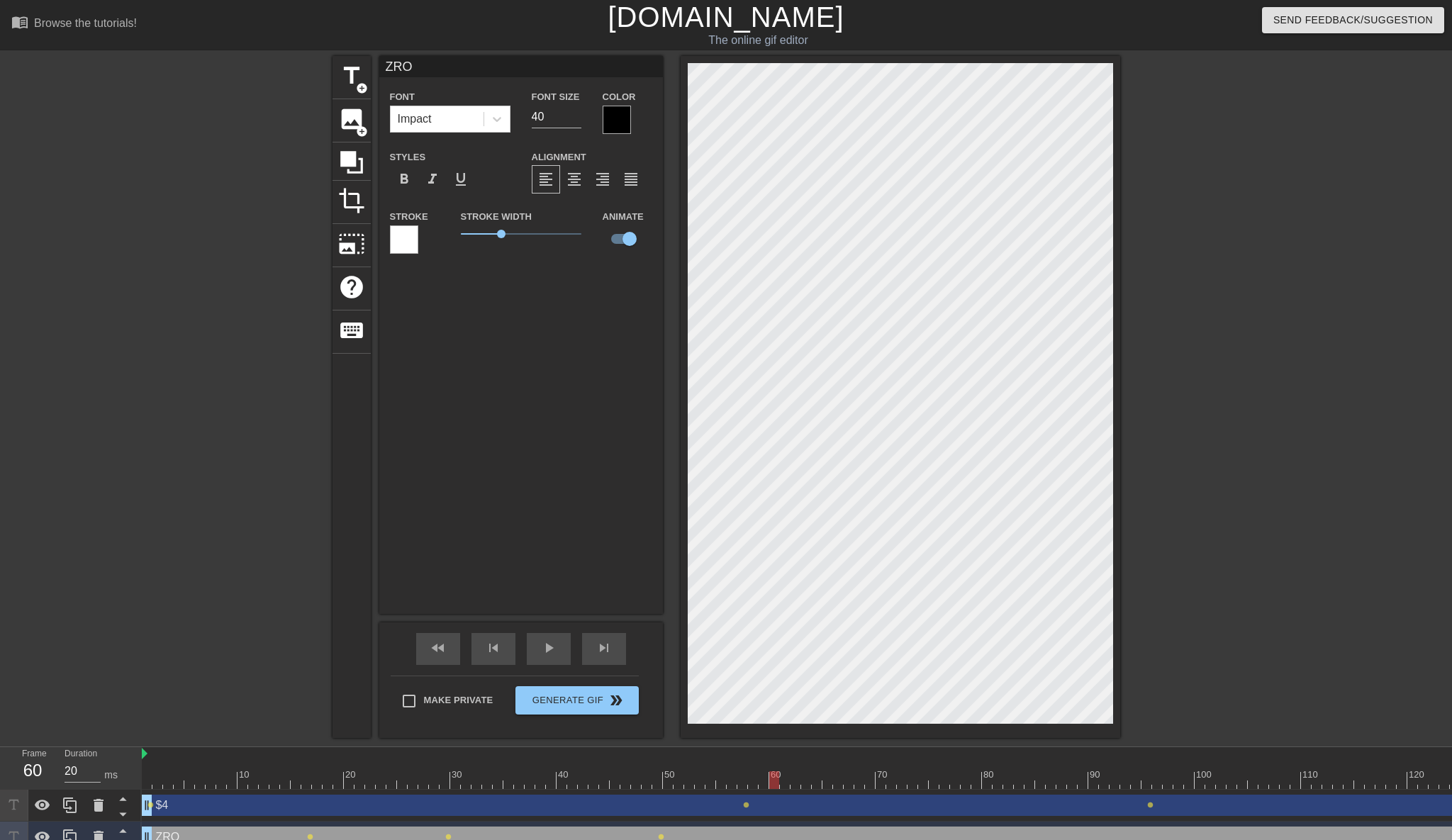
click at [820, 772] on div at bounding box center [1413, 781] width 2542 height 18
click at [963, 777] on div at bounding box center [1413, 781] width 2542 height 18
click at [1025, 779] on div at bounding box center [1413, 781] width 2542 height 18
click at [1146, 781] on div at bounding box center [1413, 781] width 2542 height 18
click at [1191, 781] on div at bounding box center [1413, 781] width 2542 height 18
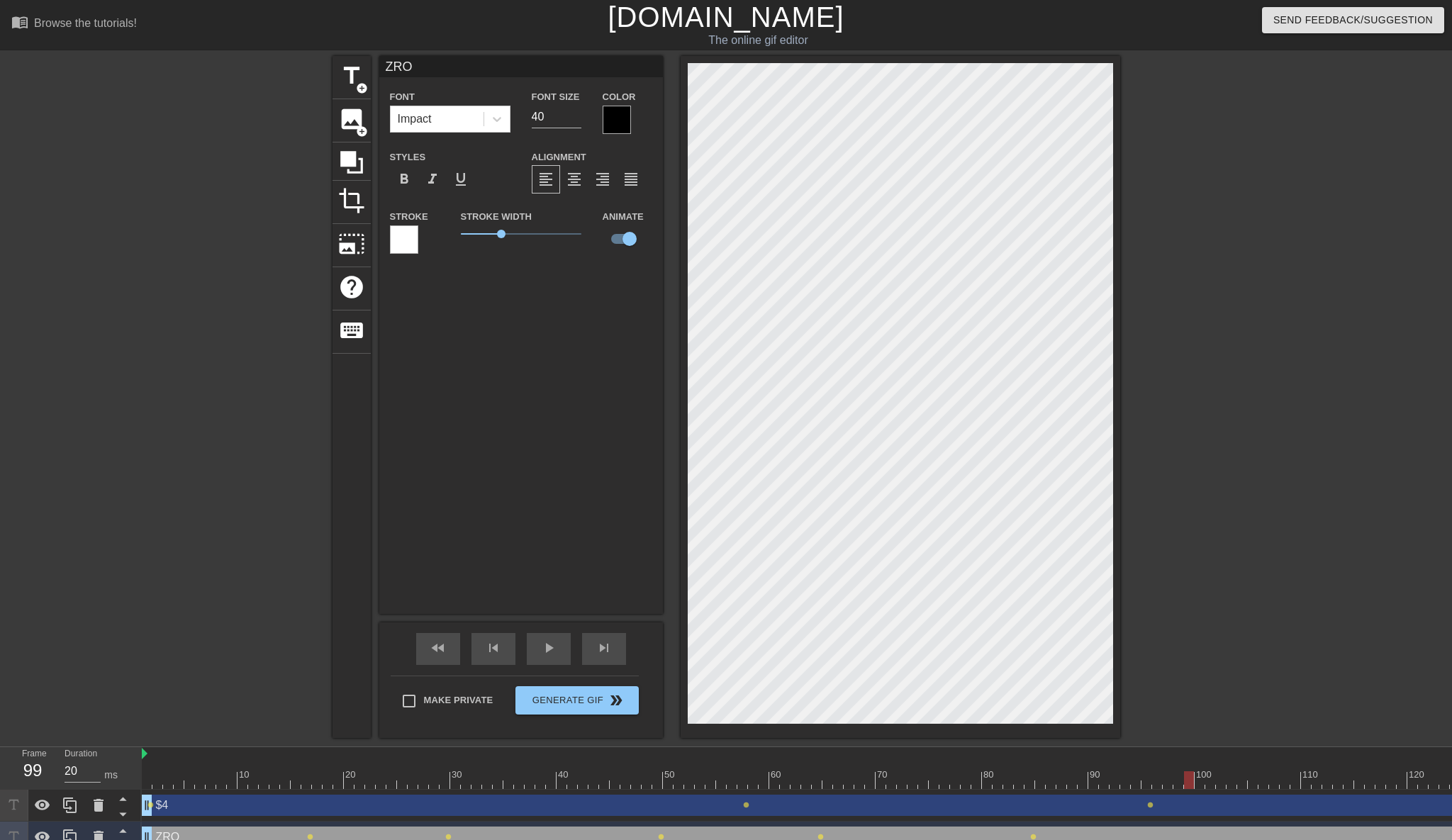
click at [1254, 776] on div at bounding box center [1413, 781] width 2542 height 18
click at [898, 783] on div at bounding box center [945, 781] width 2542 height 18
click at [967, 783] on div at bounding box center [945, 781] width 2542 height 18
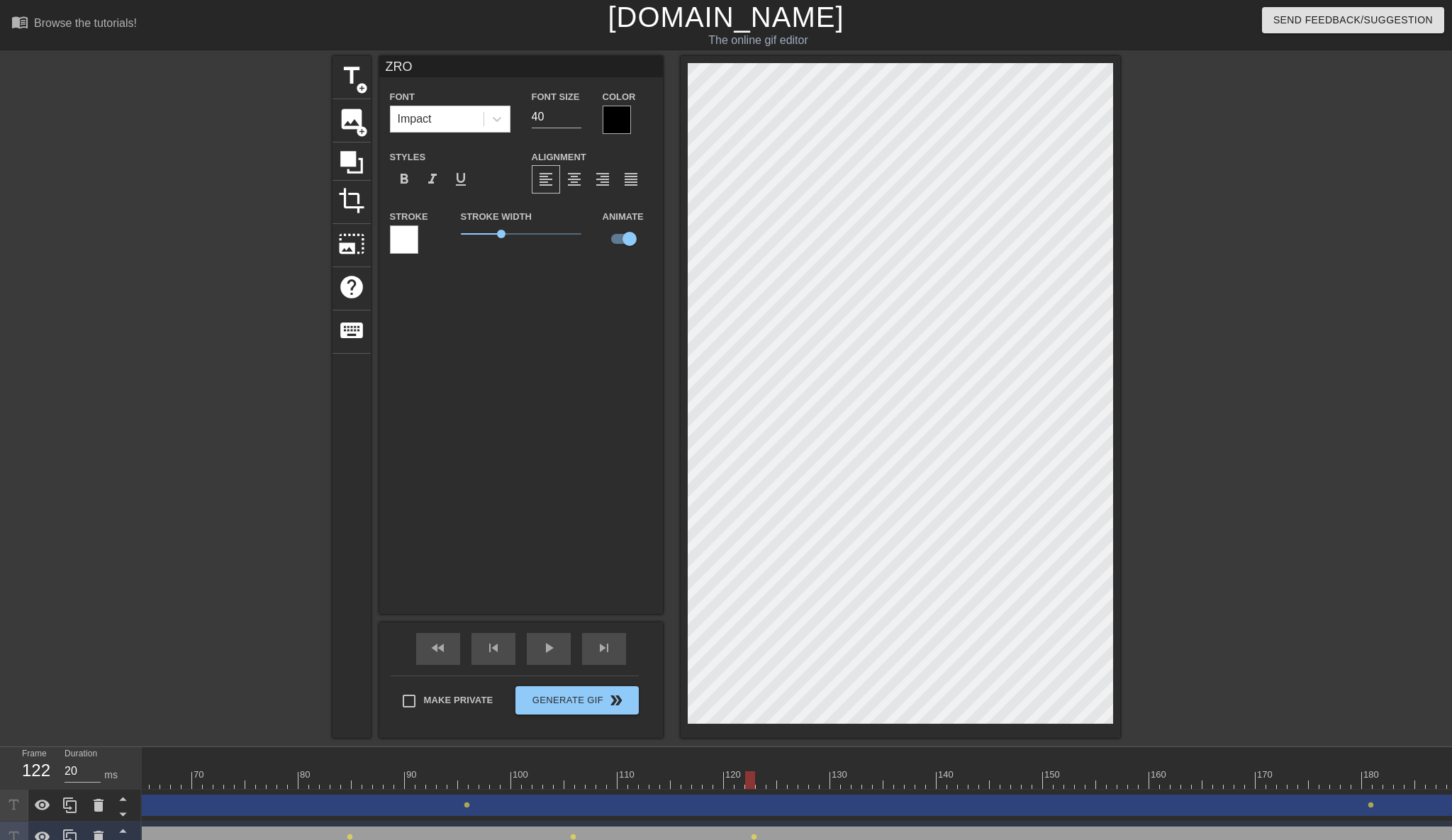
click at [894, 782] on div at bounding box center [730, 781] width 2542 height 18
click at [1040, 783] on div at bounding box center [730, 781] width 2542 height 18
click at [1136, 786] on div at bounding box center [730, 781] width 2542 height 18
click at [1248, 782] on div at bounding box center [730, 781] width 2542 height 18
click at [1312, 782] on div at bounding box center [730, 781] width 2542 height 18
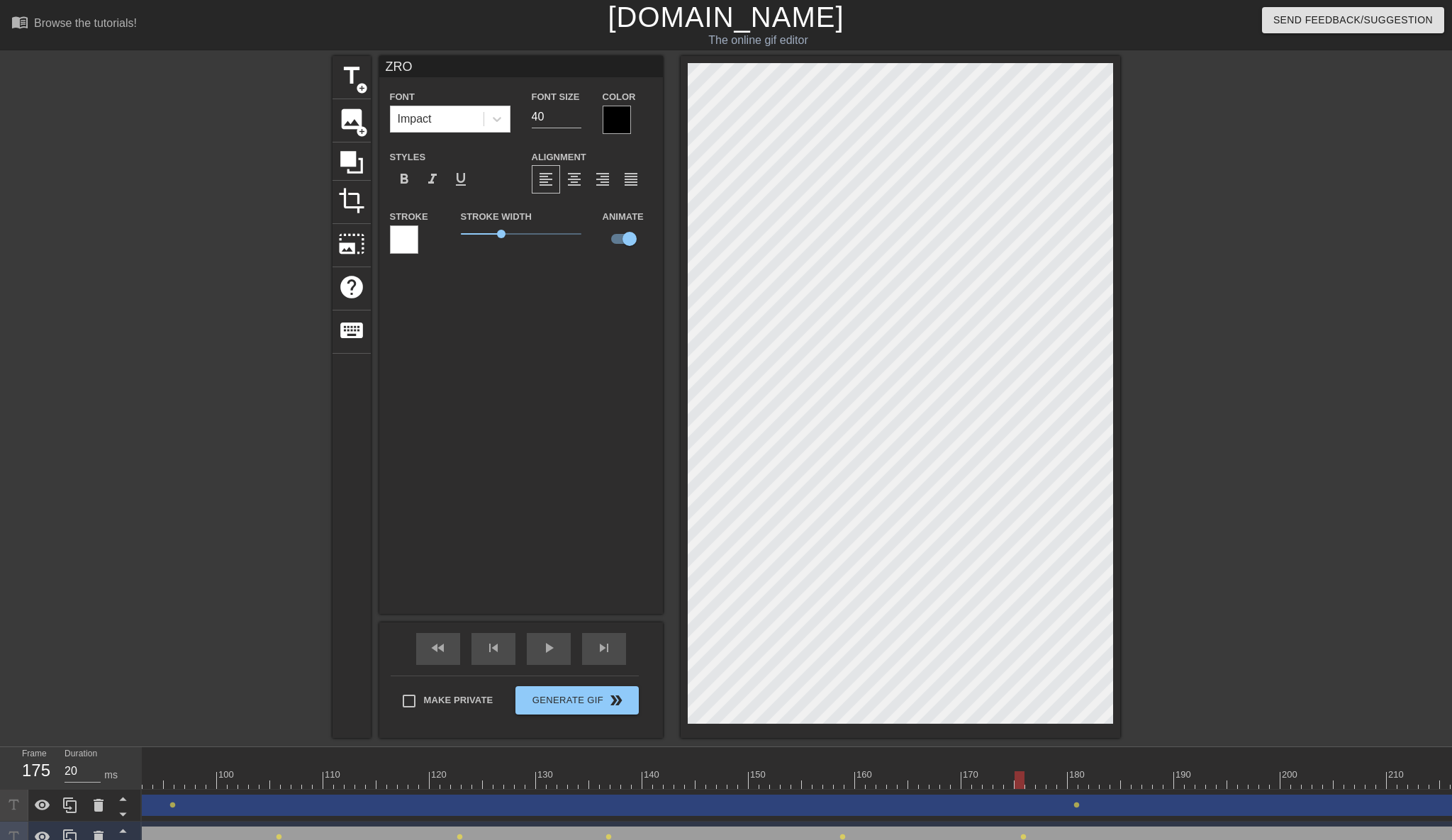
scroll to position [0, 987]
click at [1166, 779] on div at bounding box center [427, 781] width 2542 height 18
click at [1333, 783] on div at bounding box center [427, 781] width 2542 height 18
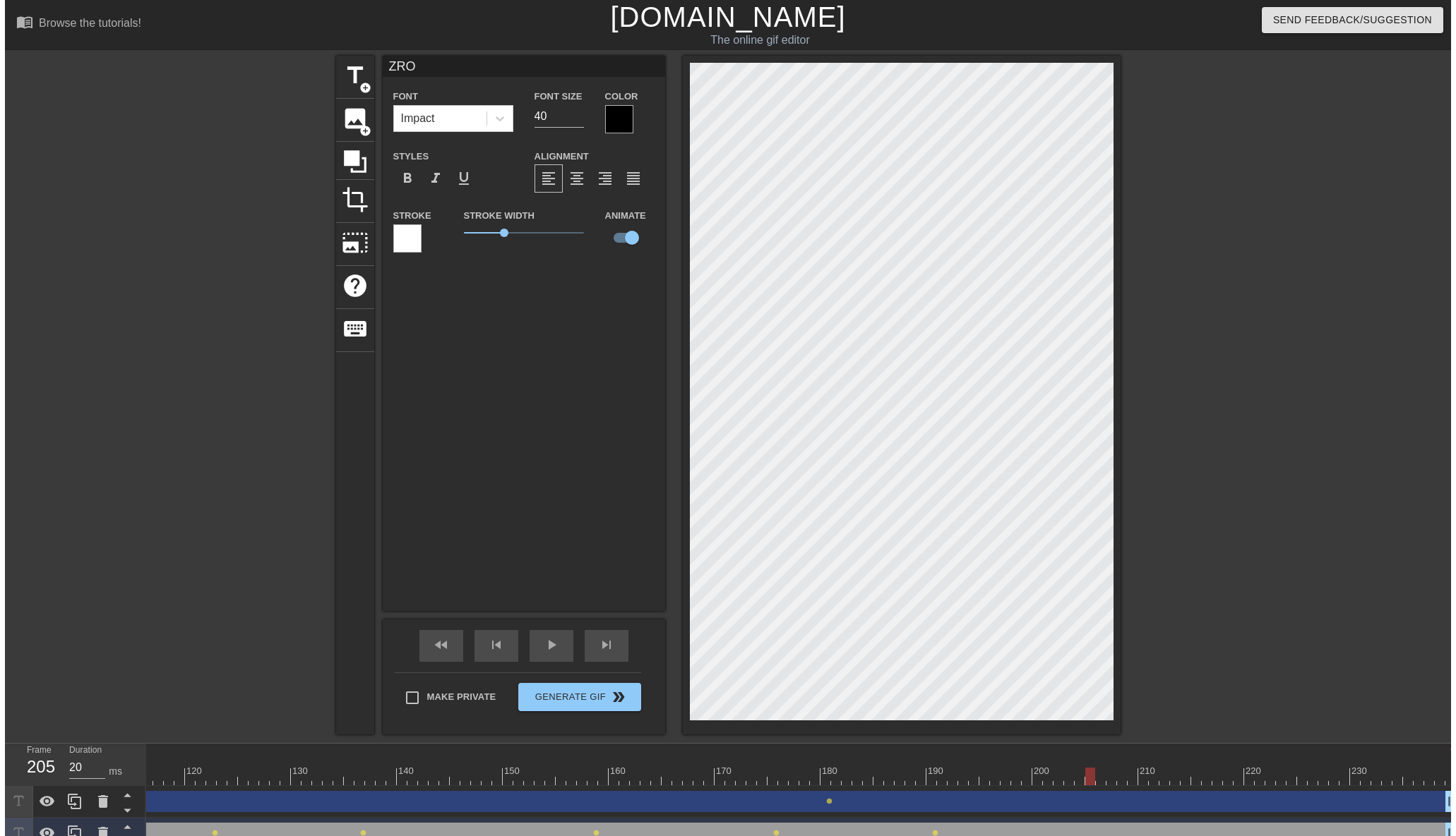
scroll to position [0, 1219]
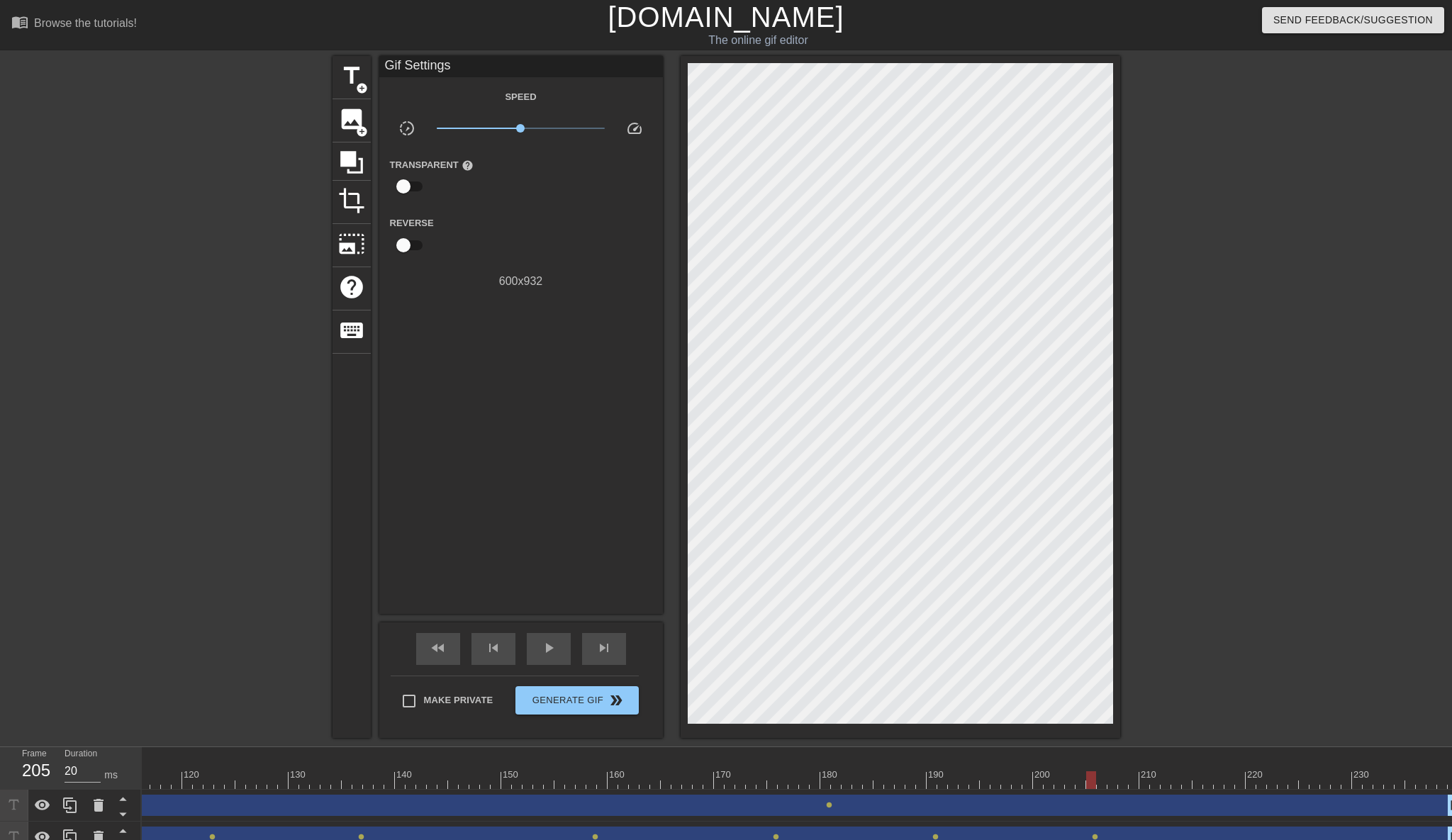
click at [1322, 790] on div "$4 drag_handle drag_handle lens lens lens lens" at bounding box center [187, 806] width 2542 height 32
click at [1312, 779] on div at bounding box center [187, 781] width 2542 height 18
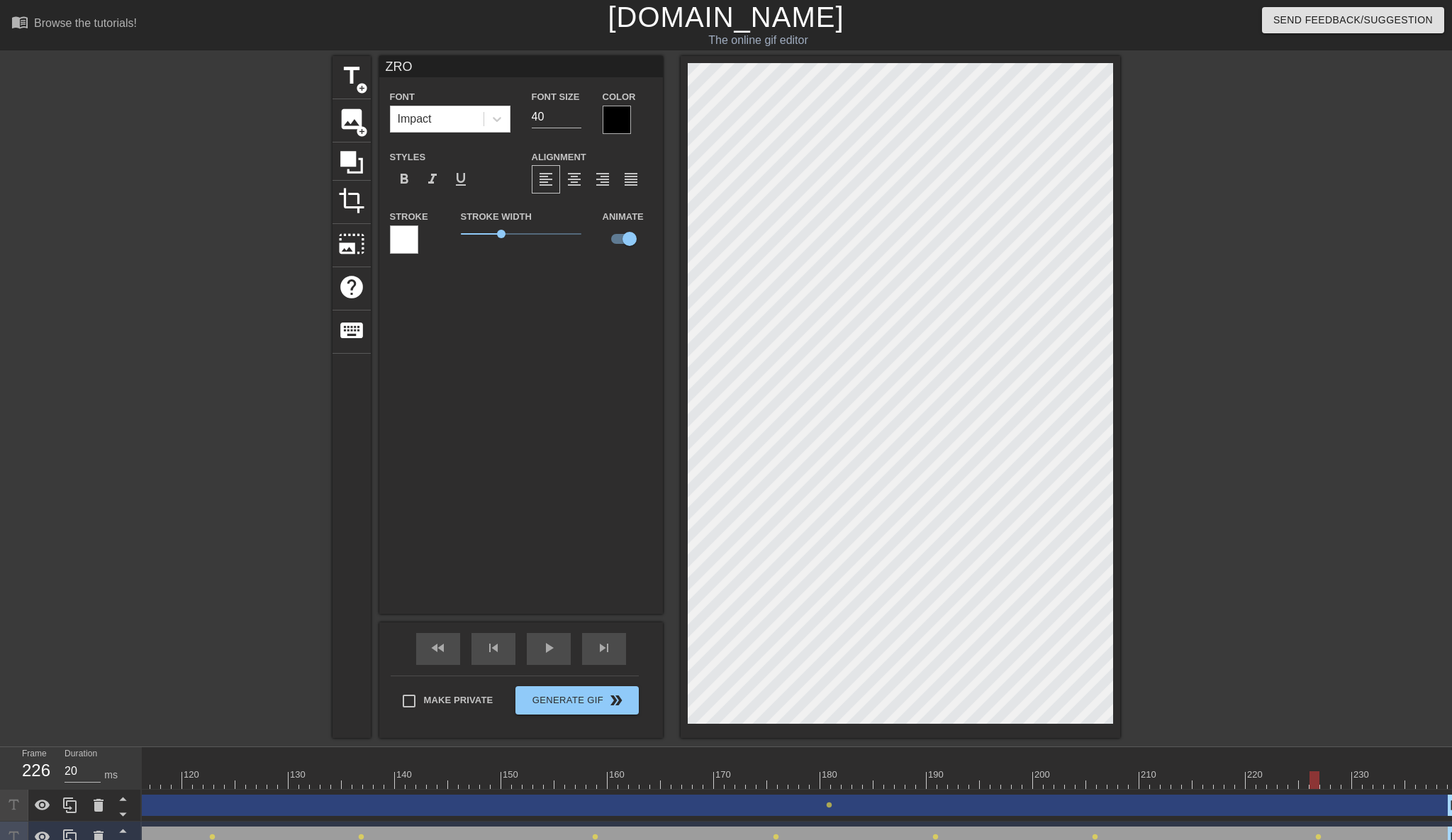
click at [1133, 746] on div "menu_book Browse the tutorials! [DOMAIN_NAME] The online gif editor Send Feedba…" at bounding box center [726, 427] width 1452 height 854
click at [545, 650] on span "play_arrow" at bounding box center [548, 647] width 17 height 17
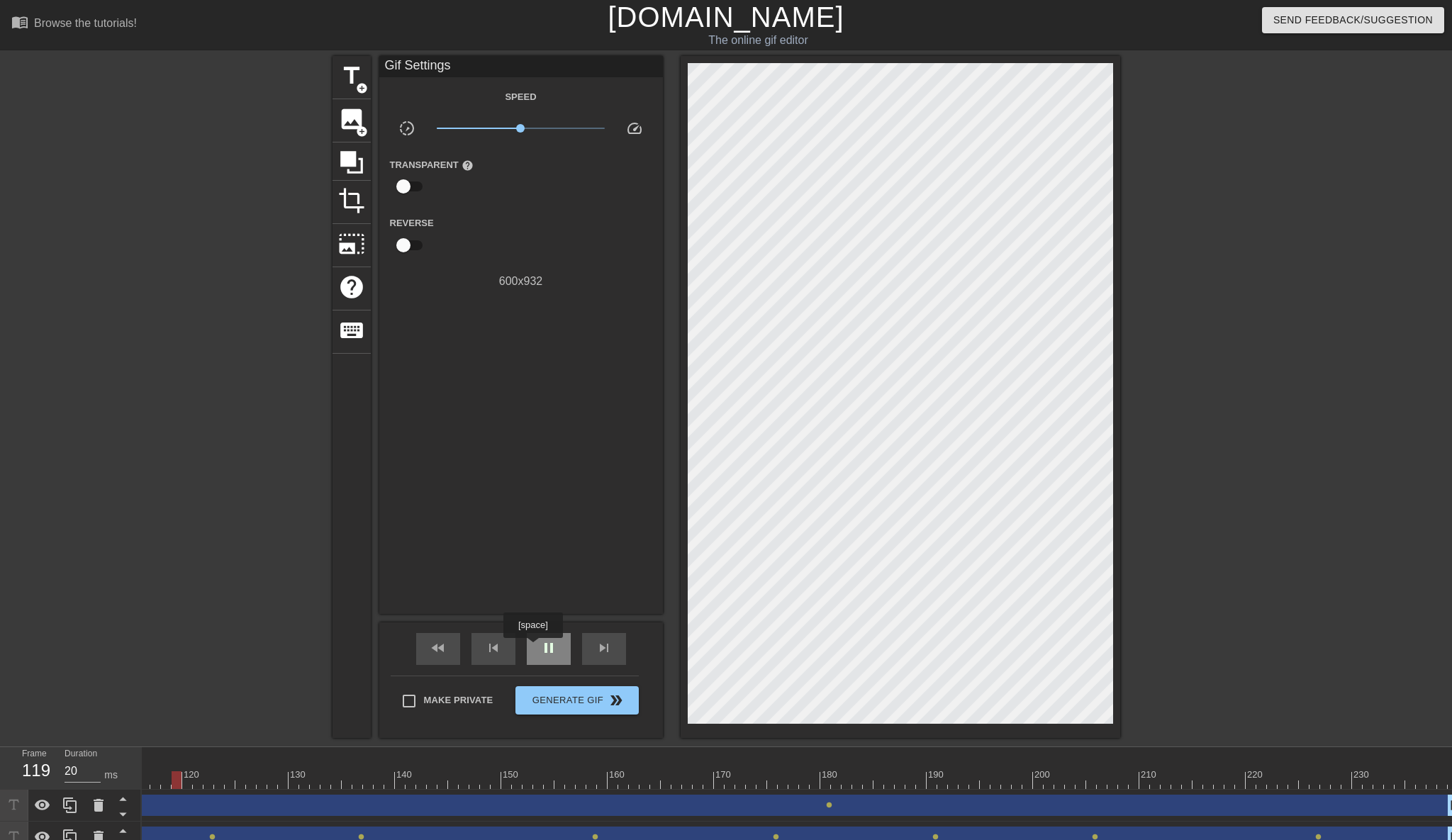
click at [534, 648] on div "pause" at bounding box center [549, 649] width 44 height 32
type input "10"
click at [587, 697] on span "Generate Gif double_arrow" at bounding box center [577, 700] width 111 height 17
